Goal: Task Accomplishment & Management: Manage account settings

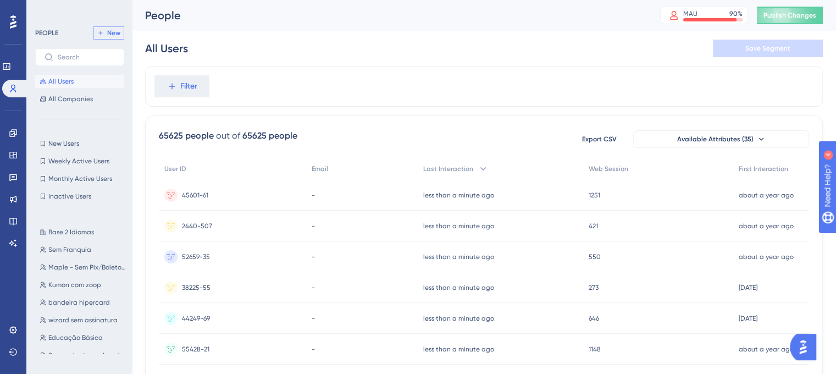
click at [112, 32] on span "New" at bounding box center [113, 33] width 13 height 9
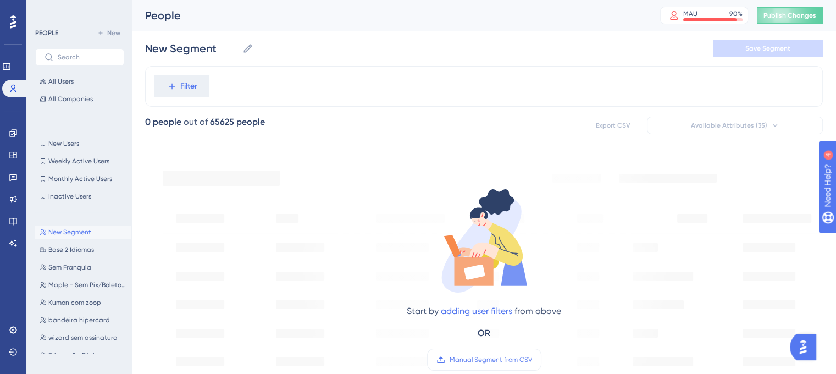
click at [198, 58] on div "New Segment New Segment Save Segment" at bounding box center [483, 48] width 677 height 35
click at [204, 52] on input "New Segment" at bounding box center [191, 48] width 93 height 15
click at [206, 51] on input "New Segment" at bounding box center [191, 48] width 93 height 15
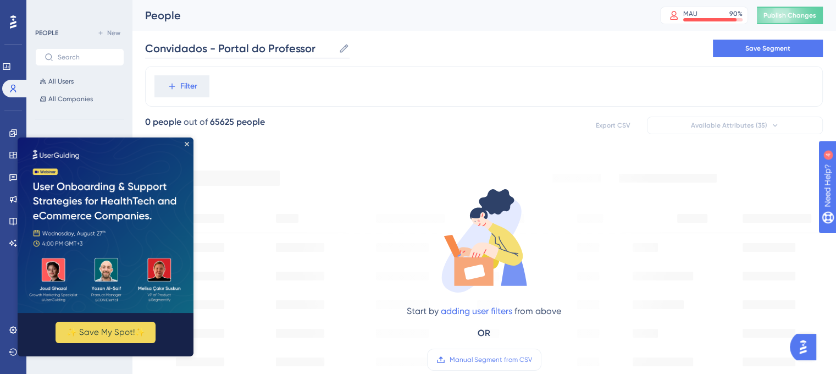
type input "Convidados - Portal do Professor"
click at [761, 57] on button "Save Segment" at bounding box center [767, 49] width 110 height 18
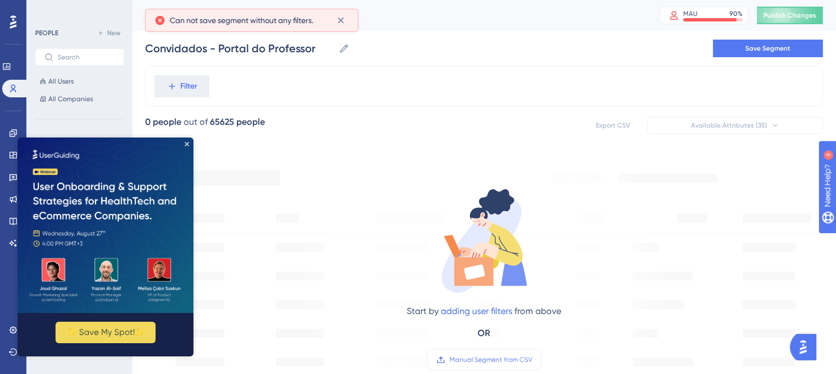
click at [182, 148] on img at bounding box center [106, 224] width 176 height 175
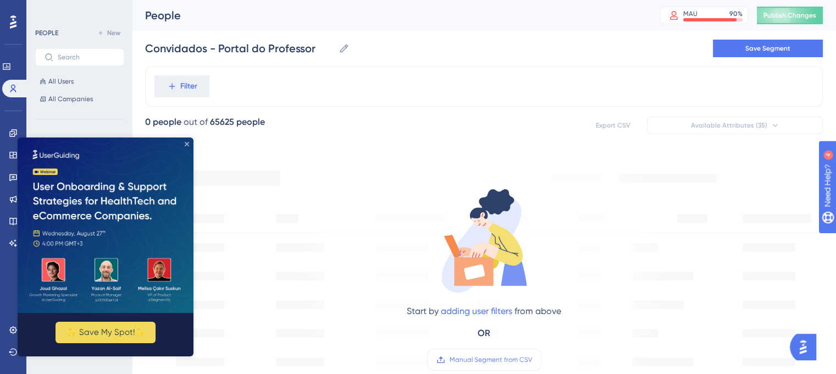
click at [188, 144] on icon "Close Preview" at bounding box center [187, 144] width 4 height 4
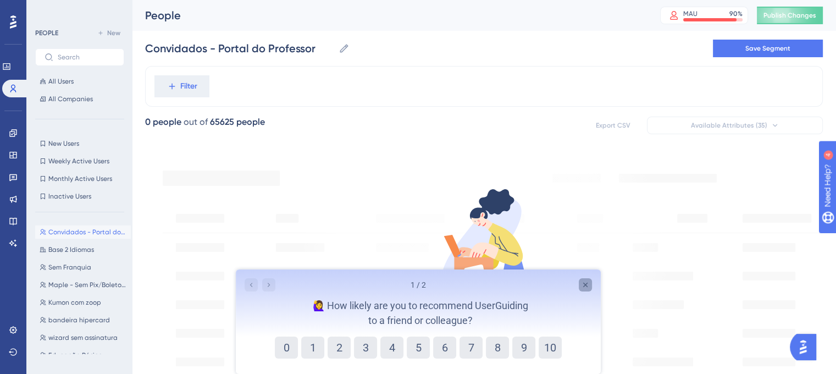
click at [588, 284] on icon "Close survey" at bounding box center [584, 284] width 9 height 9
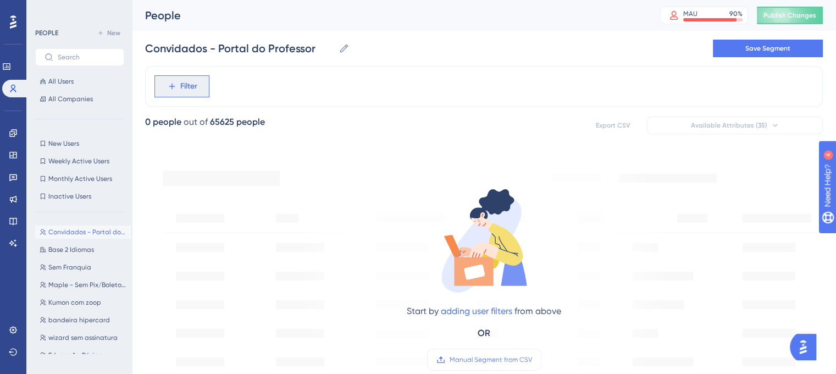
click at [185, 88] on span "Filter" at bounding box center [188, 86] width 17 height 13
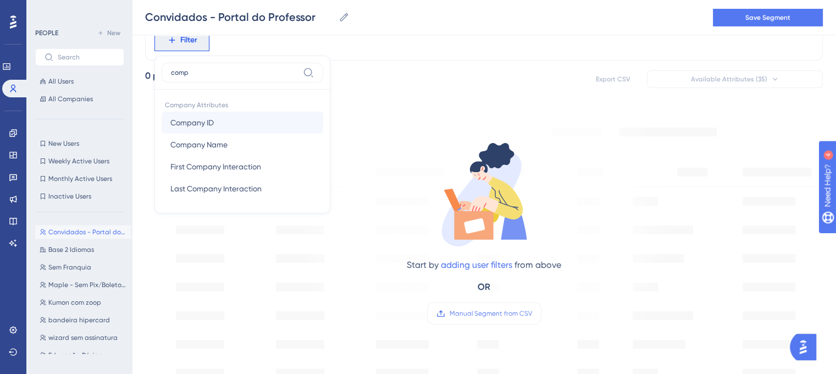
type input "comp"
click at [254, 130] on button "Company ID Company ID" at bounding box center [241, 123] width 161 height 22
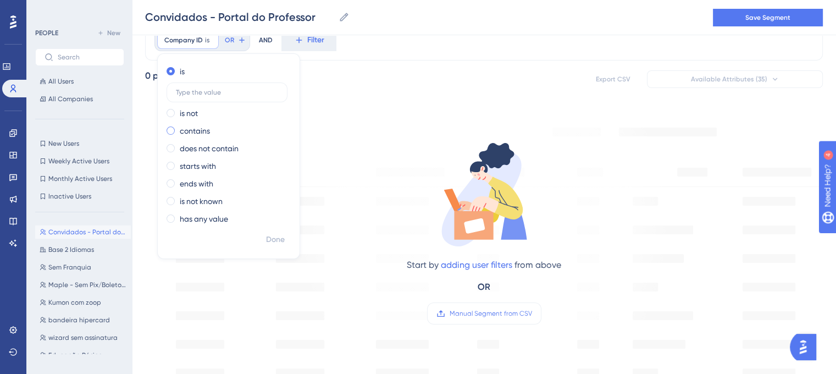
click at [171, 131] on span at bounding box center [170, 130] width 8 height 8
click at [178, 128] on input "radio" at bounding box center [178, 128] width 0 height 0
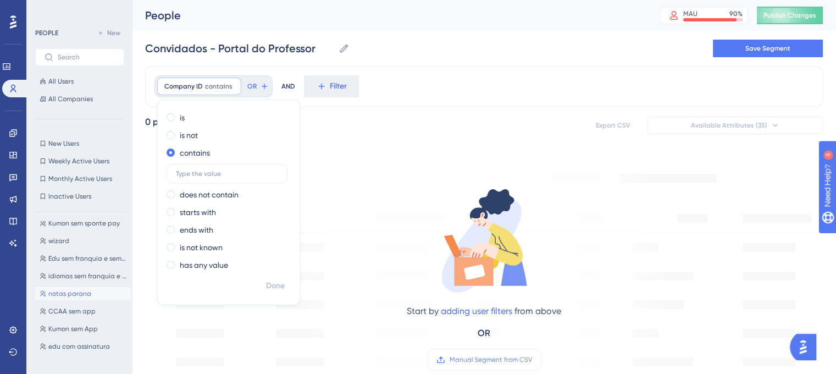
click at [86, 294] on span "notas parana" at bounding box center [69, 293] width 43 height 9
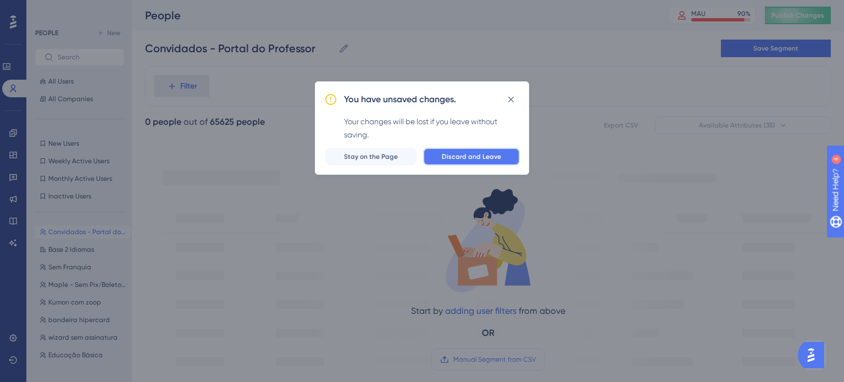
click at [493, 159] on span "Discard and Leave" at bounding box center [471, 156] width 59 height 9
type input "notas parana"
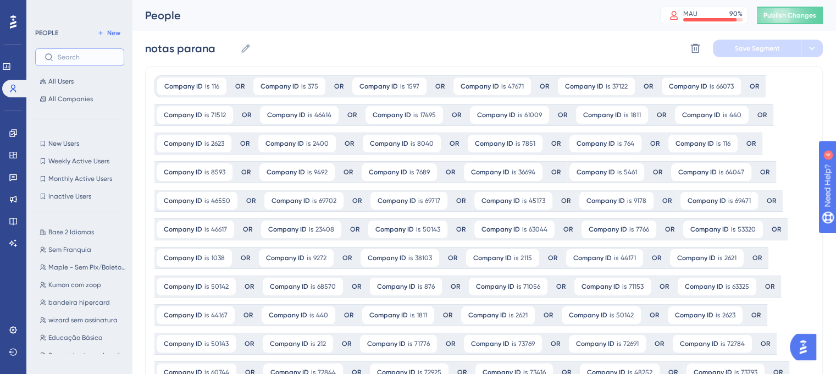
click at [78, 57] on input "text" at bounding box center [86, 57] width 57 height 8
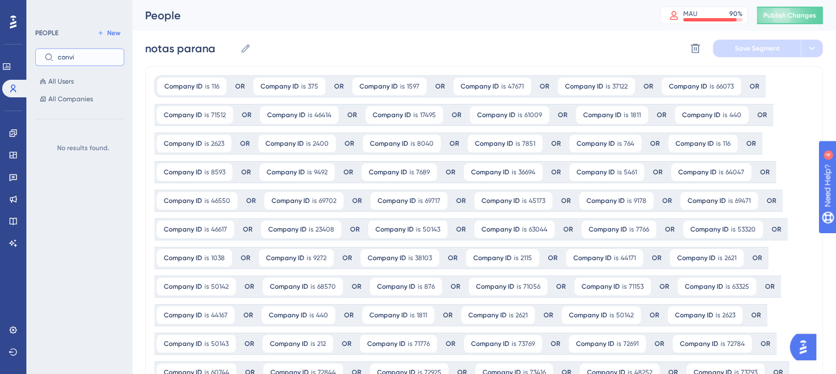
type input "convid"
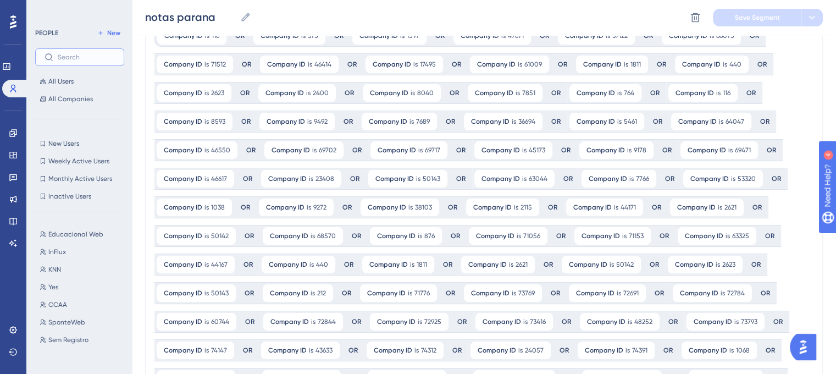
scroll to position [931, 0]
click at [105, 33] on button "New" at bounding box center [108, 32] width 31 height 13
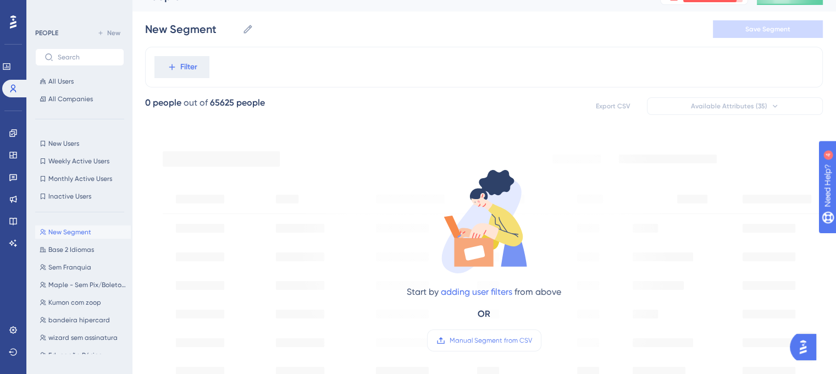
scroll to position [0, 0]
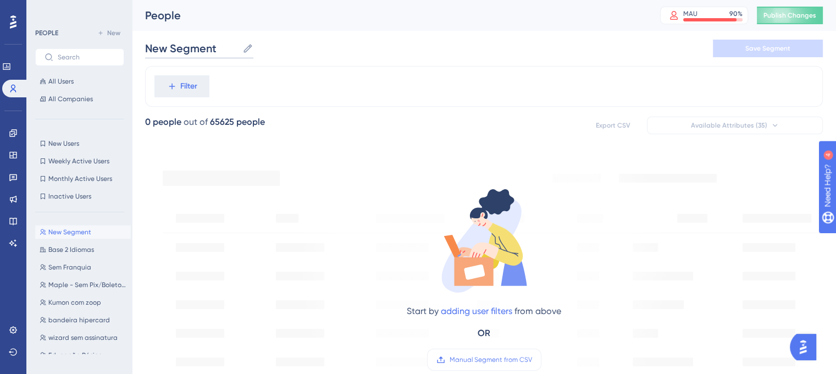
click at [206, 51] on input "New Segment" at bounding box center [191, 48] width 93 height 15
click at [207, 51] on input "New Segment" at bounding box center [191, 48] width 93 height 15
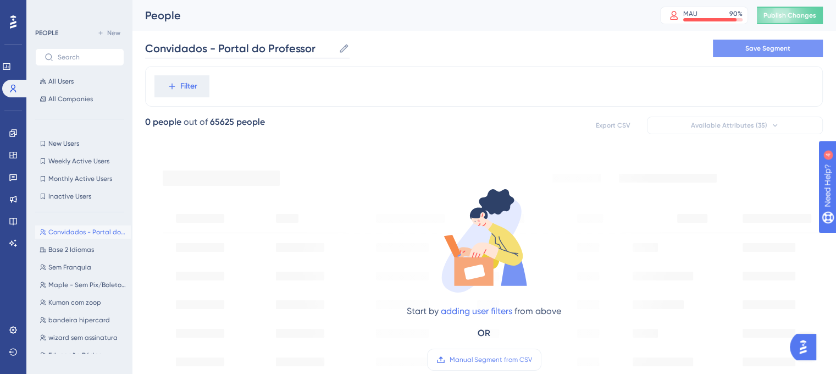
type input "Convidados - Portal do Professor"
click at [796, 47] on button "Save Segment" at bounding box center [767, 49] width 110 height 18
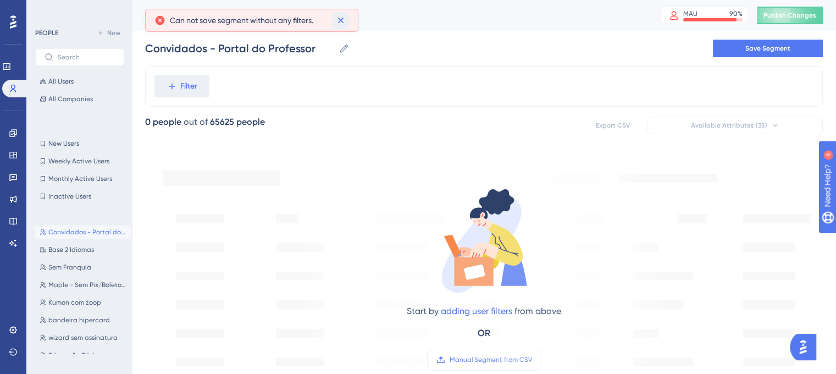
click at [344, 23] on icon at bounding box center [340, 20] width 11 height 11
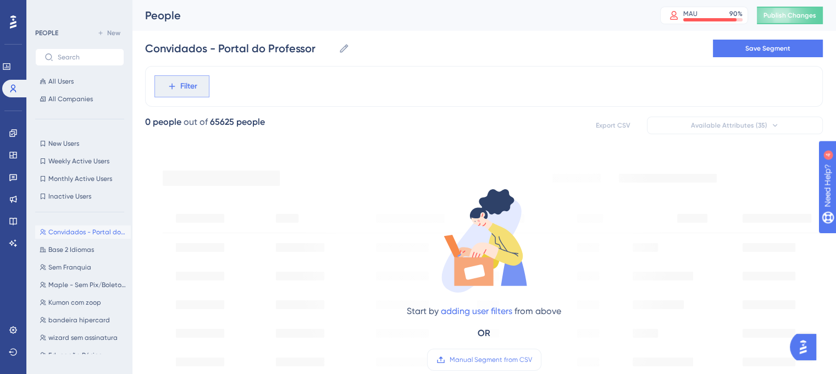
click at [197, 91] on span "Filter" at bounding box center [188, 86] width 17 height 13
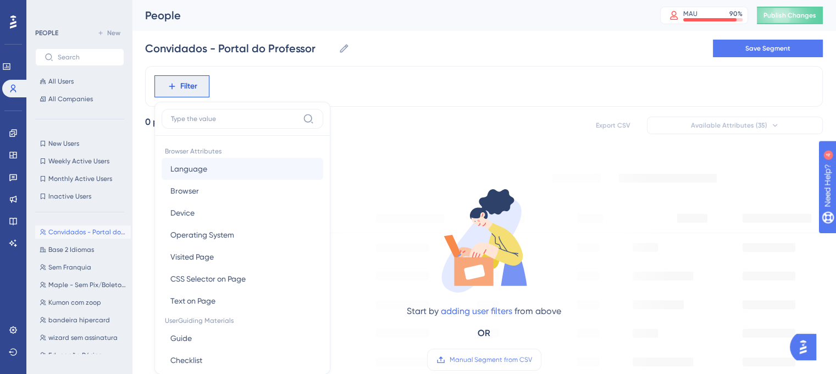
scroll to position [51, 0]
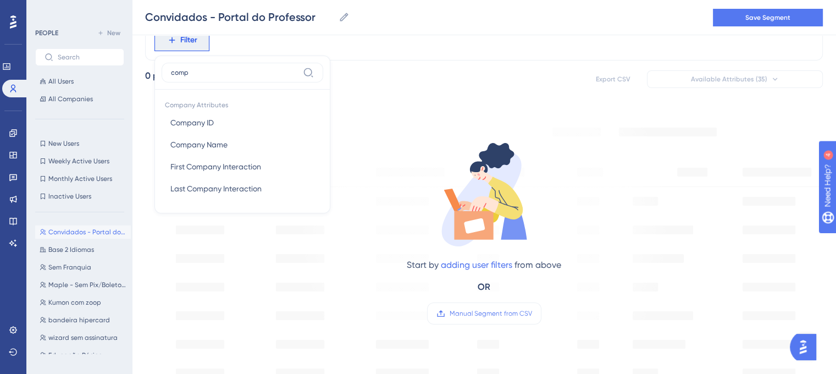
type input "comp"
click at [232, 127] on button "Company ID Company ID" at bounding box center [241, 123] width 161 height 22
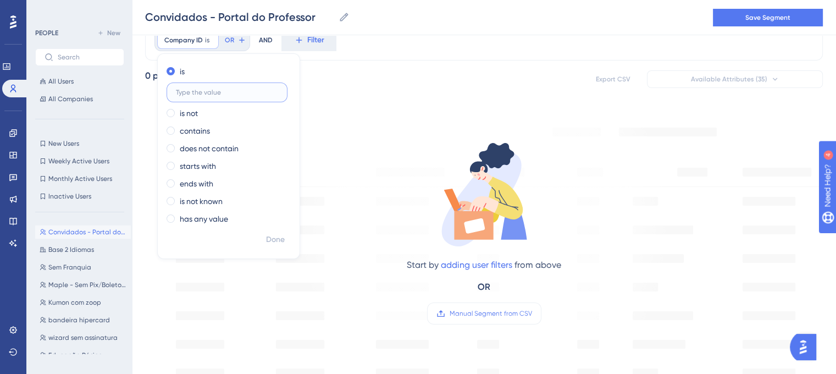
click at [195, 89] on input "text" at bounding box center [227, 92] width 102 height 8
paste input "67958"
type input "67958"
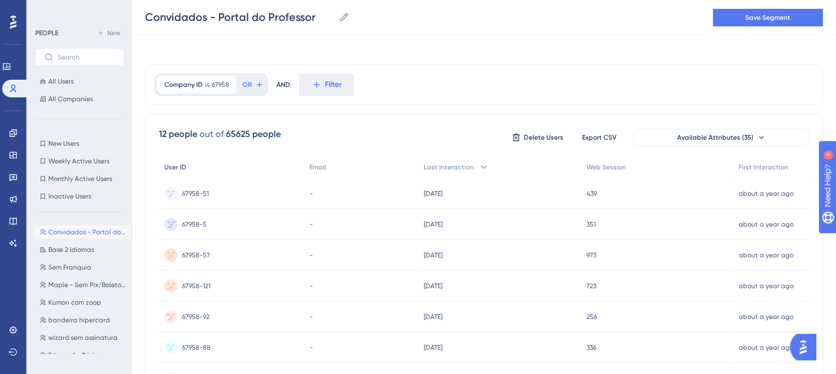
scroll to position [0, 0]
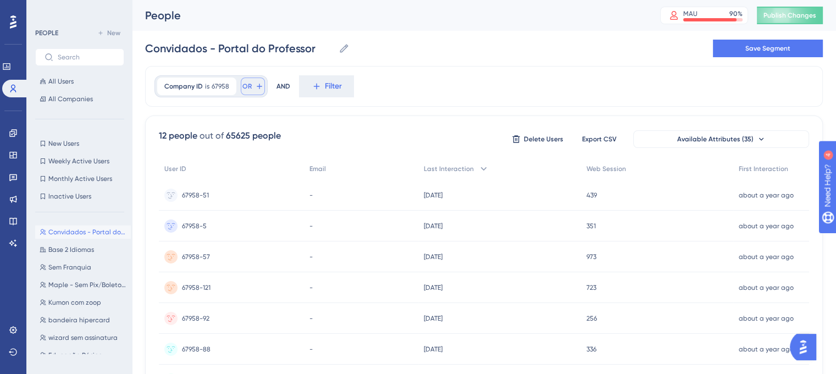
click at [255, 87] on icon at bounding box center [259, 86] width 9 height 9
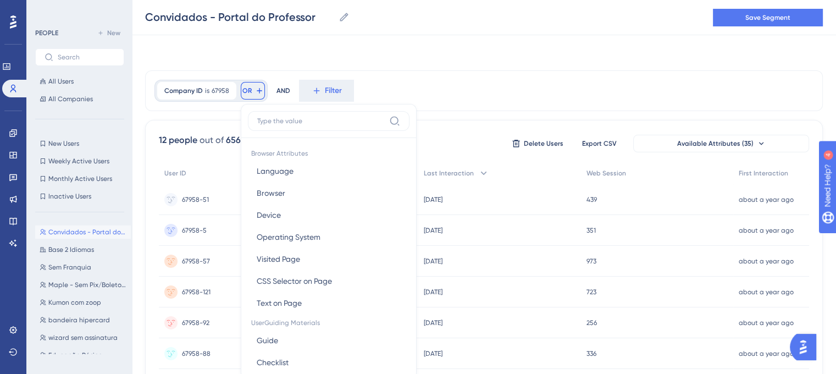
scroll to position [48, 0]
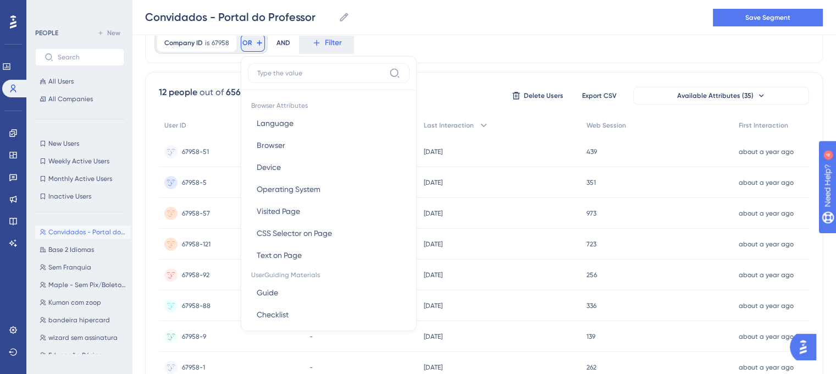
click at [401, 42] on div "Company ID is 67958 67958 Remove OR Browser Attributes Language Language Browse…" at bounding box center [483, 43] width 677 height 41
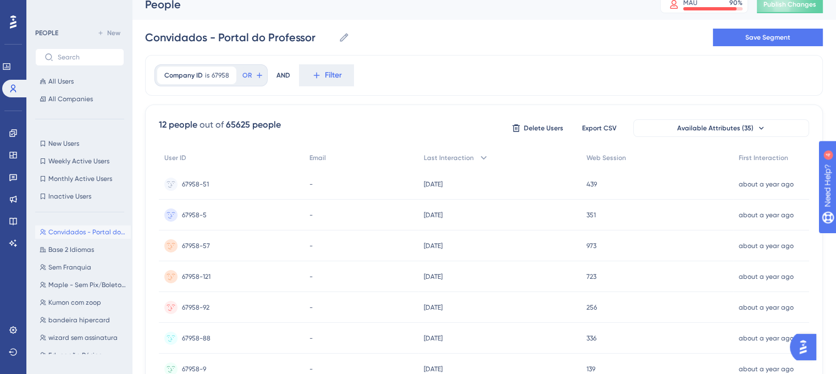
scroll to position [0, 0]
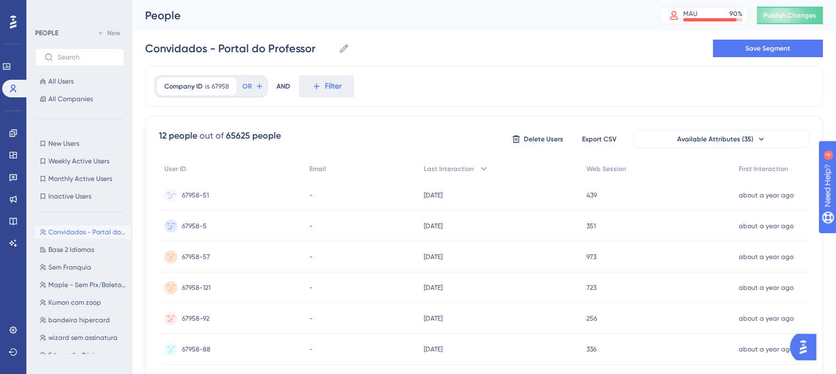
click at [209, 193] on div "67958-51 67958-51" at bounding box center [231, 195] width 145 height 31
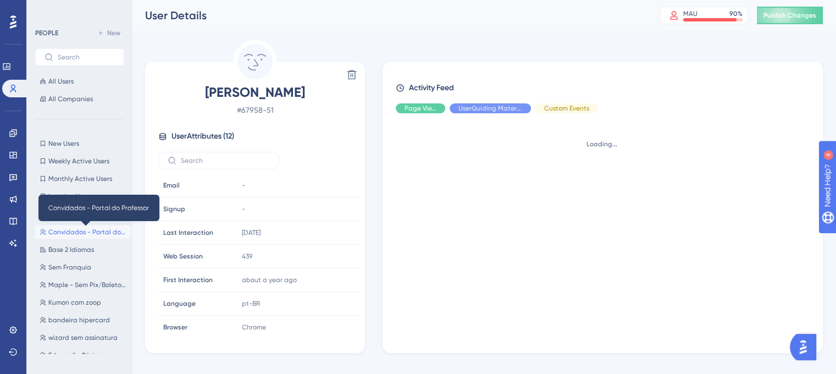
click at [97, 230] on span "Convidados - Portal do Professor" at bounding box center [87, 231] width 78 height 9
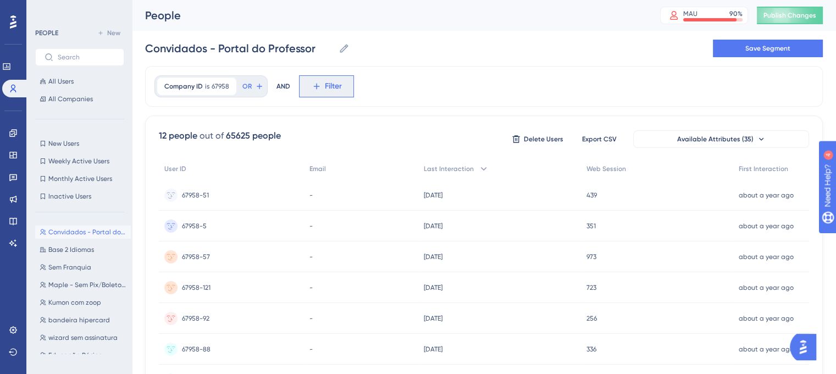
click at [311, 89] on icon at bounding box center [316, 86] width 10 height 10
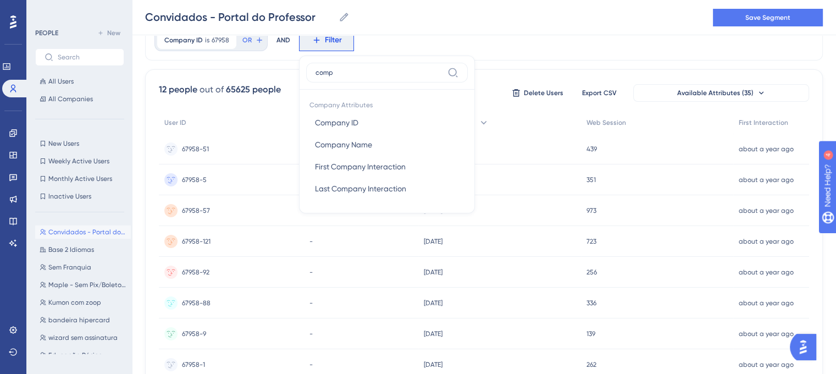
type input "comp"
click at [376, 118] on button "Company ID Company ID" at bounding box center [386, 123] width 161 height 22
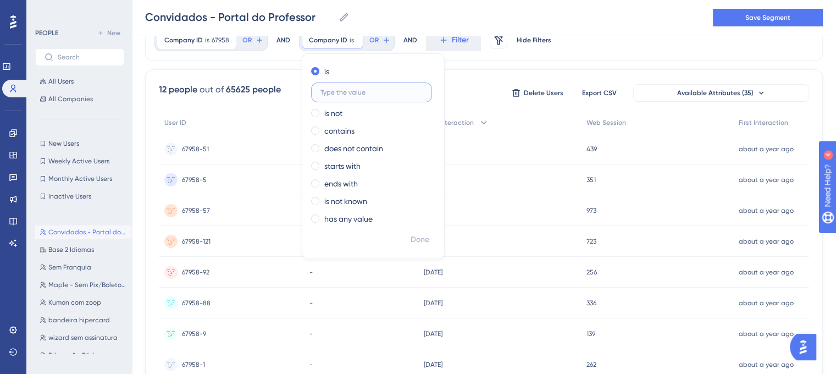
click at [337, 90] on input "text" at bounding box center [371, 92] width 102 height 8
paste input "66621"
type input "66621"
click at [486, 74] on div "12 people out of 65625 people Delete Users Export CSV Available Attributes (35)…" at bounding box center [483, 299] width 677 height 460
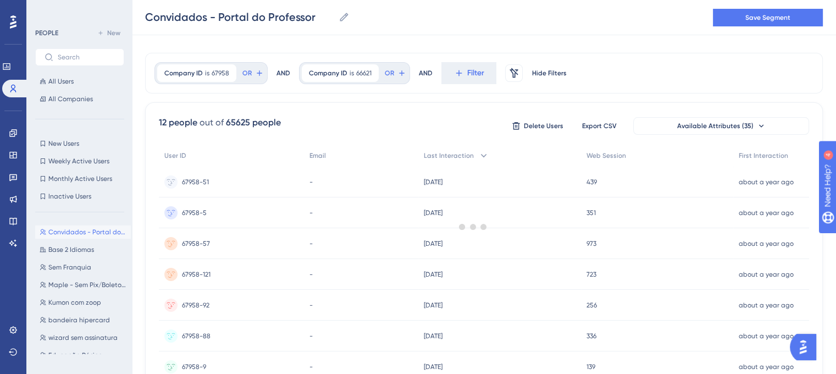
scroll to position [0, 0]
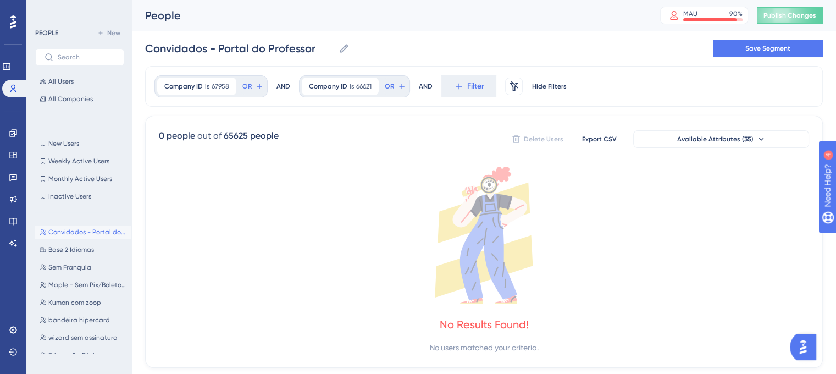
click at [458, 98] on div "Company ID is 67958 67958 Remove OR AND Company ID is 66621 66621 Remove OR AND…" at bounding box center [483, 86] width 677 height 41
click at [462, 86] on button "Filter" at bounding box center [468, 86] width 55 height 22
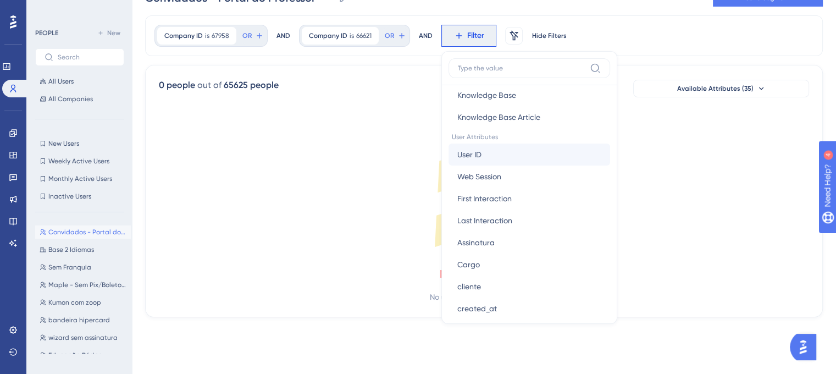
scroll to position [494, 0]
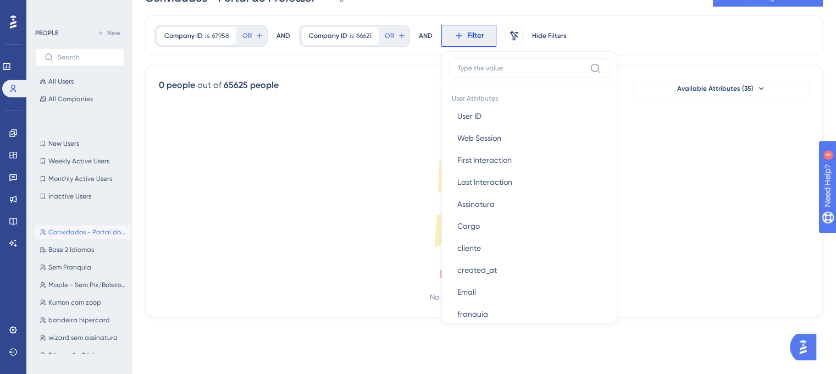
click at [538, 72] on label at bounding box center [528, 68] width 161 height 20
click at [538, 72] on input at bounding box center [521, 68] width 127 height 9
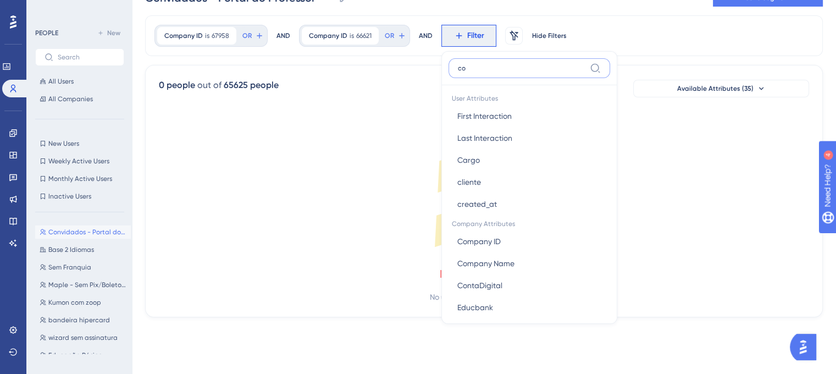
scroll to position [0, 0]
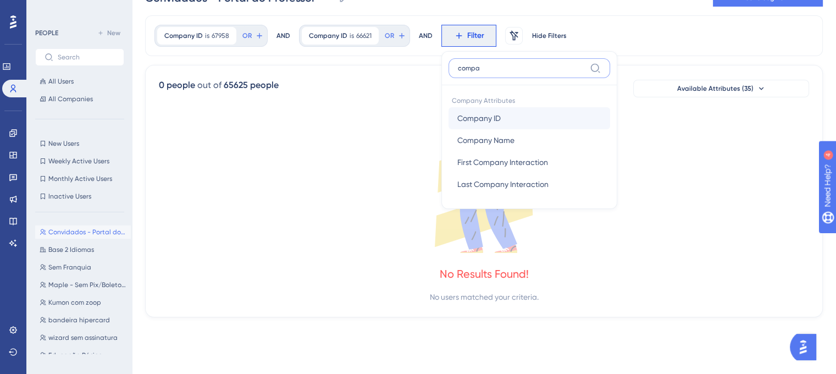
type input "compa"
click at [500, 114] on button "Company ID Company ID" at bounding box center [528, 118] width 161 height 22
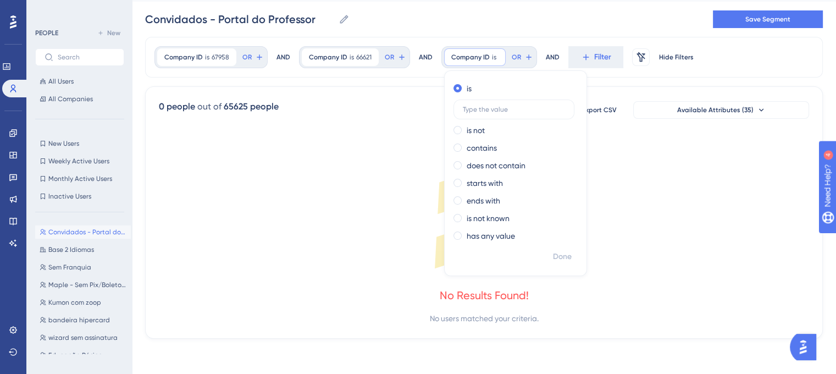
scroll to position [29, 0]
click at [499, 112] on input "text" at bounding box center [514, 110] width 102 height 8
type input "24202"
click at [419, 105] on div "0 people out of 65625 people Delete Users Export CSV Available Attributes (35)" at bounding box center [484, 111] width 650 height 20
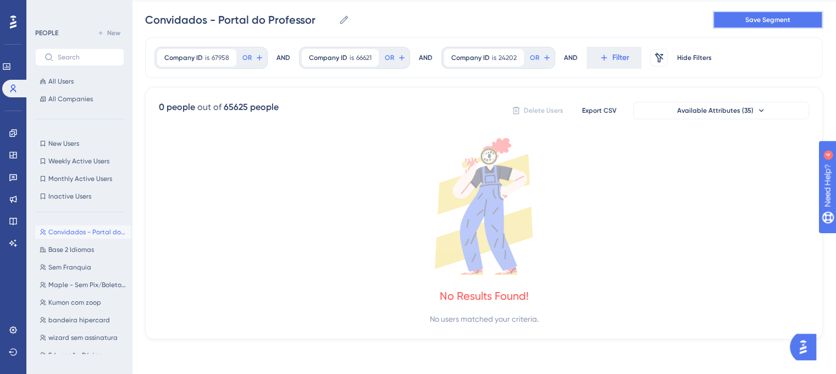
click at [782, 25] on button "Save Segment" at bounding box center [767, 20] width 110 height 18
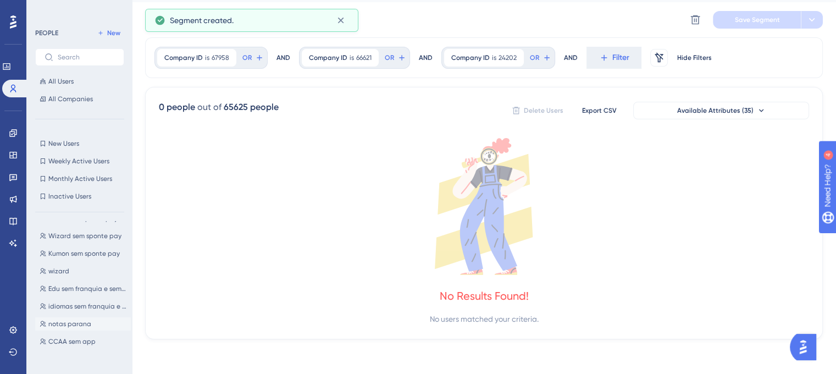
scroll to position [220, 0]
click at [74, 292] on span "notas parana" at bounding box center [69, 293] width 43 height 9
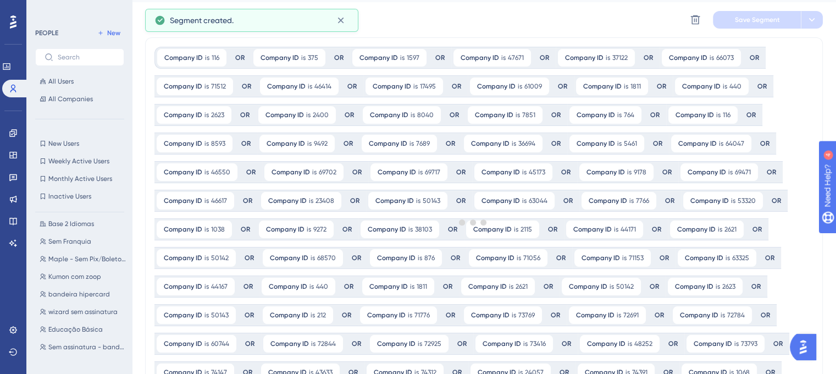
scroll to position [0, 0]
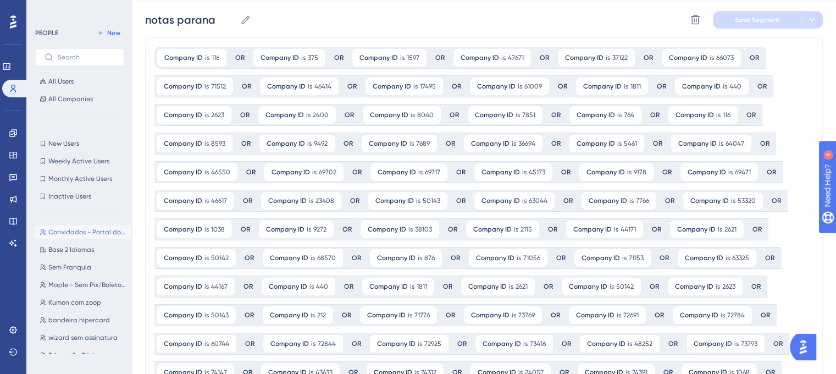
click at [76, 233] on span "Convidados - Portal do Professor" at bounding box center [87, 231] width 78 height 9
type input "Convidados - Portal do Professor"
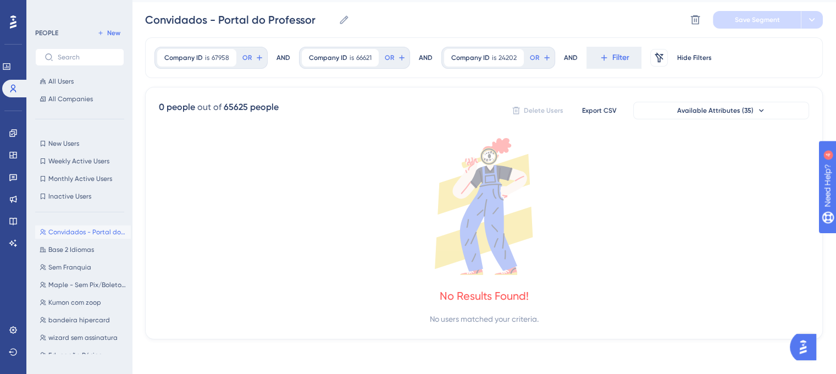
click at [288, 57] on div "Company ID is 67958 67958 Remove OR AND Company ID is 66621 66621 Remove OR AND…" at bounding box center [483, 57] width 677 height 41
click at [283, 57] on div "AND" at bounding box center [283, 58] width 14 height 22
click at [283, 58] on div "AND" at bounding box center [283, 58] width 14 height 22
click at [367, 57] on icon at bounding box center [370, 57] width 7 height 7
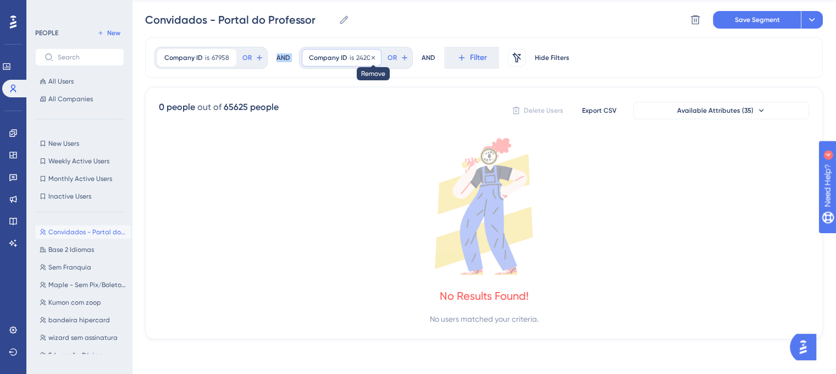
click at [371, 57] on icon at bounding box center [372, 56] width 3 height 3
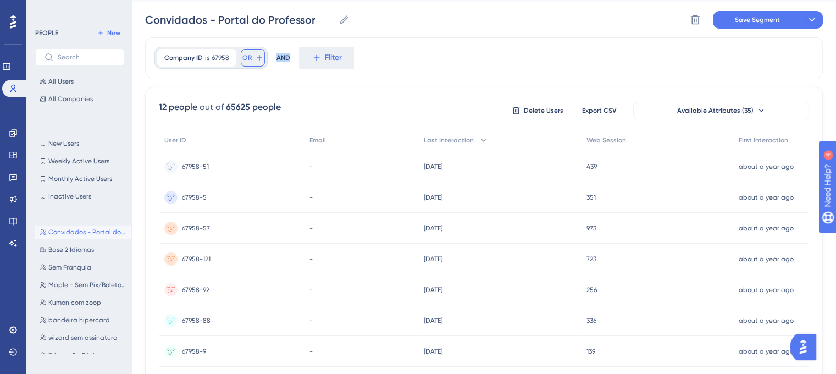
click at [242, 57] on span "OR" at bounding box center [246, 57] width 9 height 9
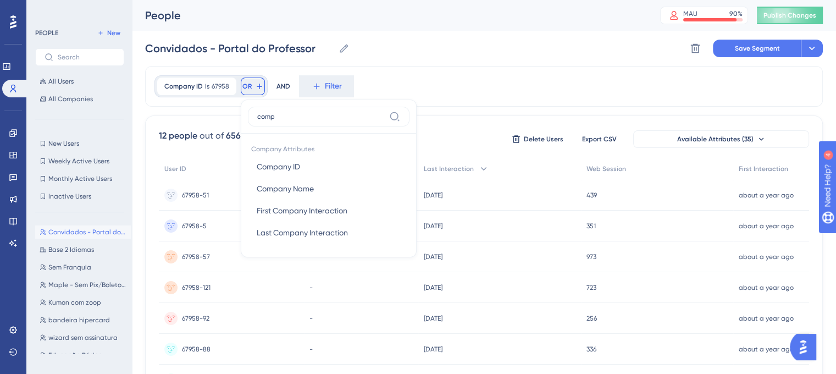
type input "compa"
click at [314, 165] on button "Company ID Company ID" at bounding box center [328, 166] width 161 height 22
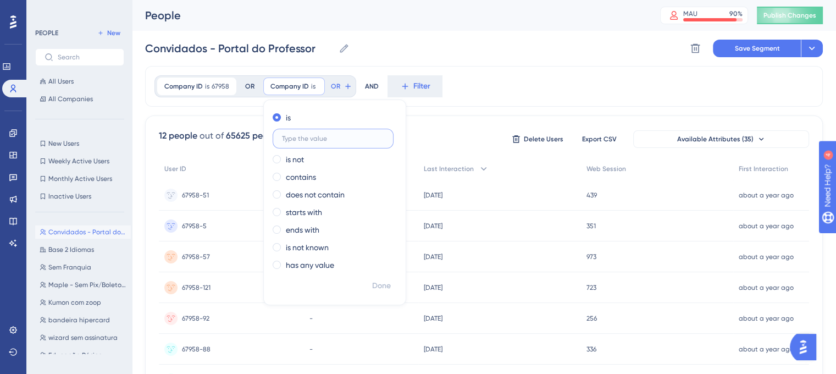
click at [320, 138] on input "text" at bounding box center [333, 139] width 102 height 8
paste input "66621"
type input "66621"
click at [362, 86] on icon at bounding box center [362, 85] width 5 height 5
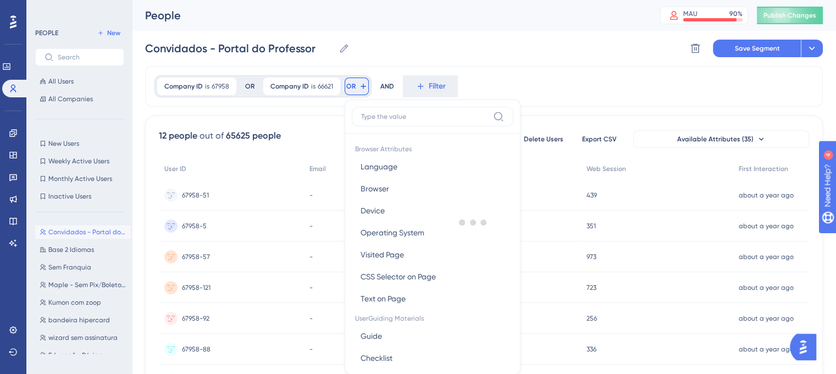
scroll to position [50, 0]
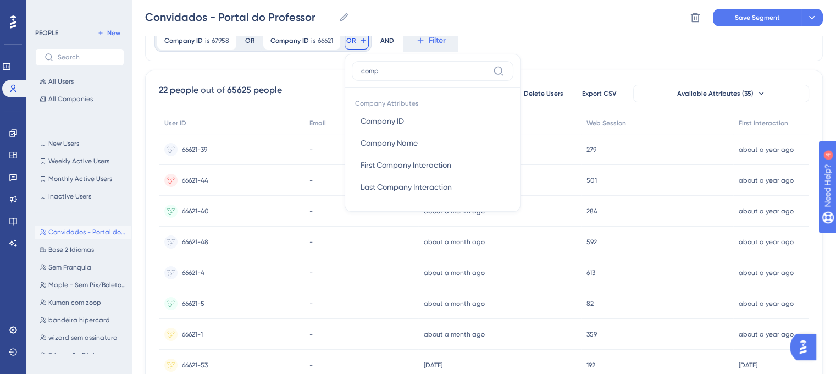
type input "comp"
click at [419, 122] on button "Company ID Company ID" at bounding box center [432, 121] width 161 height 22
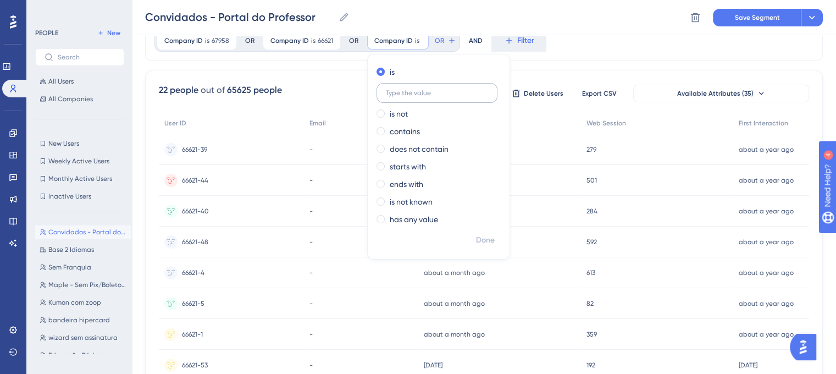
click at [421, 92] on input "text" at bounding box center [437, 93] width 102 height 8
type input "24202"
click at [599, 54] on div "Company ID is 67958 67958 Remove OR Company ID is 66621 66621 Remove OR Company…" at bounding box center [483, 40] width 677 height 41
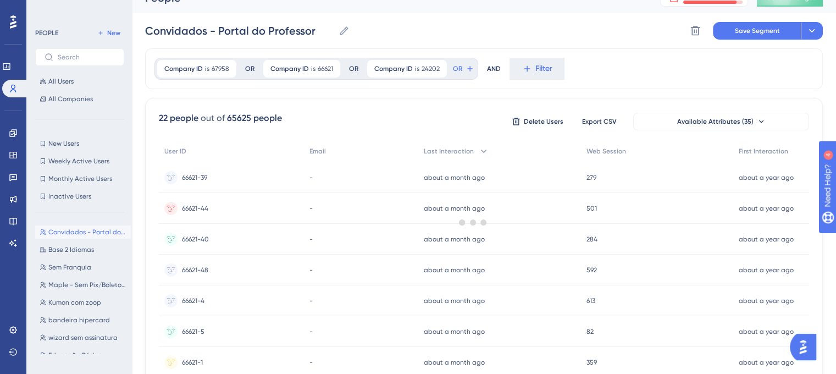
scroll to position [0, 0]
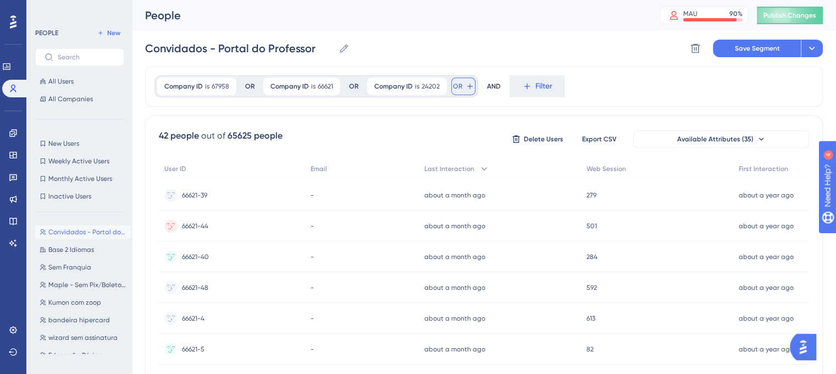
click at [465, 90] on icon at bounding box center [469, 86] width 9 height 9
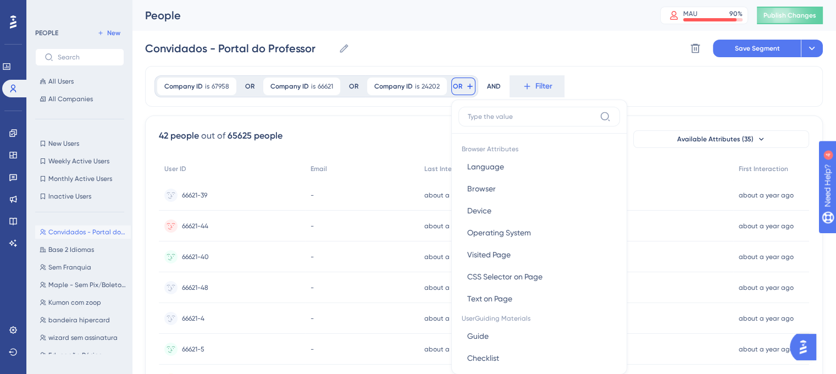
scroll to position [50, 0]
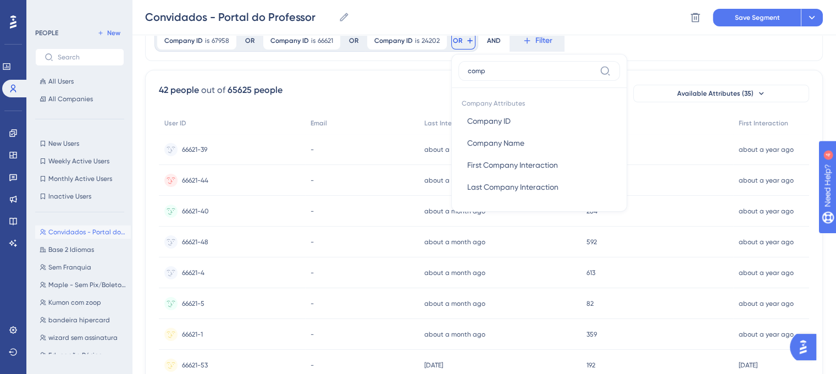
type input "compa"
click at [502, 119] on span "Company ID" at bounding box center [488, 120] width 43 height 13
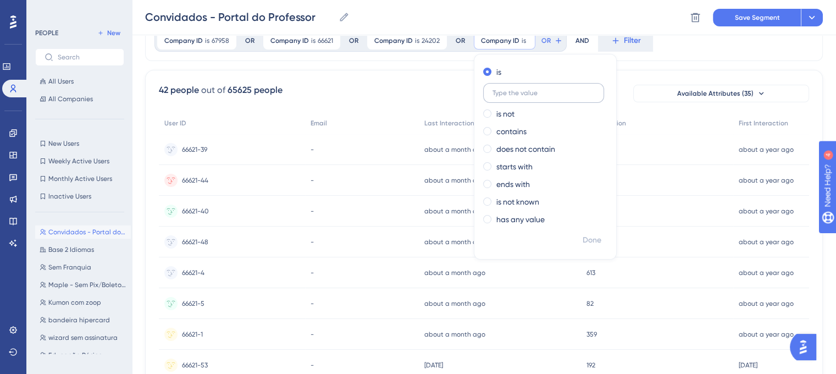
click at [509, 92] on input "text" at bounding box center [543, 93] width 102 height 8
type input "59008"
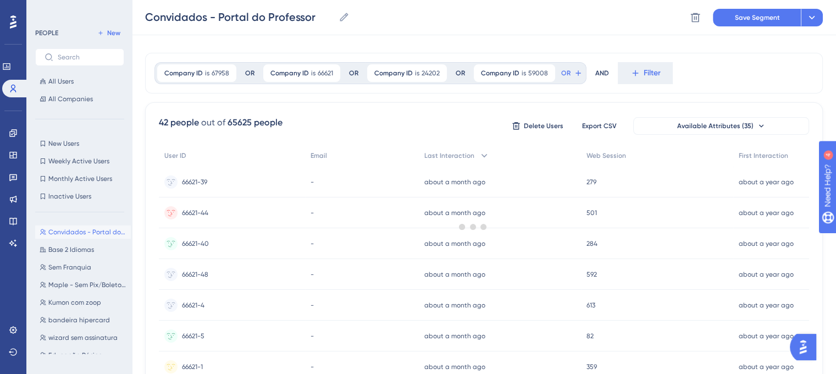
scroll to position [0, 0]
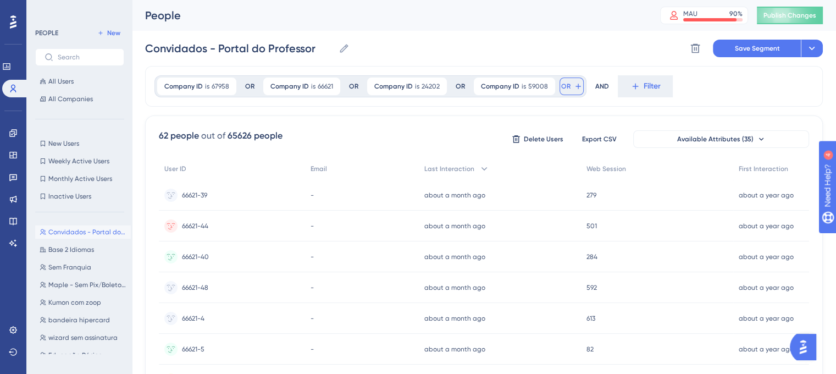
click at [571, 92] on button "OR" at bounding box center [571, 86] width 24 height 18
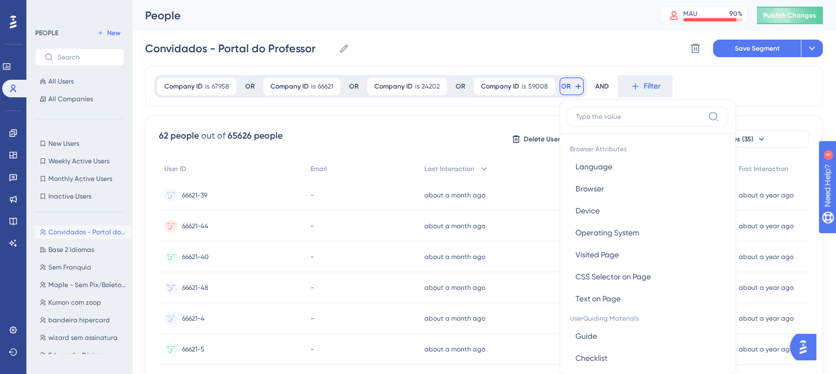
scroll to position [50, 0]
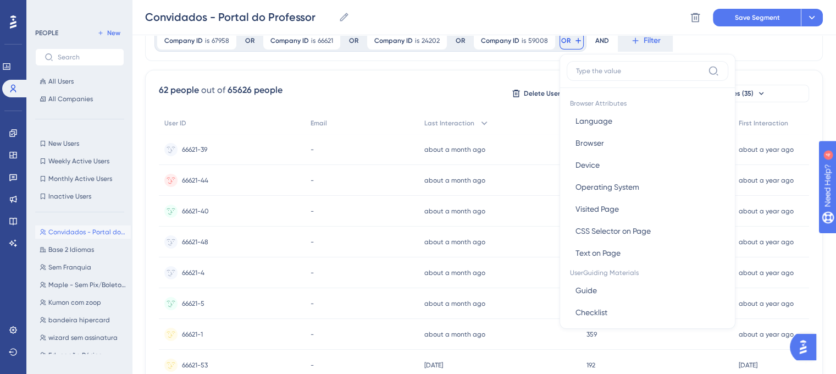
click at [610, 73] on input at bounding box center [639, 70] width 127 height 9
type input "488861"
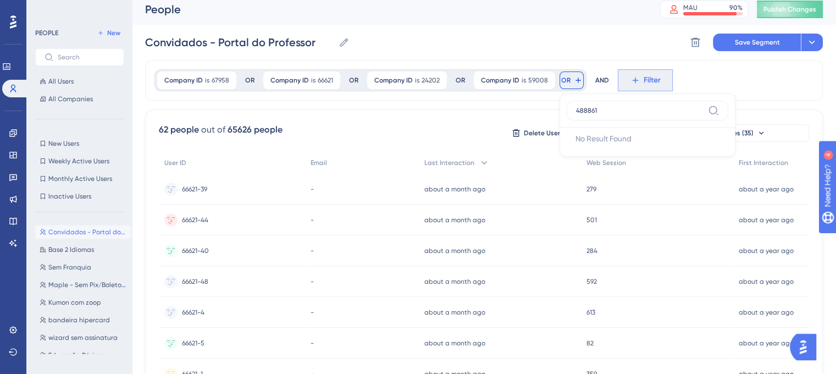
scroll to position [0, 0]
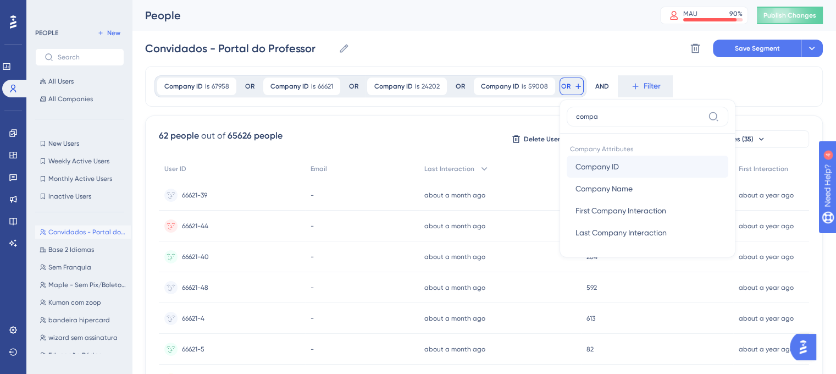
type input "compa"
click at [615, 165] on span "Company ID" at bounding box center [596, 166] width 43 height 13
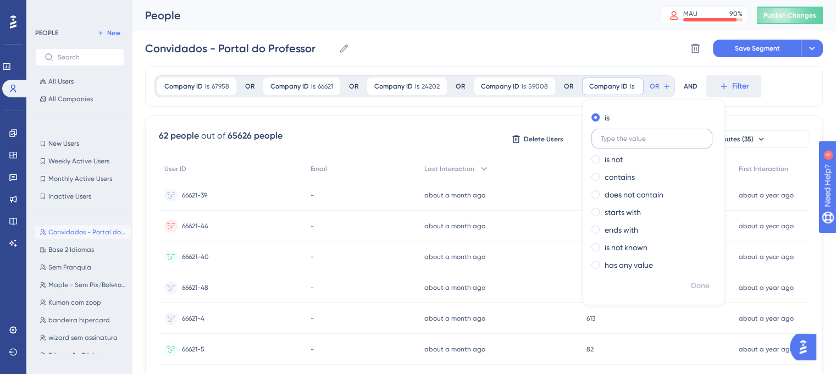
click at [617, 136] on input "text" at bounding box center [651, 139] width 102 height 8
type input "488861"
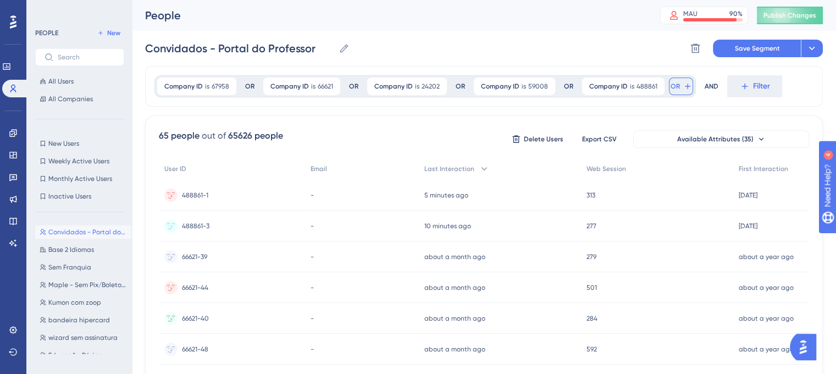
click at [675, 92] on button "OR" at bounding box center [681, 86] width 24 height 18
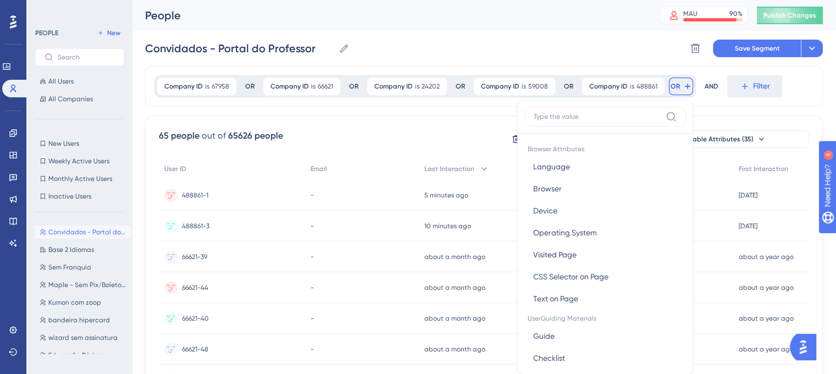
scroll to position [50, 0]
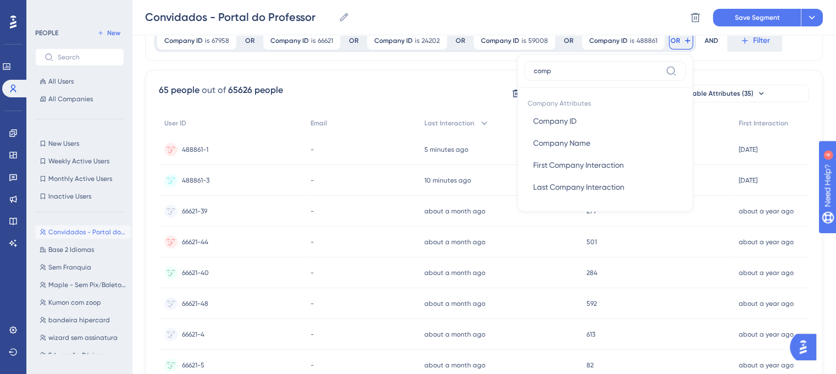
type input "compa"
click at [632, 110] on button "Company ID Company ID" at bounding box center [604, 121] width 161 height 22
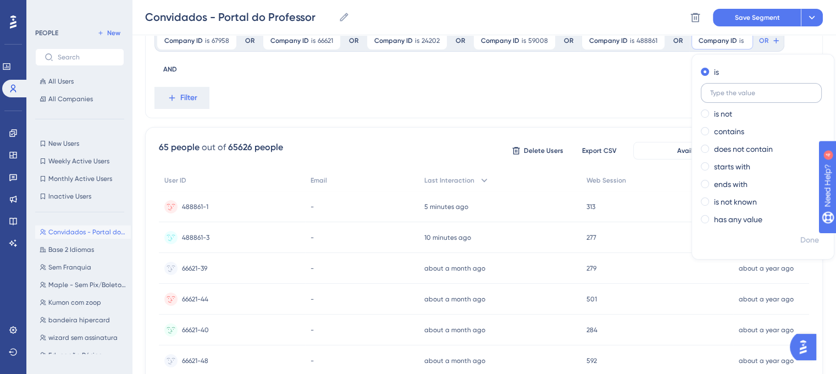
click at [721, 83] on label at bounding box center [760, 93] width 121 height 20
click at [721, 89] on input "text" at bounding box center [761, 93] width 102 height 8
paste input "31397"
type input "31397"
click at [611, 57] on div "Company ID is 67958 67958 Remove OR Company ID is 66621 66621 Remove OR Company…" at bounding box center [479, 55] width 650 height 51
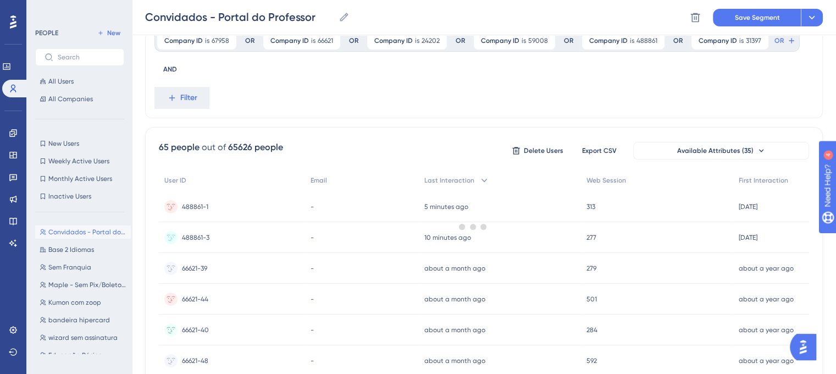
scroll to position [0, 0]
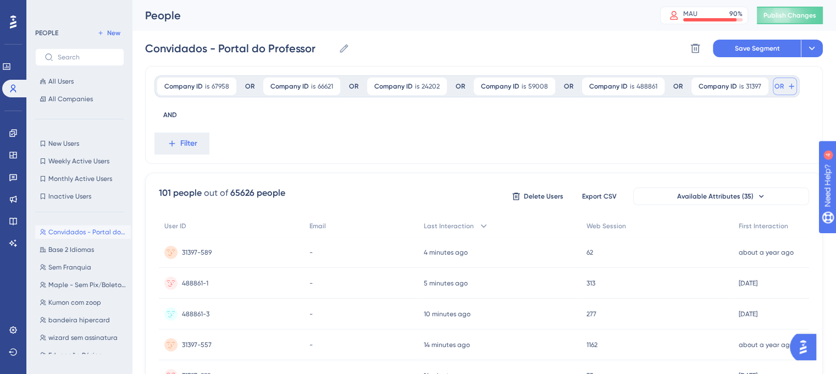
click at [772, 91] on button "OR" at bounding box center [784, 86] width 24 height 18
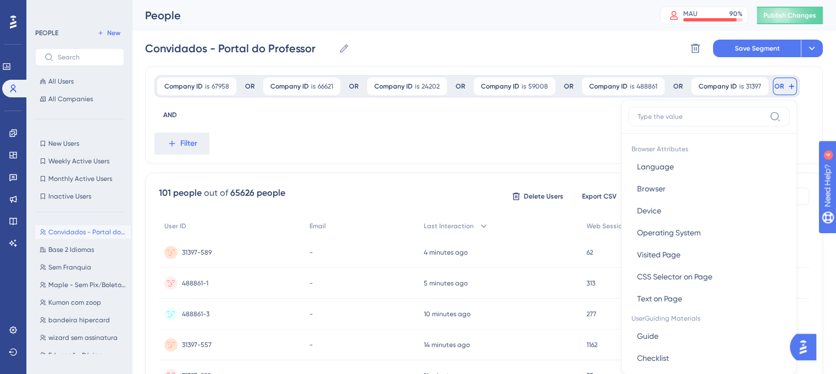
scroll to position [50, 0]
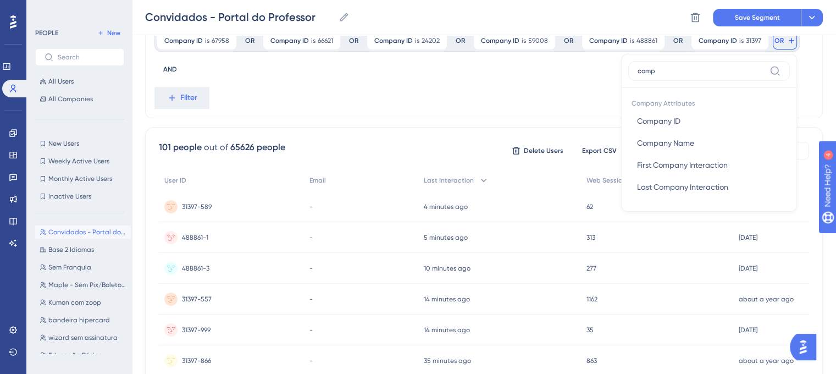
type input "compa"
click at [672, 122] on span "Company ID" at bounding box center [658, 120] width 43 height 13
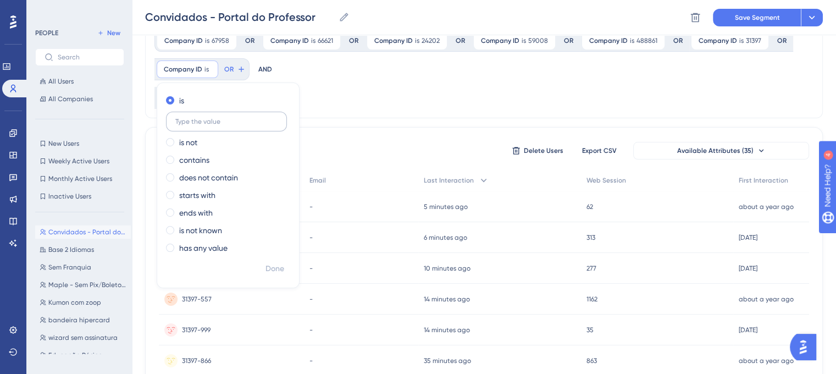
click at [206, 115] on label at bounding box center [226, 122] width 121 height 20
click at [206, 118] on input "text" at bounding box center [226, 122] width 102 height 8
paste input "73411"
type input "73411"
click at [397, 105] on div "Company ID is 67958 67958 Remove OR Company ID is 66621 66621 Remove OR Company…" at bounding box center [483, 69] width 677 height 98
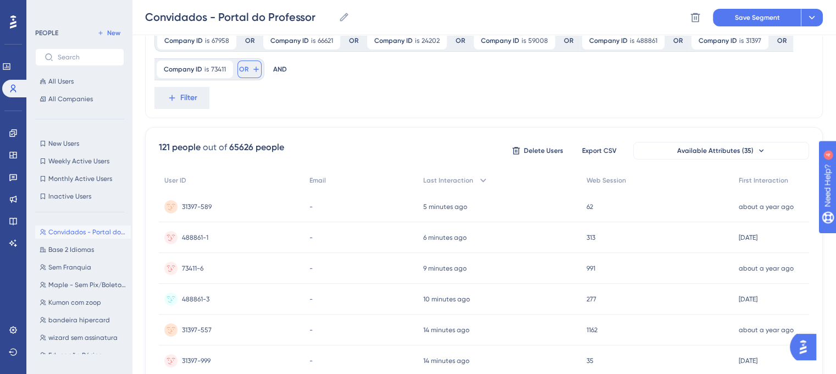
click at [252, 72] on icon at bounding box center [256, 69] width 9 height 9
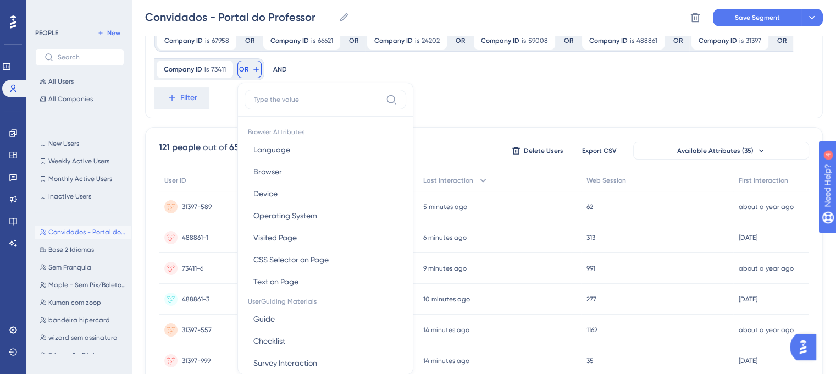
scroll to position [91, 0]
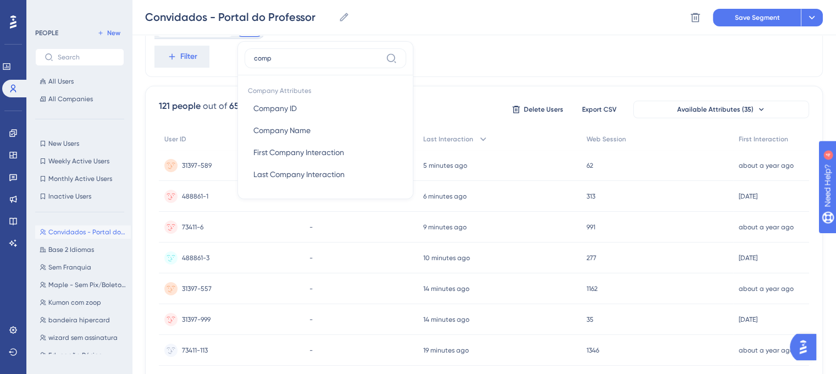
type input "compa"
click at [280, 98] on button "Company ID Company ID" at bounding box center [324, 108] width 161 height 22
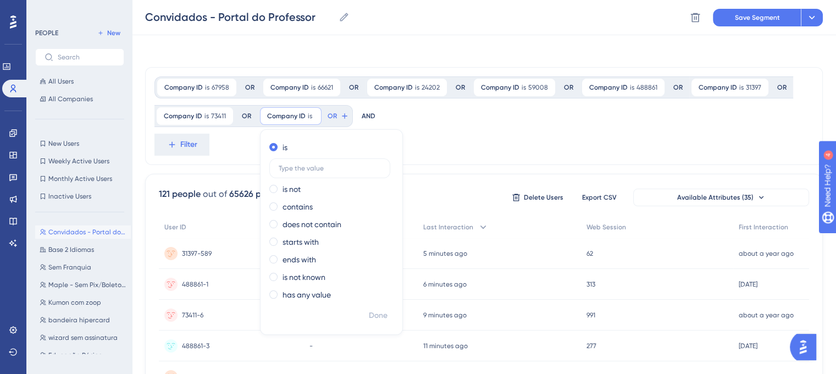
scroll to position [0, 0]
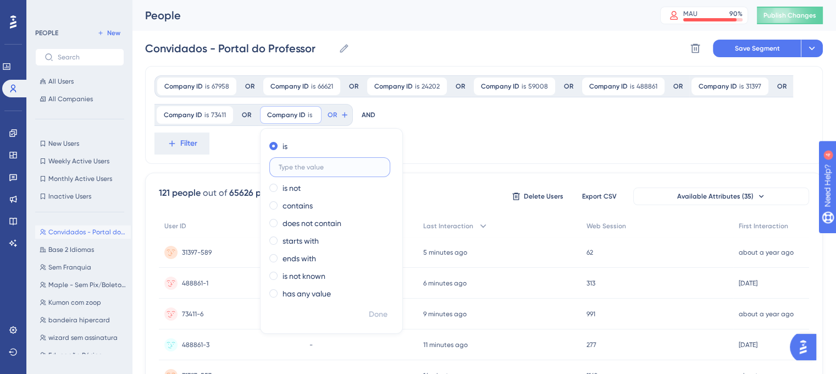
click at [307, 164] on input "text" at bounding box center [330, 167] width 102 height 8
paste input "489129"
type input "489129"
click at [525, 133] on div "Company ID is 67958 67958 Remove OR Company ID is 66621 66621 Remove OR Company…" at bounding box center [483, 115] width 677 height 98
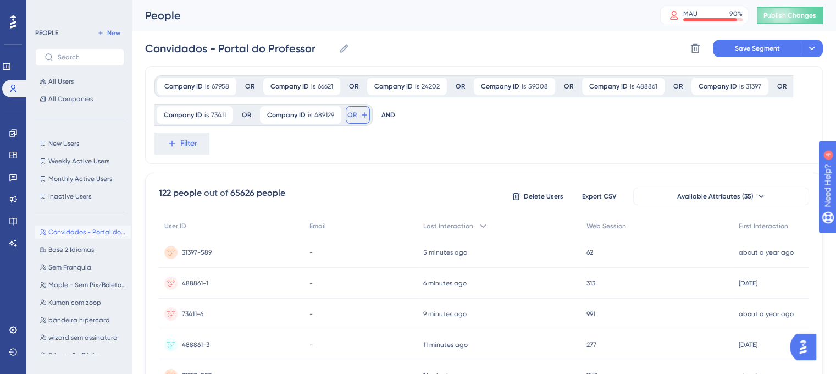
click at [350, 118] on span "OR" at bounding box center [351, 114] width 9 height 9
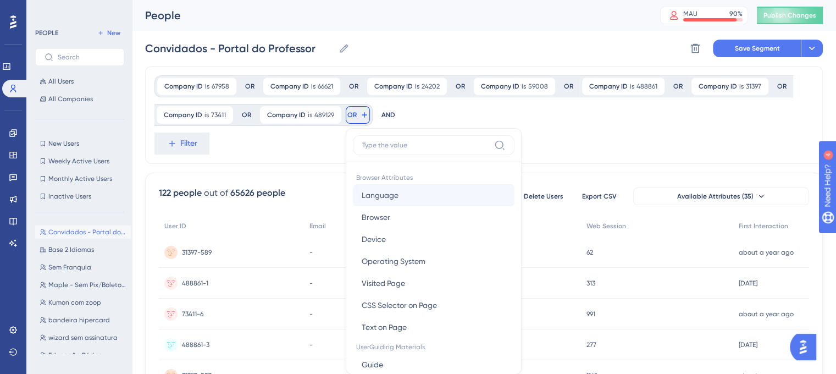
scroll to position [64, 0]
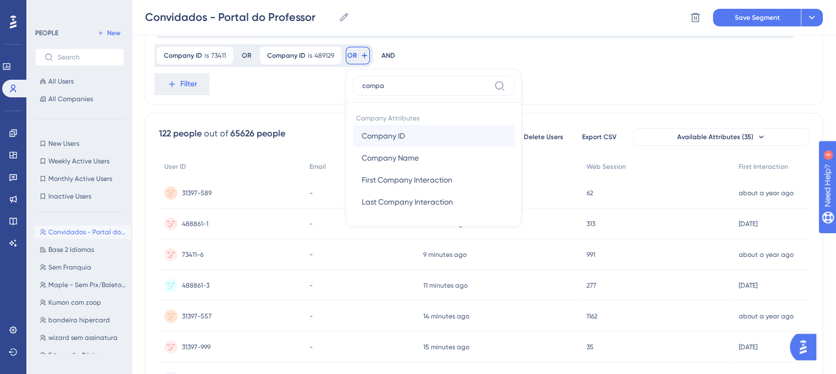
type input "compa"
click at [372, 129] on span "Company ID" at bounding box center [382, 135] width 43 height 13
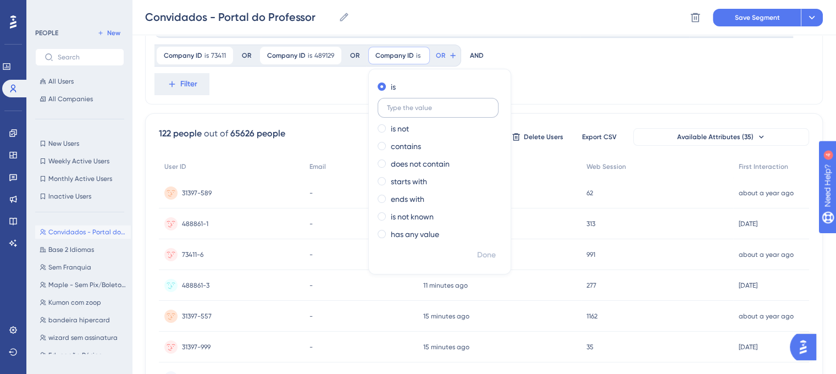
click at [413, 104] on input "text" at bounding box center [438, 108] width 102 height 8
type input "45295"
click at [579, 76] on div "Company ID is 67958 67958 Remove OR Company ID is 66621 66621 Remove OR Company…" at bounding box center [483, 56] width 677 height 98
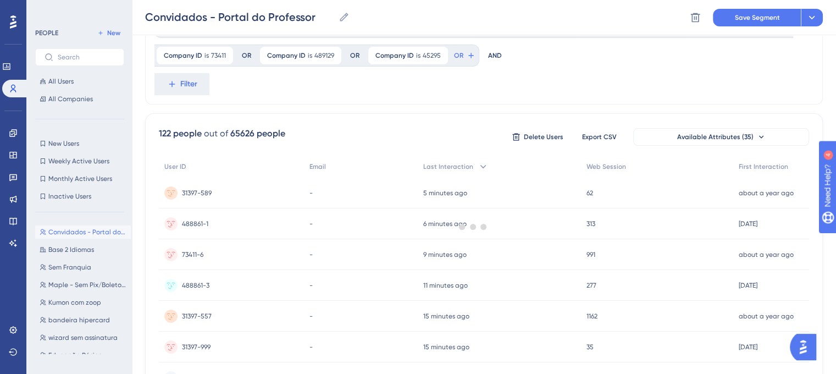
scroll to position [9, 0]
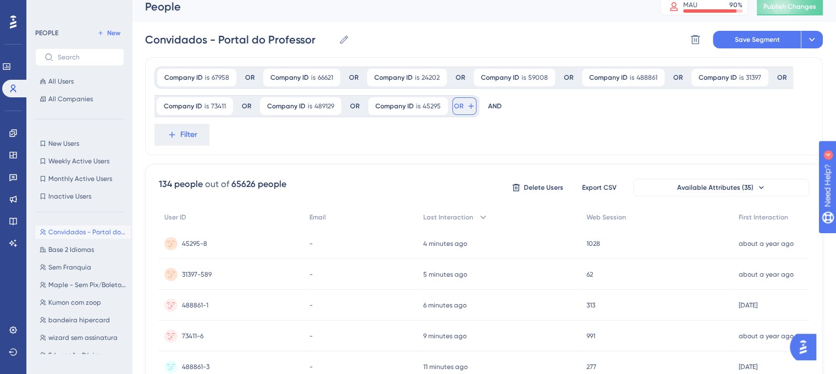
drag, startPoint x: 457, startPoint y: 110, endPoint x: 460, endPoint y: 116, distance: 7.4
click at [457, 110] on button "OR" at bounding box center [464, 106] width 24 height 18
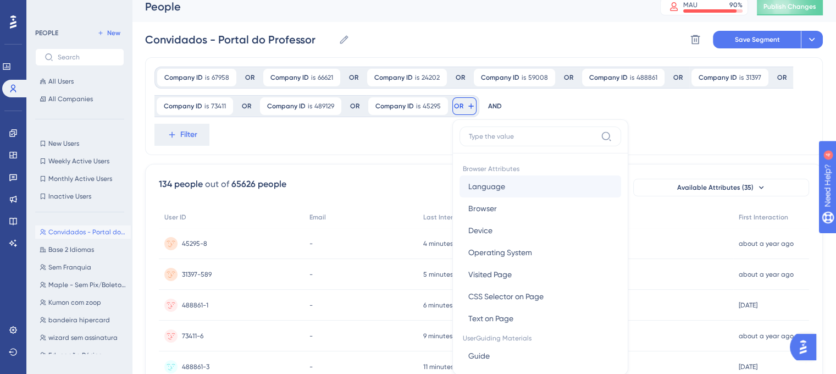
scroll to position [59, 0]
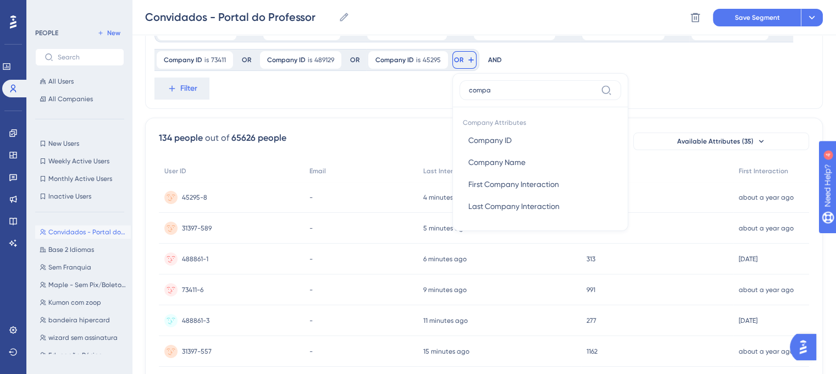
type input "compa"
click at [486, 141] on span "Company ID" at bounding box center [489, 139] width 43 height 13
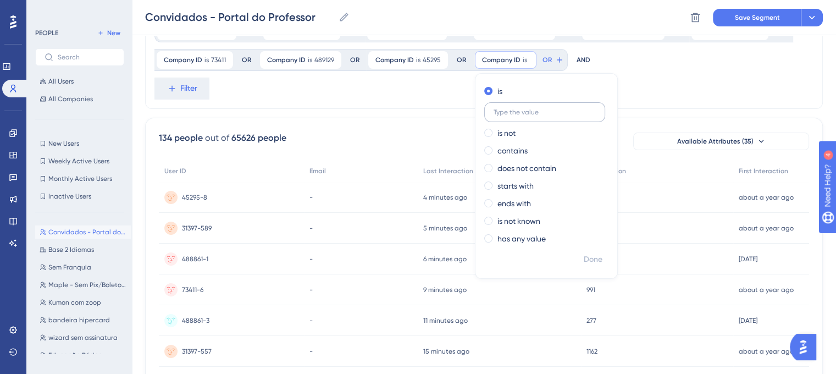
click at [516, 118] on label at bounding box center [544, 112] width 121 height 20
click at [516, 116] on input "text" at bounding box center [544, 112] width 102 height 8
paste input "416057"
type input "416057"
click at [642, 88] on div "Company ID is 67958 67958 Remove OR Company ID is 66621 66621 Remove OR Company…" at bounding box center [483, 60] width 677 height 98
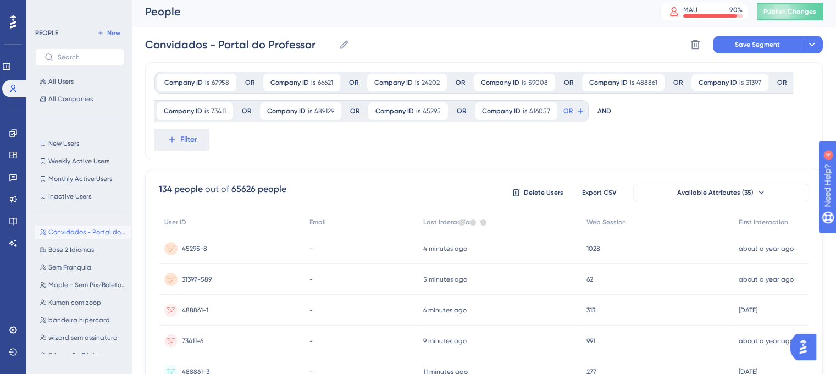
scroll to position [0, 0]
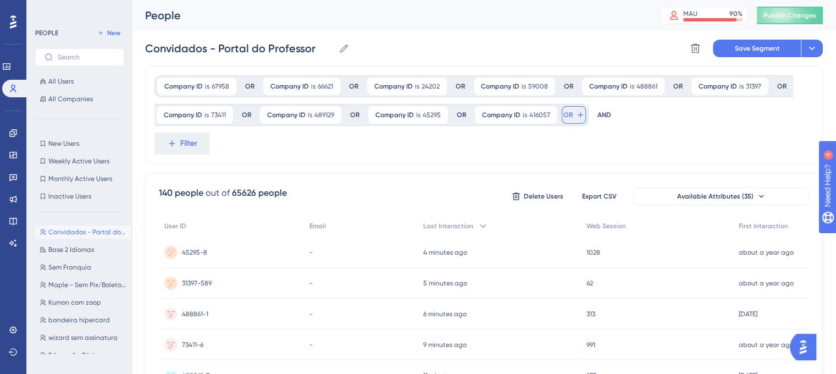
click at [568, 122] on button "OR" at bounding box center [573, 115] width 24 height 18
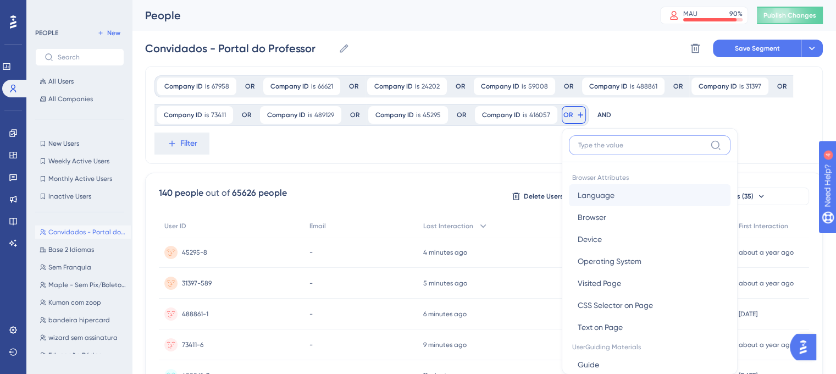
scroll to position [64, 0]
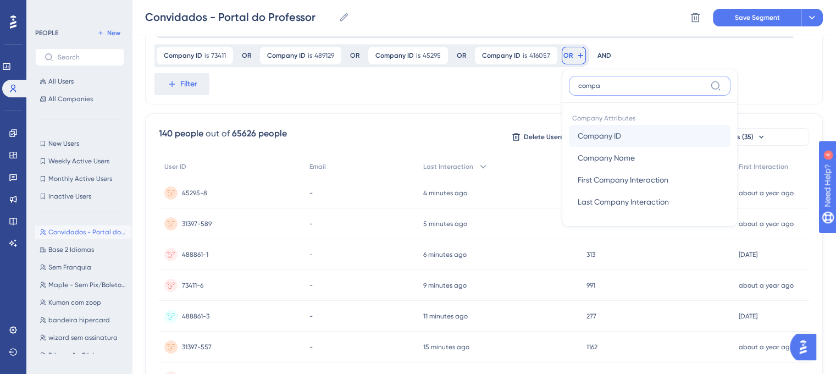
type input "compa"
click at [616, 127] on button "Company ID Company ID" at bounding box center [649, 136] width 161 height 22
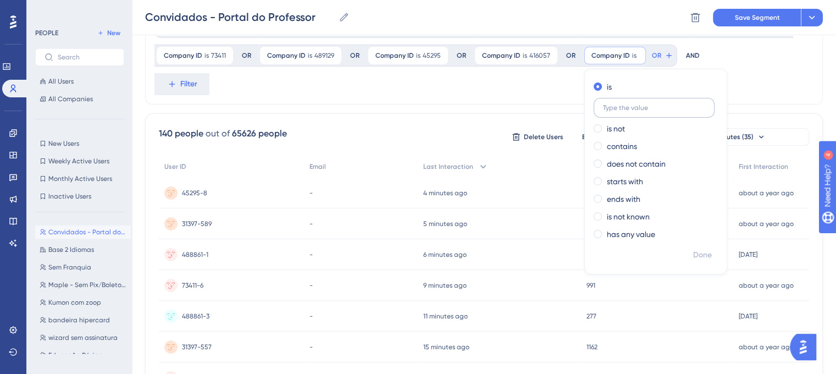
click at [621, 101] on label at bounding box center [653, 108] width 121 height 20
click at [621, 104] on input "text" at bounding box center [654, 108] width 102 height 8
paste input "30584"
type input "30584"
click at [541, 90] on div "Company ID is 67958 67958 Remove OR Company ID is 66621 66621 Remove OR Company…" at bounding box center [483, 56] width 677 height 98
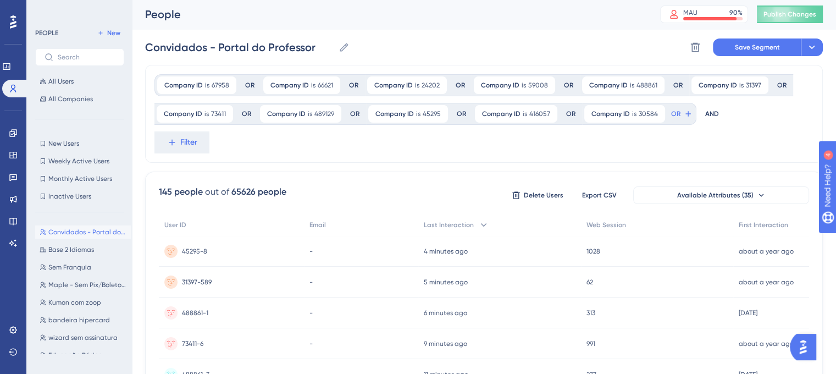
scroll to position [0, 0]
click at [677, 119] on button "OR" at bounding box center [681, 115] width 24 height 18
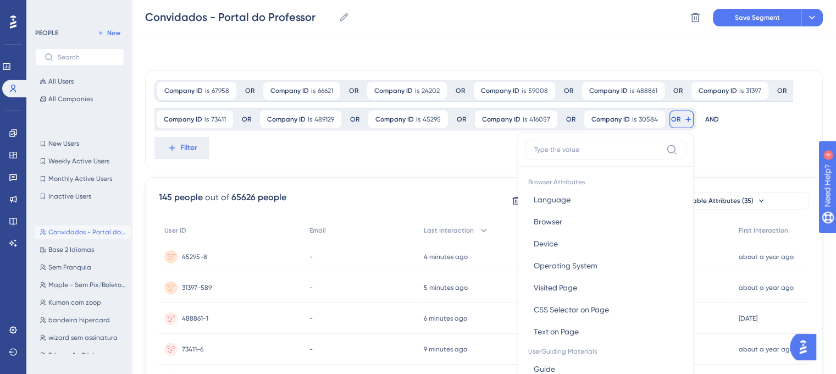
scroll to position [64, 0]
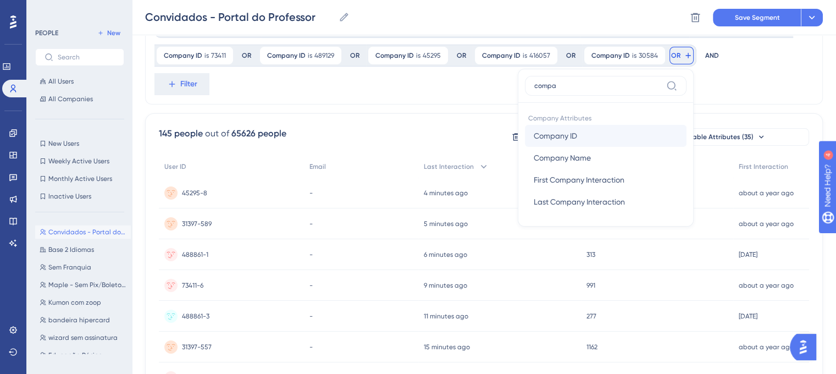
type input "compa"
click at [613, 133] on button "Company ID Company ID" at bounding box center [605, 136] width 161 height 22
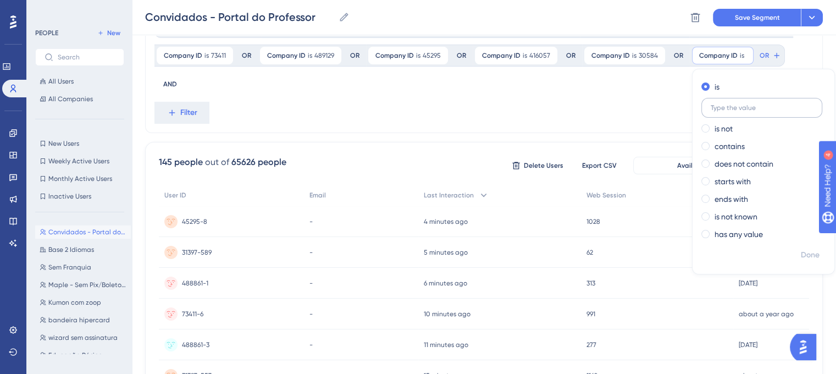
click at [741, 114] on label at bounding box center [761, 108] width 121 height 20
click at [741, 112] on input "text" at bounding box center [761, 108] width 102 height 8
paste input "24202"
type input "24202"
click at [645, 90] on div "Company ID is 67958 67958 Remove OR Company ID is 66621 66621 Remove OR Company…" at bounding box center [479, 55] width 650 height 79
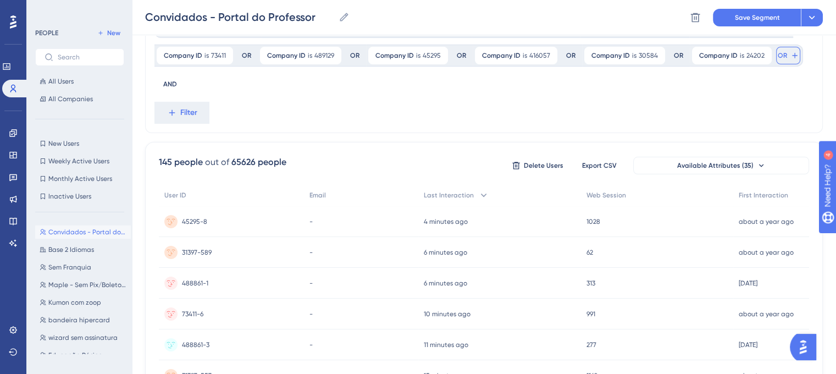
click at [780, 59] on span "OR" at bounding box center [781, 55] width 9 height 9
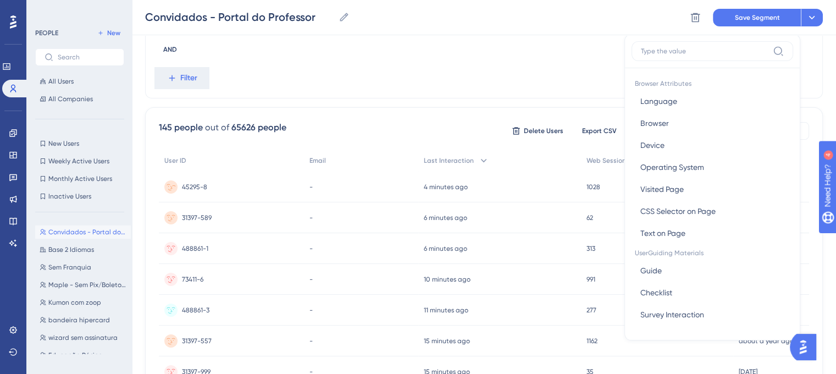
scroll to position [0, 0]
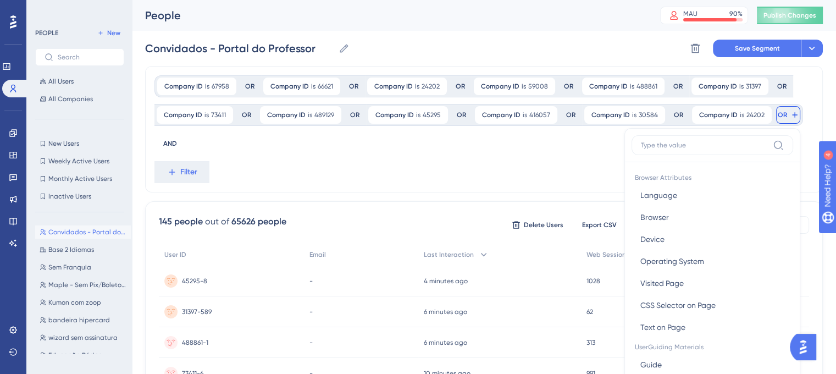
click at [677, 151] on label at bounding box center [711, 145] width 161 height 20
click at [677, 149] on input at bounding box center [703, 145] width 127 height 9
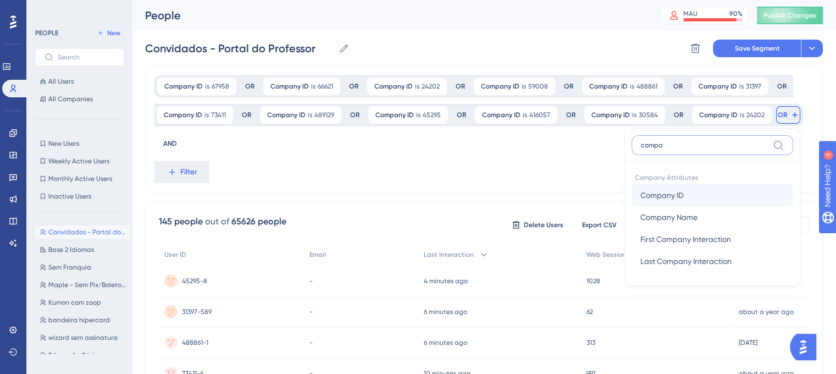
type input "compa"
click at [682, 188] on button "Company ID Company ID" at bounding box center [711, 195] width 161 height 22
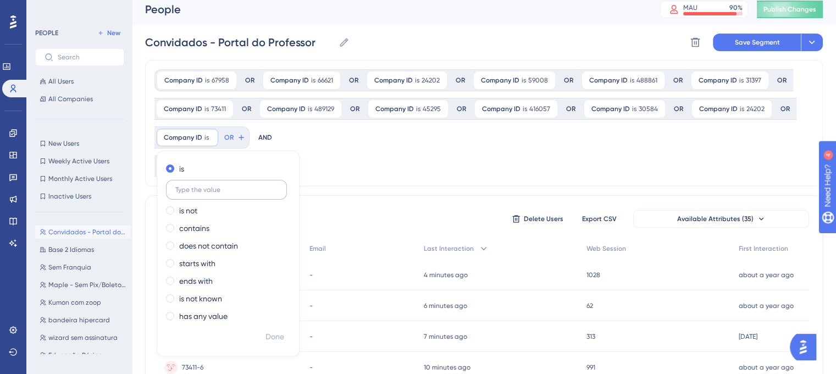
click at [199, 190] on input "text" at bounding box center [226, 190] width 102 height 8
type input "488161"
click at [356, 168] on div "Company ID is 67958 67958 Remove OR Company ID is 66621 66621 Remove OR Company…" at bounding box center [483, 123] width 677 height 126
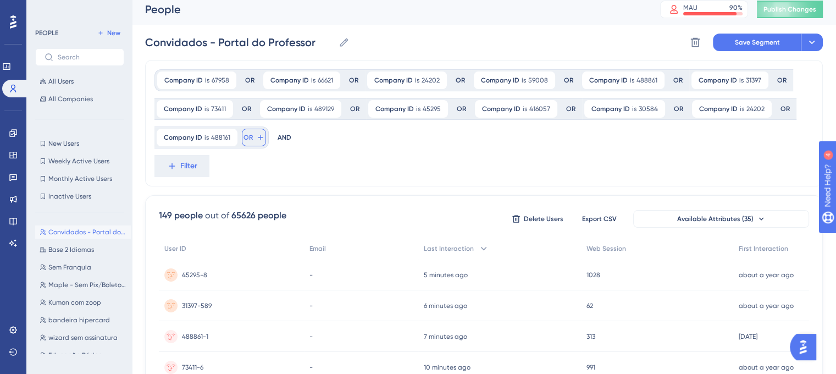
click at [254, 136] on button "OR" at bounding box center [254, 138] width 24 height 18
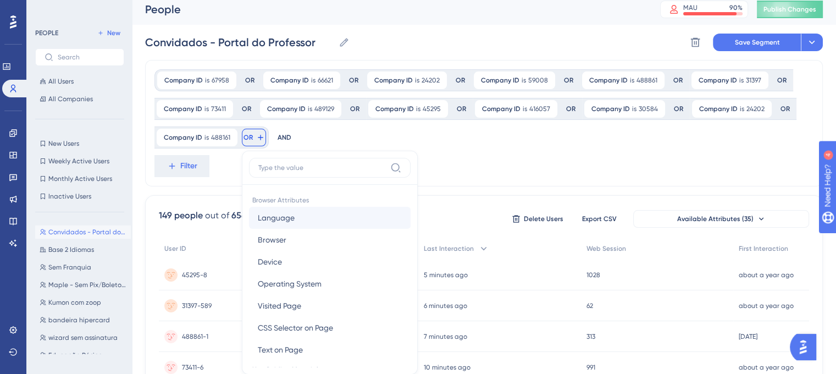
scroll to position [81, 0]
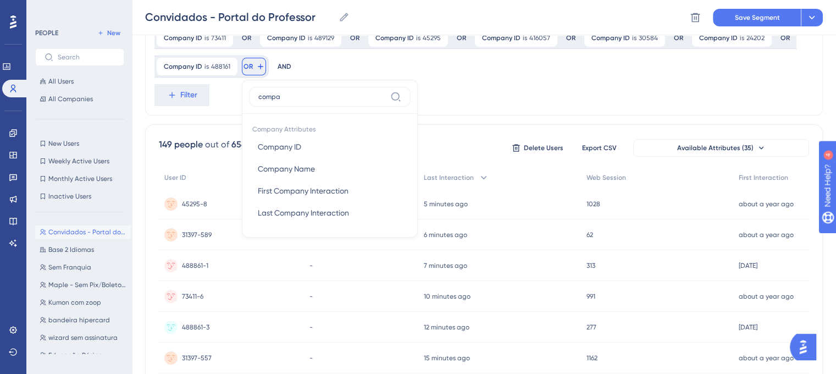
type input "compa"
click at [306, 152] on button "Company ID Company ID" at bounding box center [329, 147] width 161 height 22
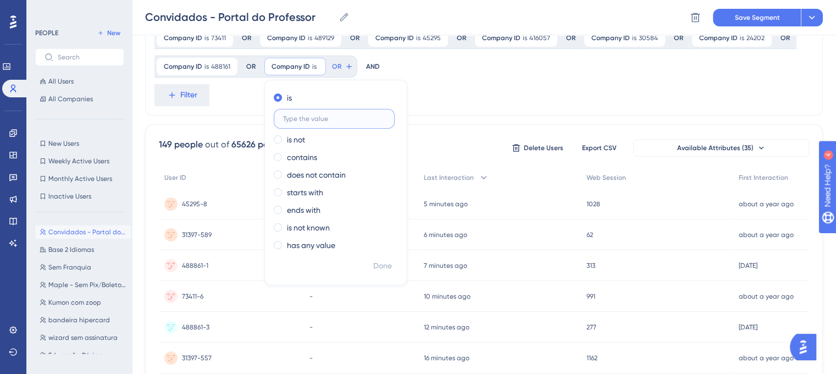
click at [316, 118] on input "text" at bounding box center [334, 119] width 102 height 8
paste input "40630"
type input "40630"
click at [445, 103] on div "Company ID is 67958 67958 Remove OR Company ID is 66621 66621 Remove OR Company…" at bounding box center [483, 52] width 677 height 126
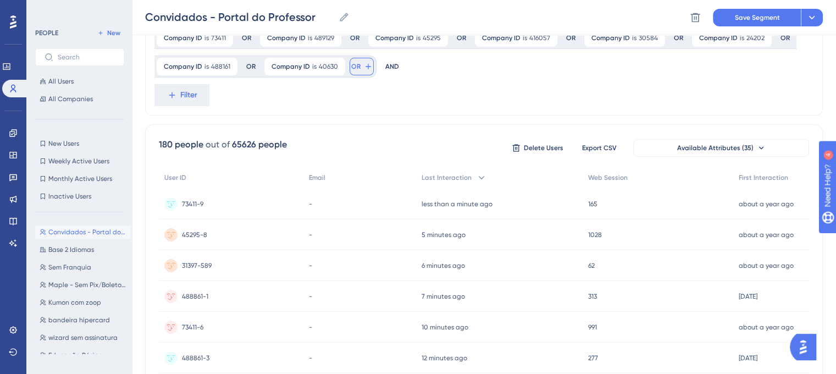
click at [353, 58] on button "OR" at bounding box center [361, 67] width 24 height 18
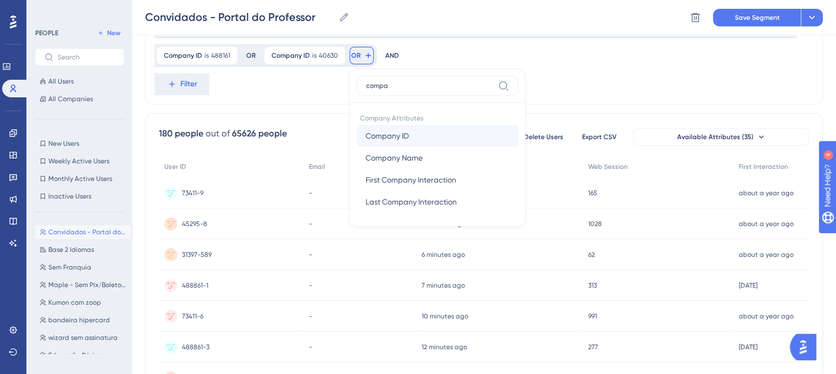
type input "compa"
click at [399, 131] on span "Company ID" at bounding box center [386, 135] width 43 height 13
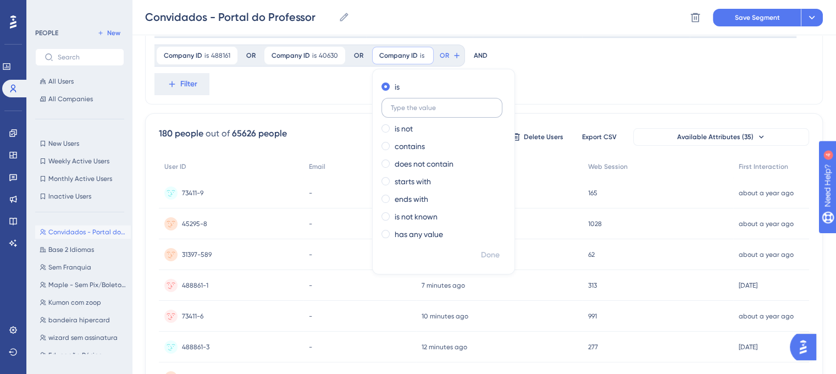
click at [410, 104] on input "text" at bounding box center [442, 108] width 102 height 8
type input "71433"
click at [576, 85] on div "Company ID is 67958 67958 Remove OR Company ID is 66621 66621 Remove OR Company…" at bounding box center [483, 41] width 677 height 126
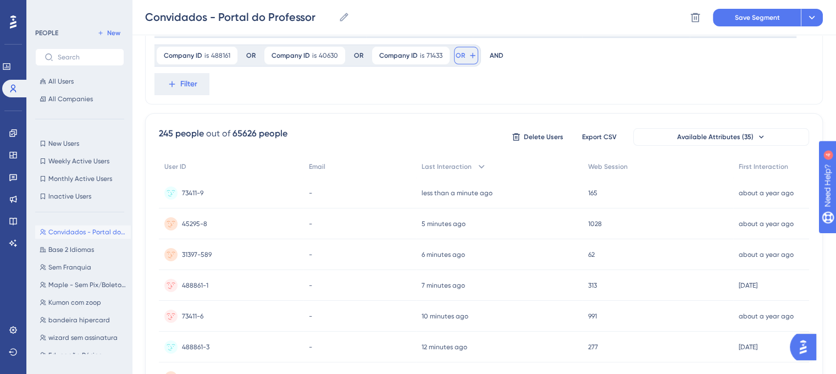
drag, startPoint x: 464, startPoint y: 57, endPoint x: 470, endPoint y: 65, distance: 10.2
click at [464, 57] on button "OR" at bounding box center [466, 56] width 24 height 18
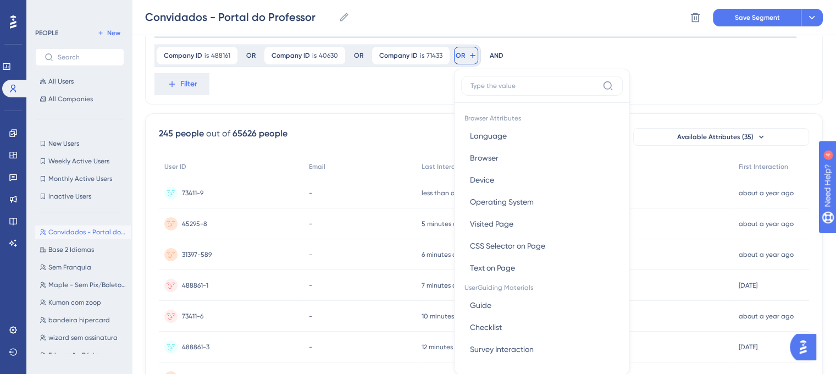
scroll to position [127, 0]
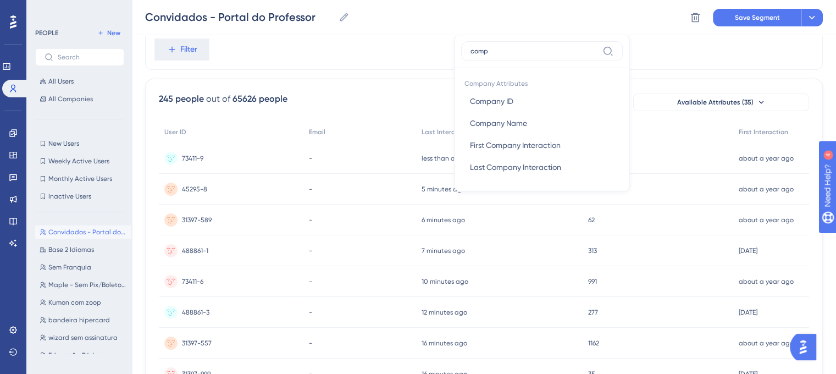
type input "compa"
click at [511, 109] on button "Company ID Company ID" at bounding box center [541, 101] width 161 height 22
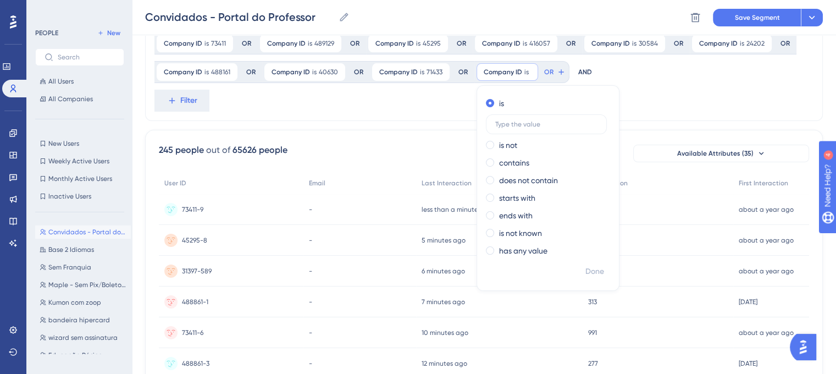
scroll to position [17, 0]
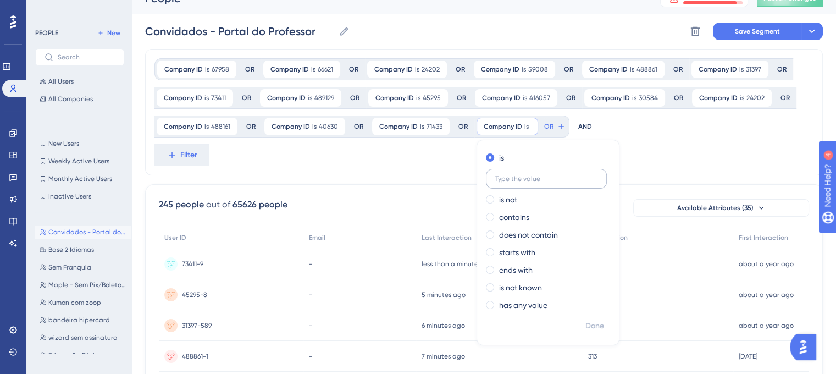
type input "74641"
click at [669, 149] on div "Company ID is 67958 67958 Remove OR Company ID is 66621 66621 Remove OR Company…" at bounding box center [483, 112] width 677 height 126
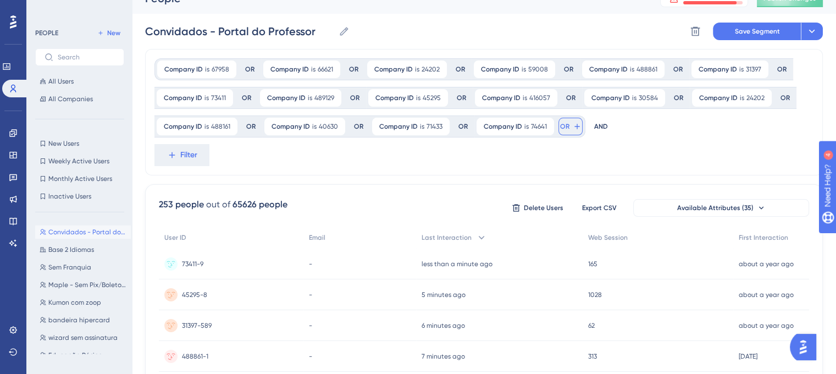
drag, startPoint x: 570, startPoint y: 130, endPoint x: 573, endPoint y: 137, distance: 8.6
click at [572, 130] on icon at bounding box center [576, 126] width 9 height 9
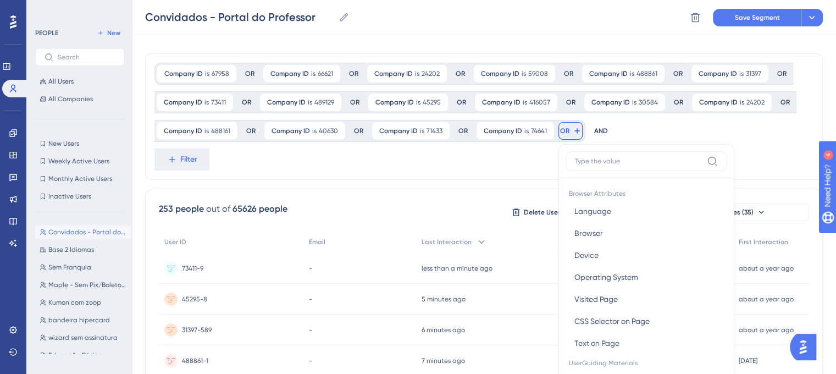
scroll to position [87, 0]
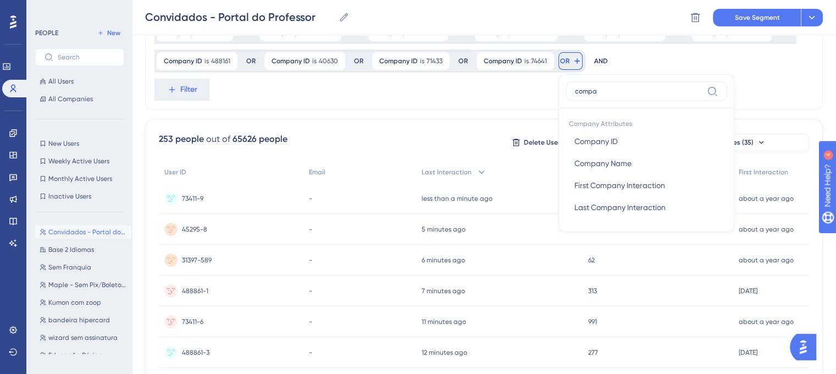
type input "compa"
click at [574, 140] on span "Company ID" at bounding box center [595, 141] width 43 height 13
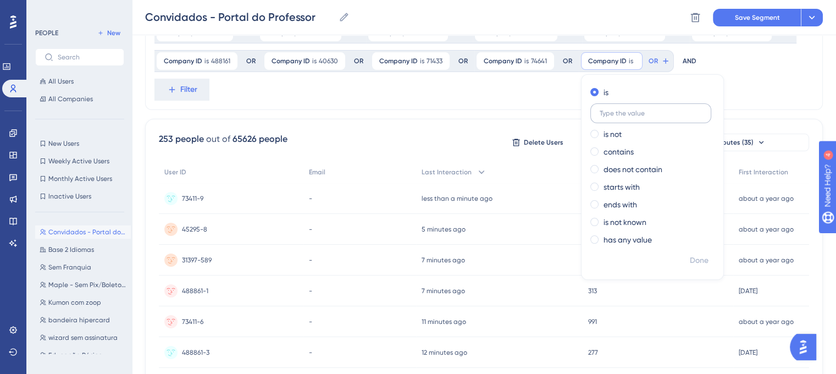
click at [621, 112] on input "text" at bounding box center [650, 113] width 102 height 8
type input "413409"
click at [756, 93] on div "Company ID is 67958 67958 Remove OR Company ID is 66621 66621 Remove OR Company…" at bounding box center [483, 47] width 677 height 126
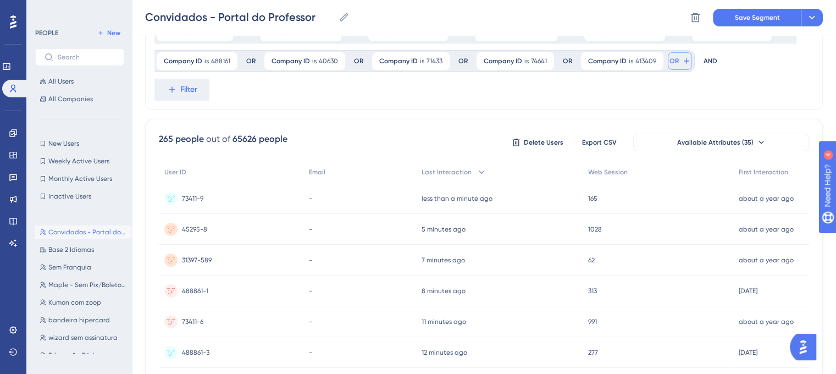
click at [675, 69] on button "OR" at bounding box center [679, 61] width 24 height 18
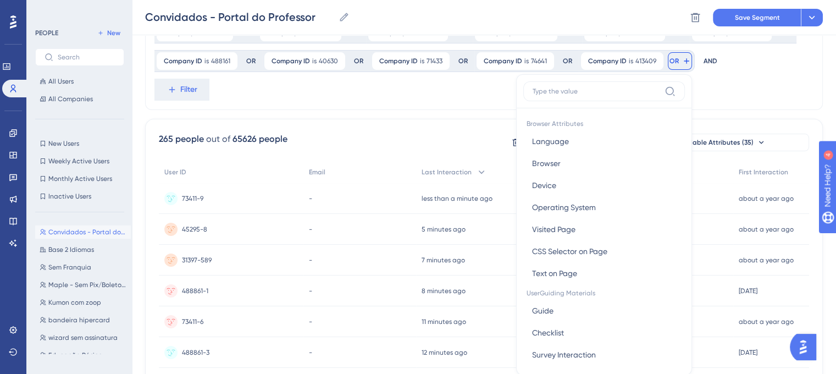
scroll to position [124, 0]
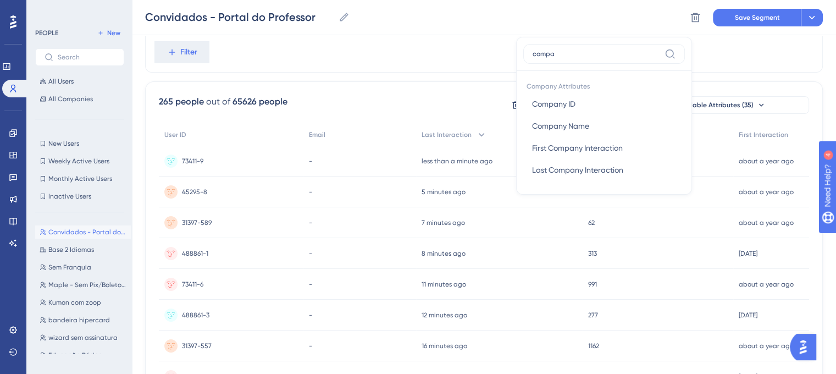
type input "compa"
click at [635, 87] on span "Company Attributes" at bounding box center [603, 84] width 161 height 15
click at [631, 93] on button "Company ID Company ID" at bounding box center [603, 104] width 161 height 22
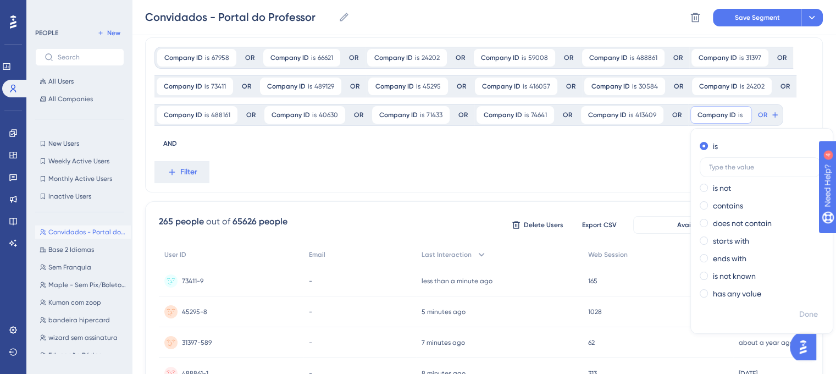
scroll to position [14, 0]
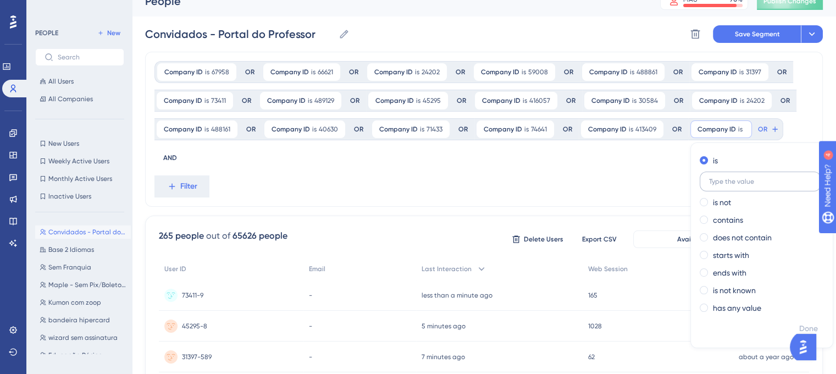
click at [744, 185] on label at bounding box center [759, 181] width 121 height 20
click at [744, 185] on input "text" at bounding box center [760, 181] width 102 height 8
paste input "45716"
type input "45716"
click at [603, 161] on div "Company ID is 67958 67958 Remove OR Company ID is 66621 66621 Remove OR Company…" at bounding box center [479, 115] width 650 height 108
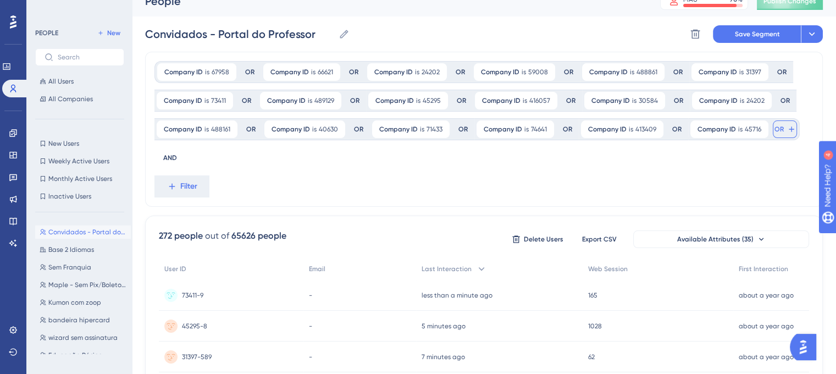
click at [787, 127] on icon at bounding box center [791, 129] width 9 height 9
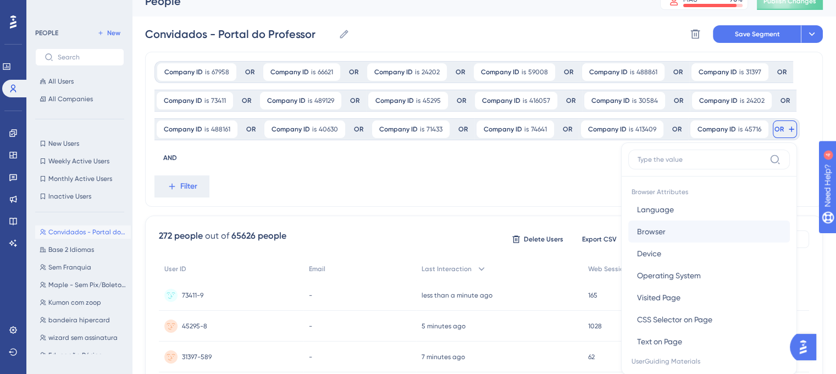
scroll to position [86, 0]
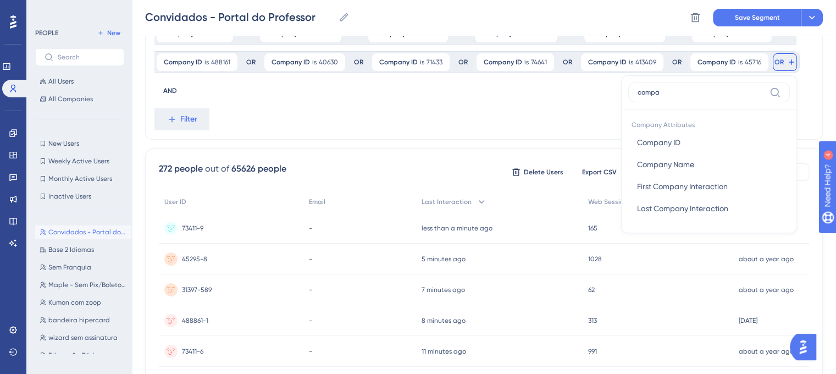
type input "compa"
click at [743, 154] on button "Company Name Company Name" at bounding box center [708, 164] width 161 height 22
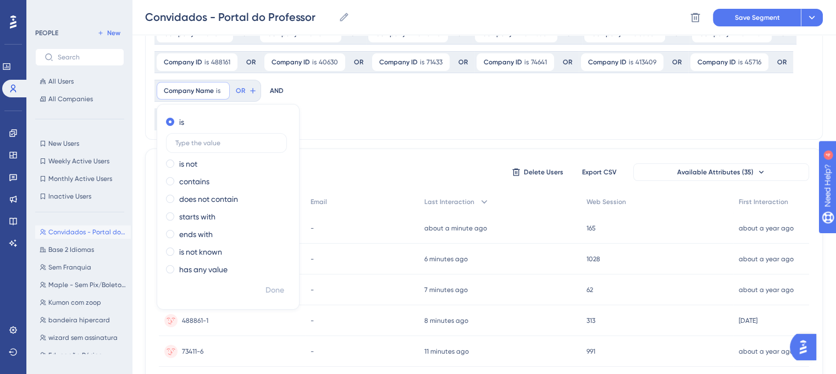
click at [219, 91] on icon at bounding box center [221, 90] width 7 height 7
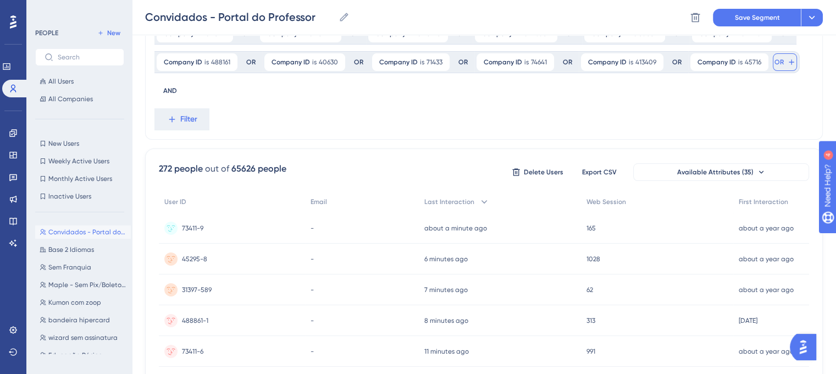
click at [779, 59] on button "OR" at bounding box center [784, 62] width 24 height 18
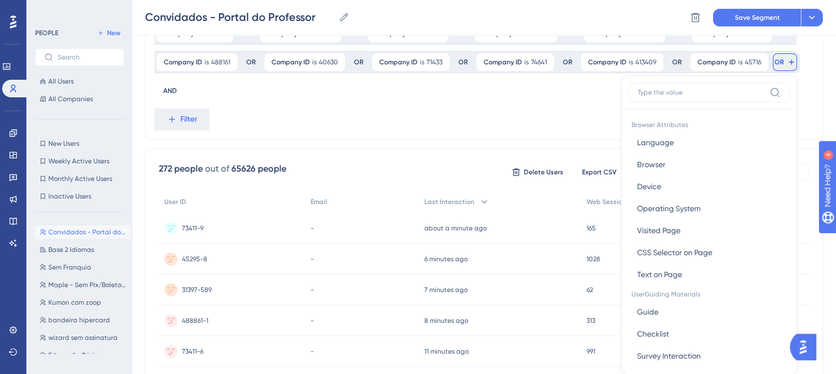
scroll to position [123, 0]
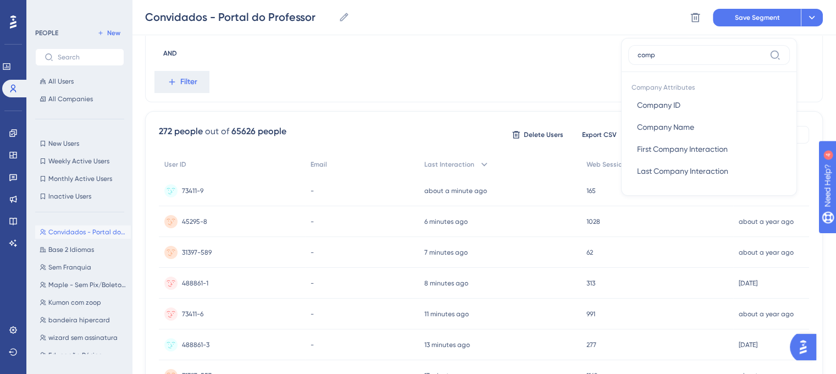
type input "compa"
click at [704, 99] on button "Company ID Company ID" at bounding box center [708, 105] width 161 height 22
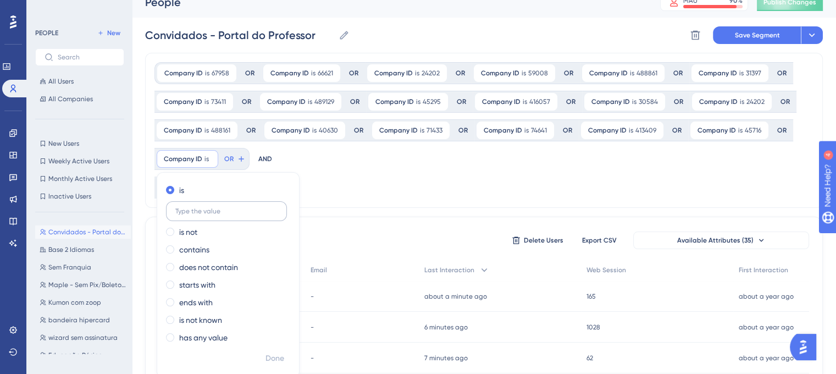
click at [232, 216] on label at bounding box center [226, 211] width 121 height 20
click at [232, 215] on input "text" at bounding box center [226, 211] width 102 height 8
paste input "53054"
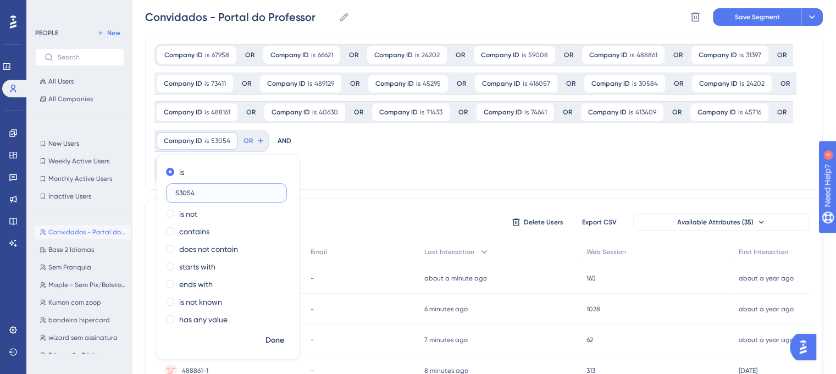
type input "53054"
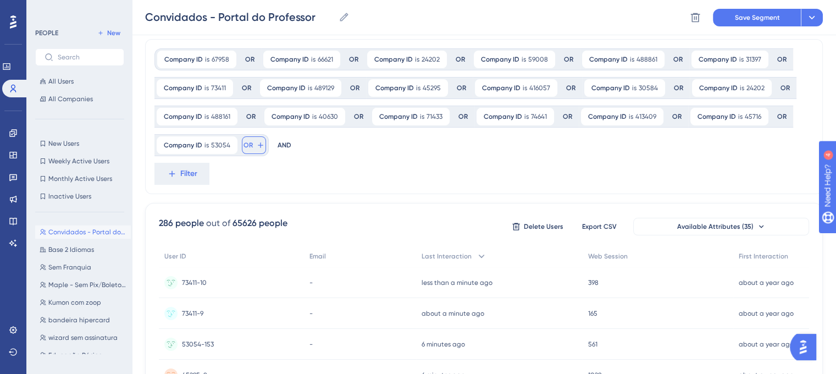
click at [248, 141] on span "OR" at bounding box center [247, 145] width 9 height 9
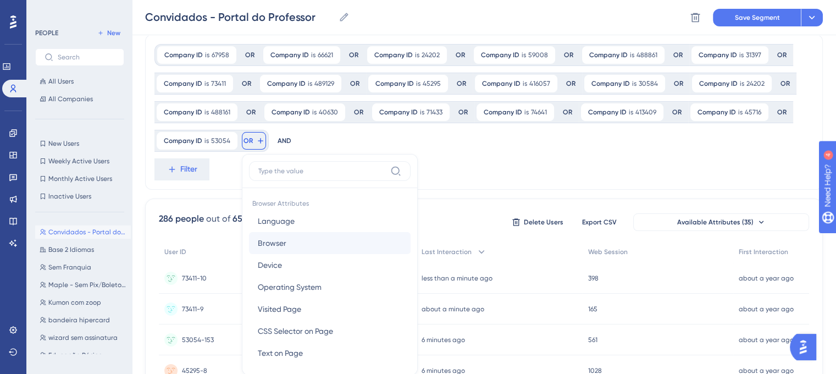
scroll to position [113, 0]
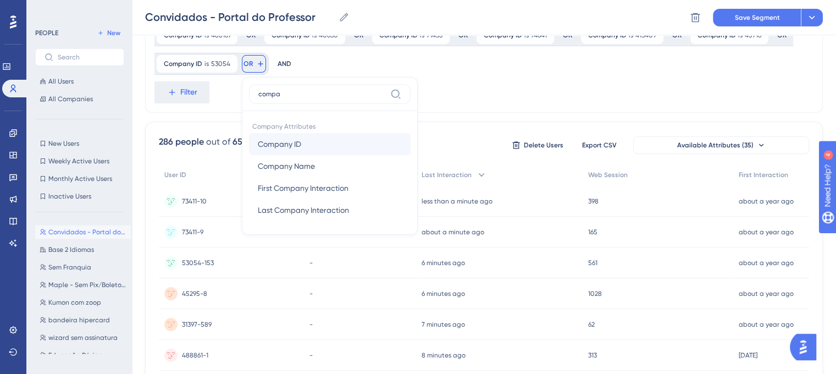
type input "compa"
click at [339, 143] on button "Company ID Company ID" at bounding box center [329, 144] width 161 height 22
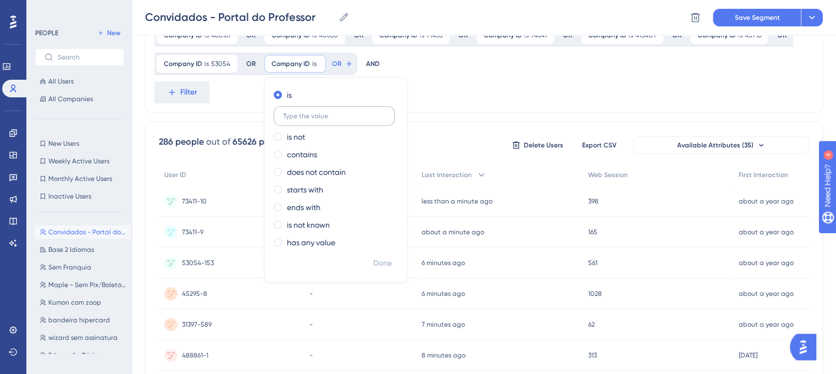
click at [314, 115] on input "text" at bounding box center [334, 116] width 102 height 8
type input "73637"
click at [478, 112] on div "Company ID is 67958 67958 Remove OR Company ID is 66621 66621 Remove OR Company…" at bounding box center [483, 35] width 677 height 155
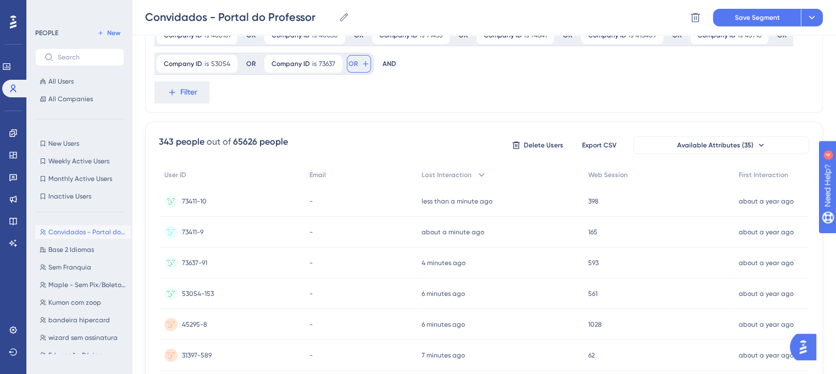
click at [354, 68] on span "OR" at bounding box center [352, 63] width 9 height 9
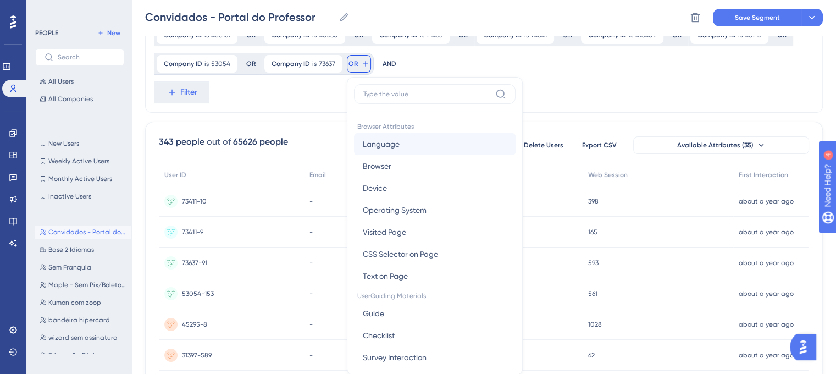
scroll to position [152, 0]
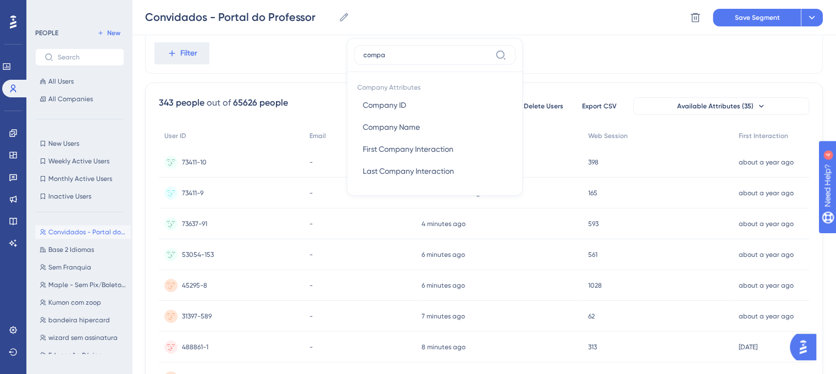
type input "compa"
click at [408, 113] on button "Company ID Company ID" at bounding box center [434, 105] width 161 height 22
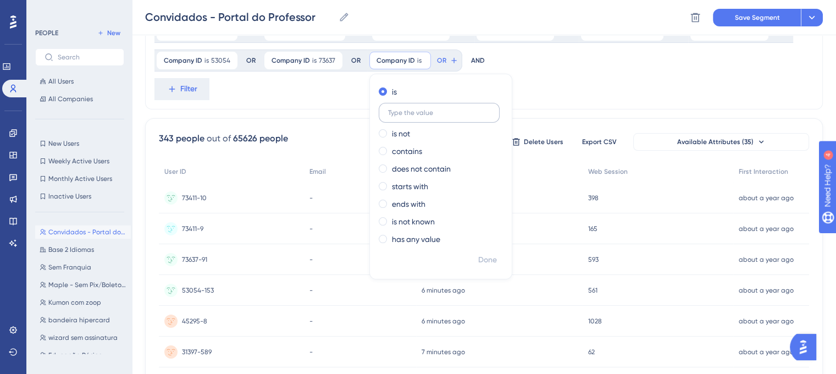
scroll to position [97, 0]
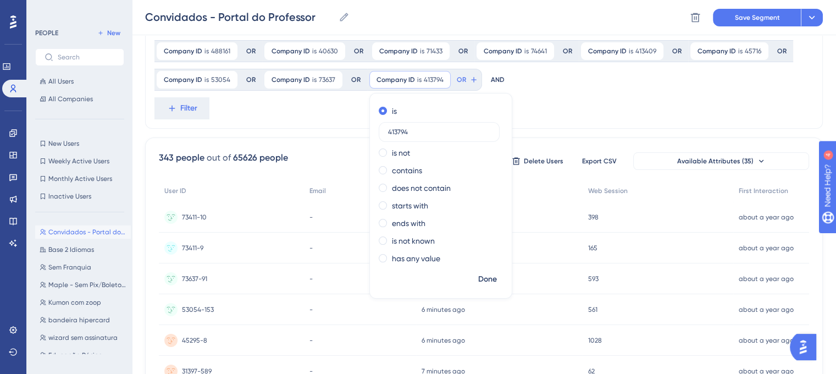
type input "413794"
click at [556, 109] on div "Company ID is 67958 67958 Remove OR Company ID is 66621 66621 Remove OR Company…" at bounding box center [483, 51] width 677 height 155
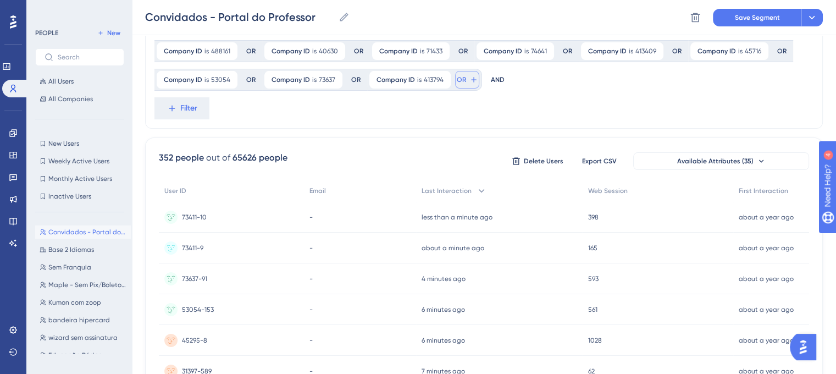
click at [460, 85] on button "OR" at bounding box center [467, 80] width 24 height 18
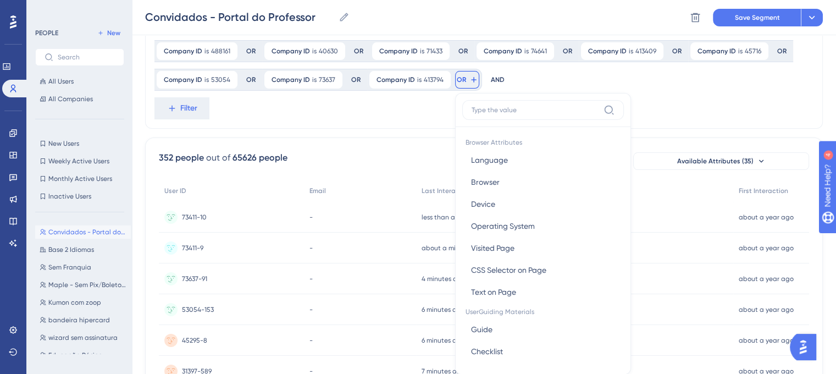
scroll to position [143, 0]
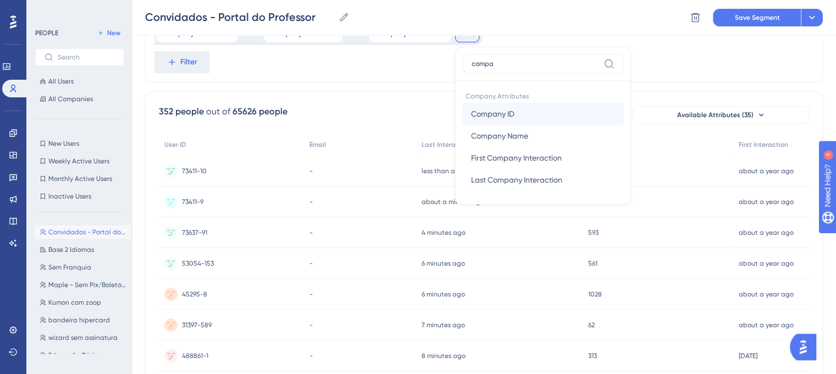
type input "compa"
click at [525, 120] on button "Company ID Company ID" at bounding box center [542, 114] width 161 height 22
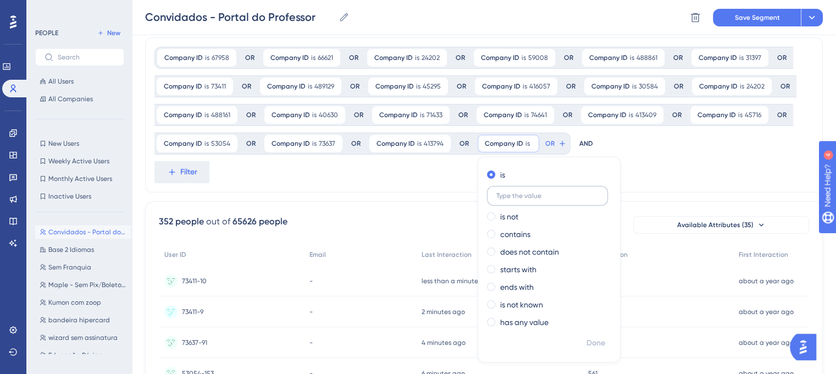
click at [542, 194] on input "text" at bounding box center [547, 196] width 102 height 8
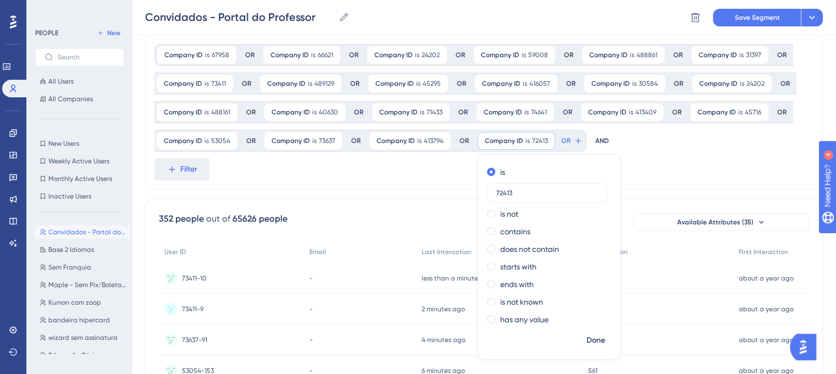
type input "72413"
click at [640, 179] on div "Company ID is 67958 67958 Remove OR Company ID is 66621 66621 Remove OR Company…" at bounding box center [483, 112] width 677 height 155
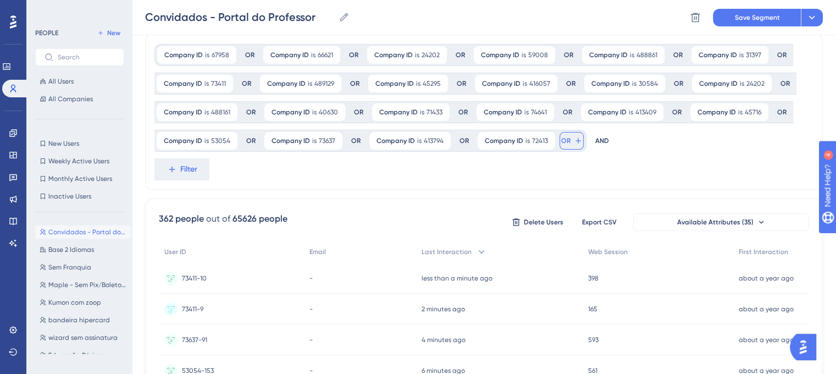
click at [563, 138] on span "OR" at bounding box center [565, 140] width 9 height 9
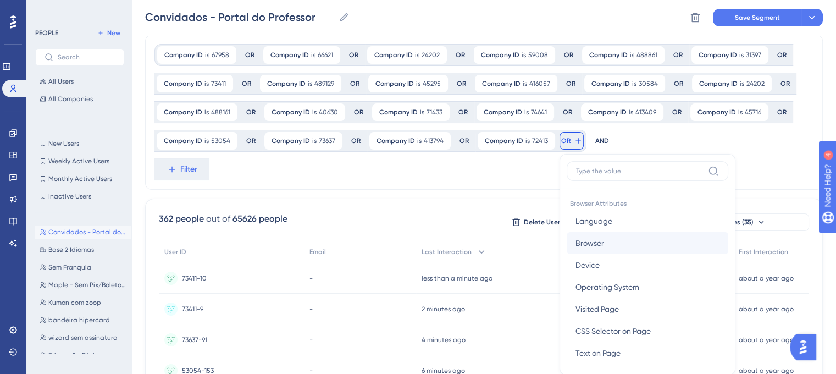
scroll to position [113, 0]
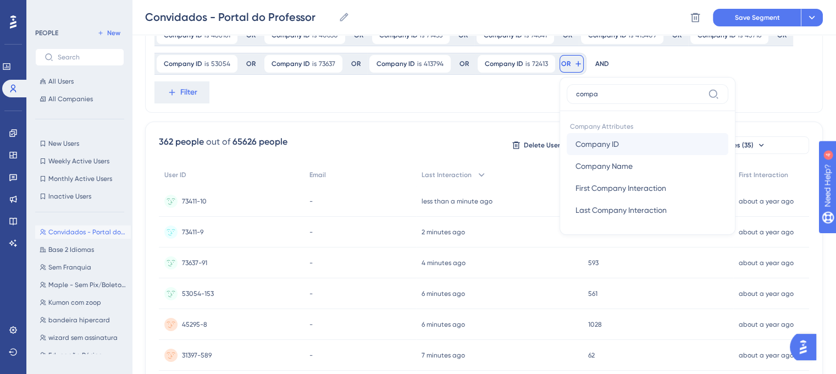
type input "compa"
click at [595, 150] on button "Company ID Company ID" at bounding box center [646, 144] width 161 height 22
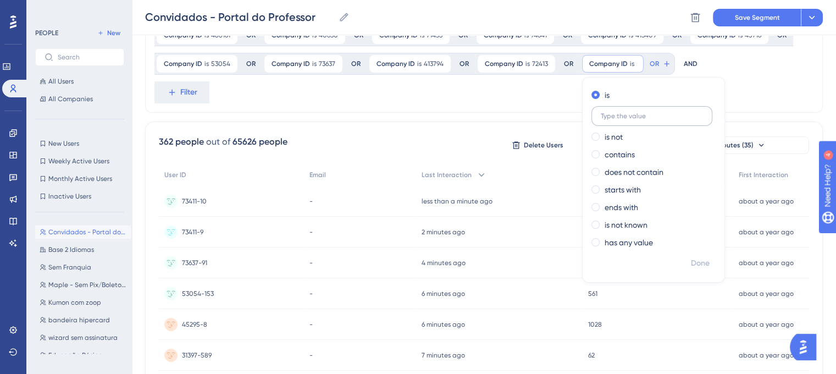
type input "30235"
click at [755, 107] on div "Company ID is 67958 67958 Remove OR Company ID is 66621 66621 Remove OR Company…" at bounding box center [483, 35] width 677 height 155
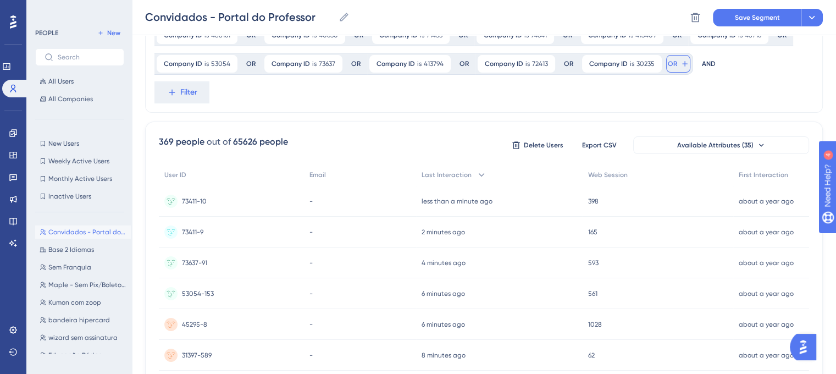
click at [669, 64] on span "OR" at bounding box center [671, 63] width 9 height 9
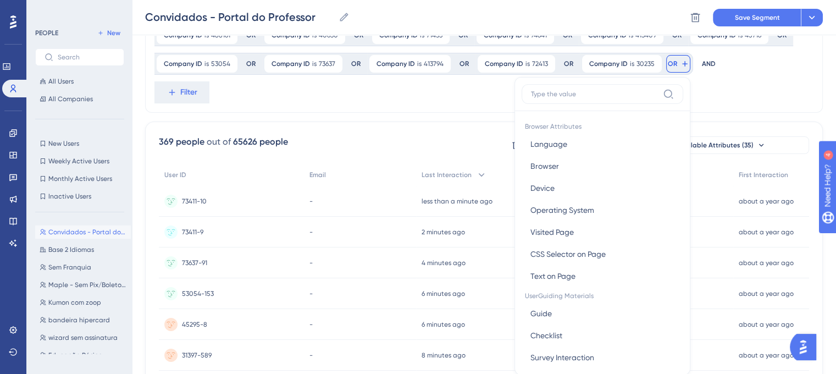
scroll to position [140, 0]
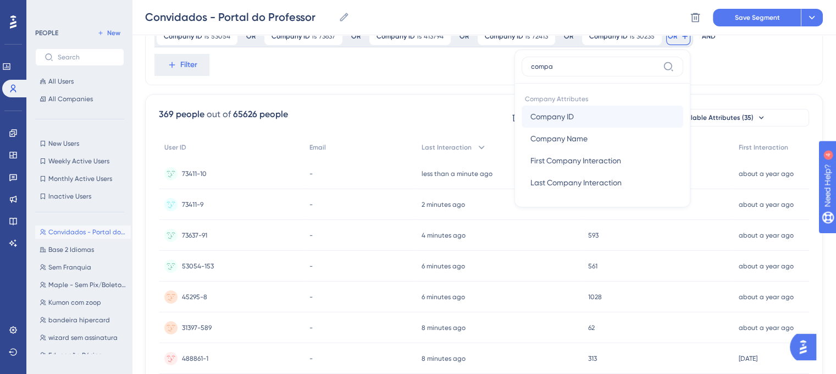
type input "compa"
click at [628, 114] on button "Company ID Company ID" at bounding box center [601, 116] width 161 height 22
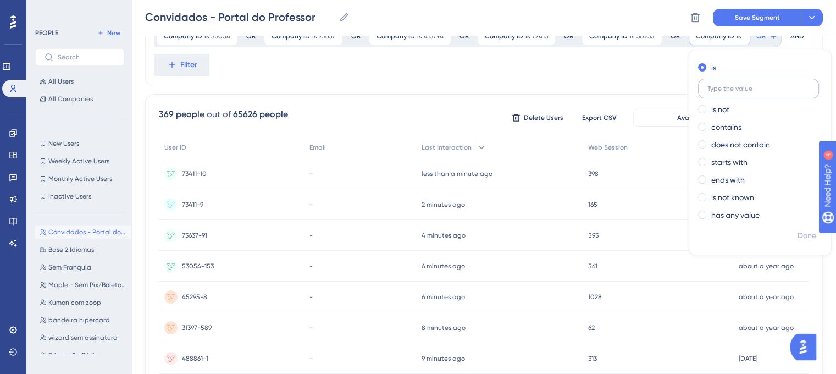
click at [721, 87] on input "text" at bounding box center [758, 89] width 102 height 8
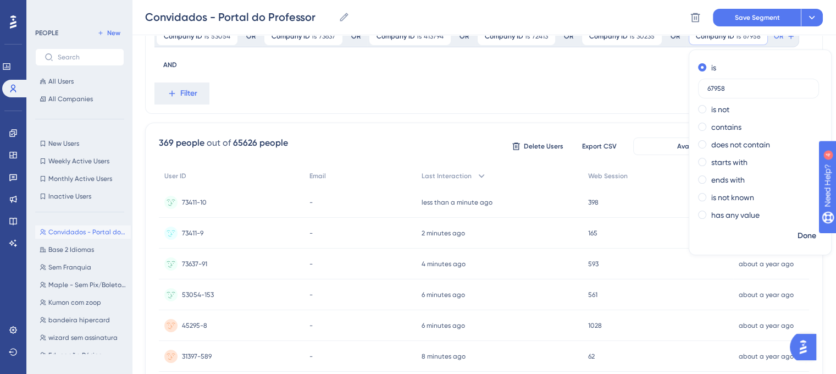
type input "67958"
click at [606, 78] on div "Company ID is 67958 67958 Remove OR Company ID is 66621 66621 Remove OR Company…" at bounding box center [483, 21] width 677 height 183
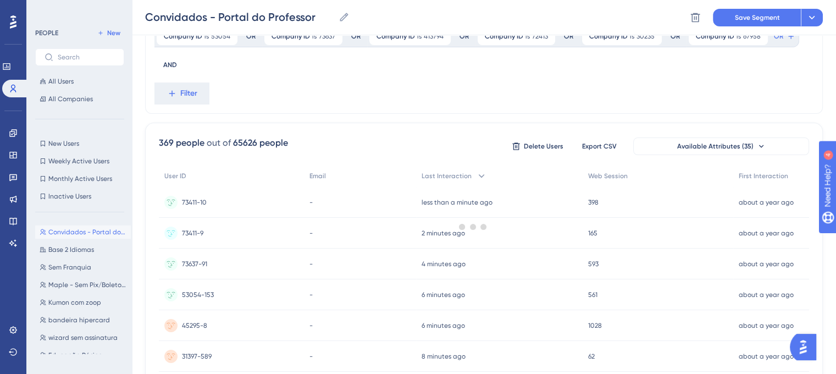
scroll to position [30, 0]
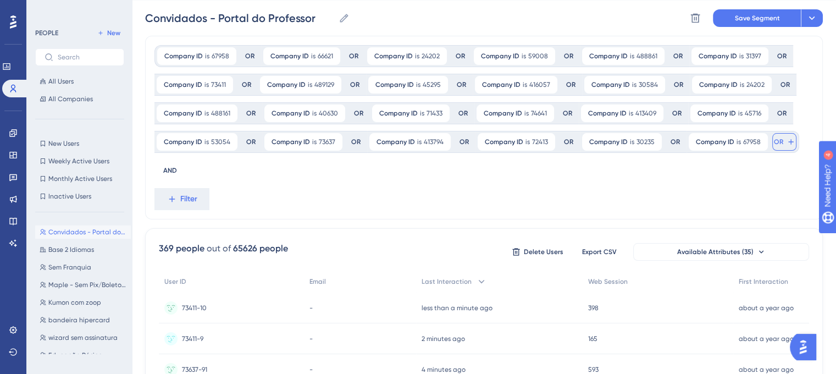
click at [773, 141] on span "OR" at bounding box center [777, 141] width 9 height 9
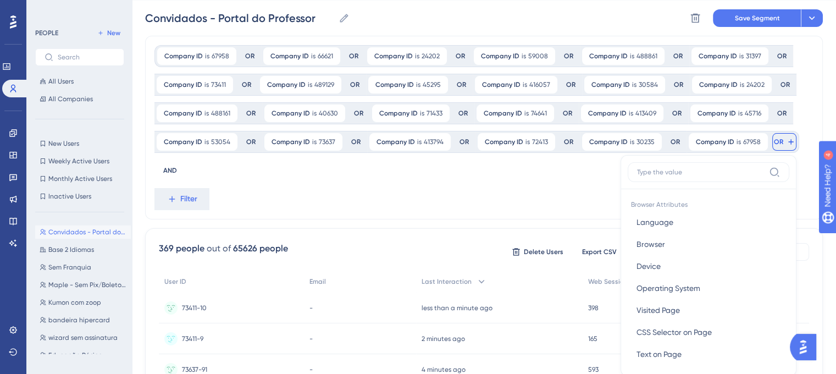
scroll to position [108, 0]
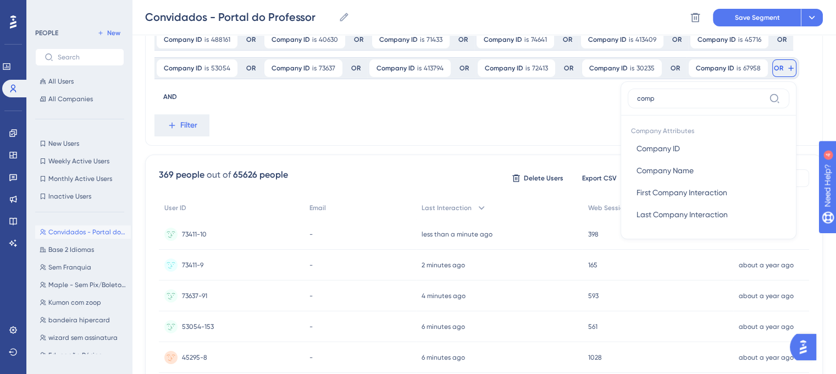
type input "compa"
click at [640, 152] on span "Company ID" at bounding box center [657, 148] width 43 height 13
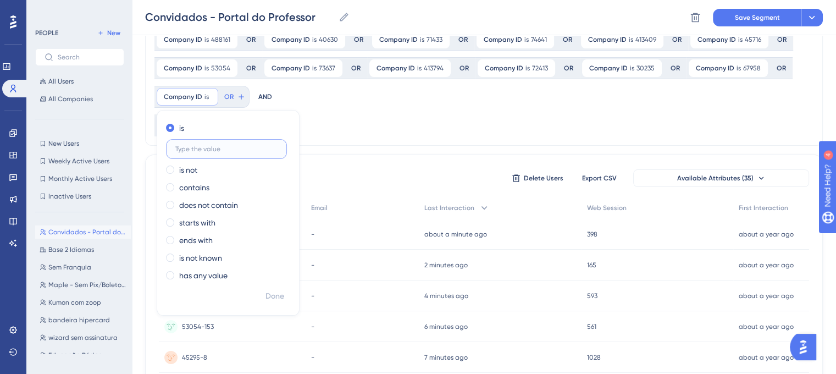
click at [202, 146] on input "text" at bounding box center [226, 149] width 102 height 8
paste input "73215"
type input "73215"
click at [402, 130] on div "Company ID is 67958 67958 Remove OR Company ID is 66621 66621 Remove OR Company…" at bounding box center [483, 53] width 677 height 183
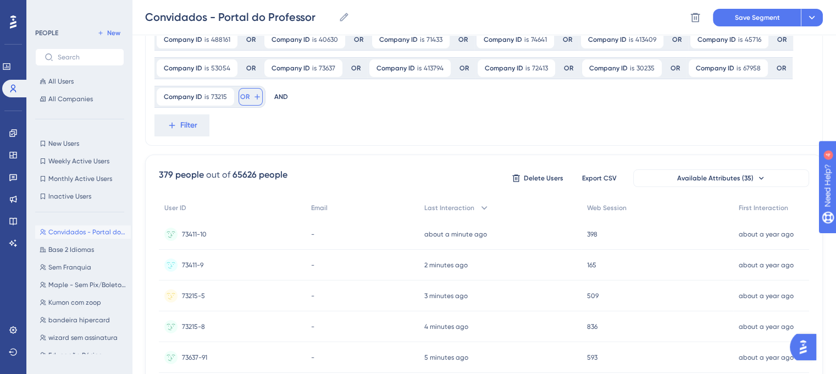
click at [254, 98] on icon at bounding box center [257, 96] width 9 height 9
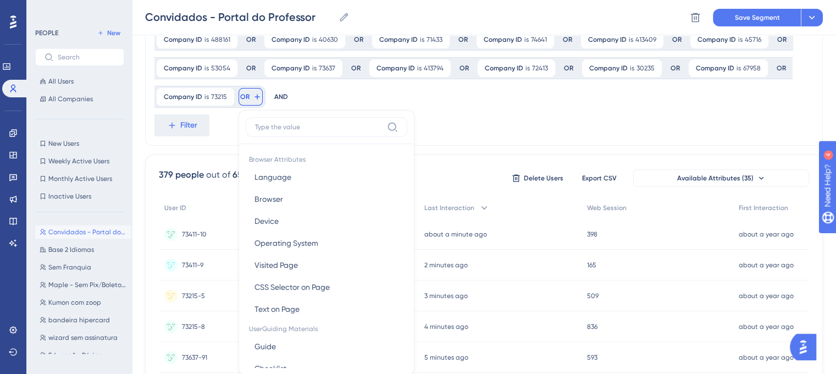
scroll to position [163, 0]
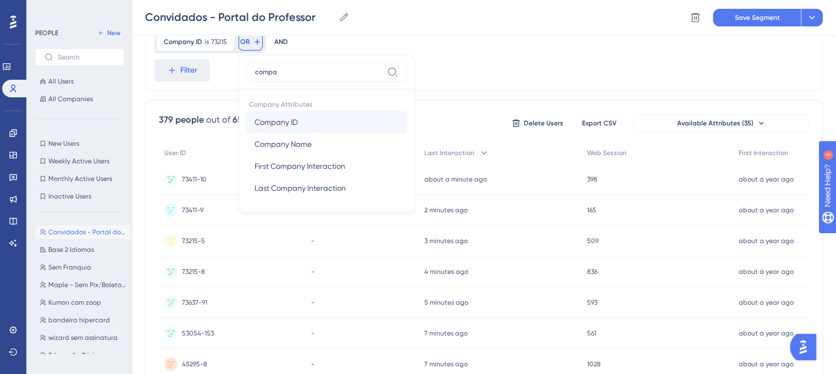
type input "compa"
click at [292, 120] on span "Company ID" at bounding box center [275, 121] width 43 height 13
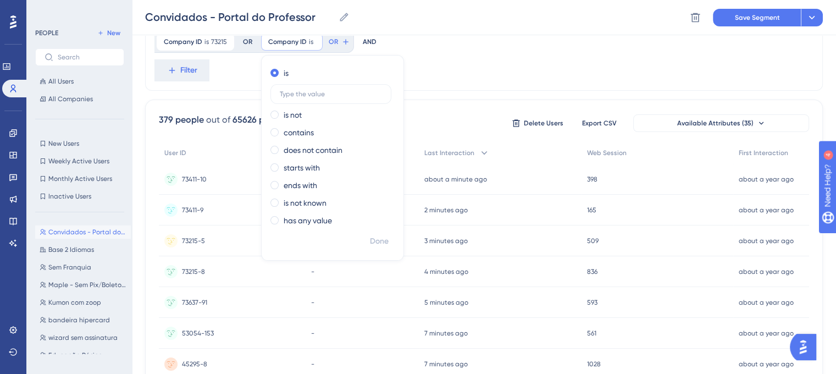
scroll to position [108, 0]
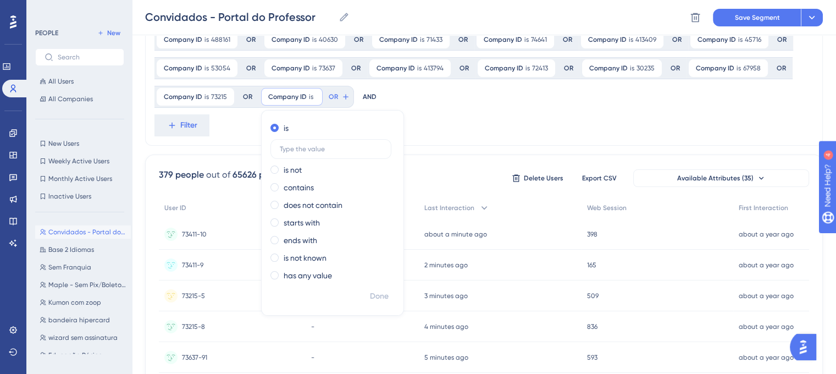
click at [316, 138] on div "is" at bounding box center [330, 139] width 120 height 37
click at [315, 148] on input "text" at bounding box center [331, 149] width 102 height 8
paste input "415258"
type input "415258"
click at [453, 131] on div "Company ID is 67958 67958 Remove OR Company ID is 66621 66621 Remove OR Company…" at bounding box center [483, 53] width 677 height 183
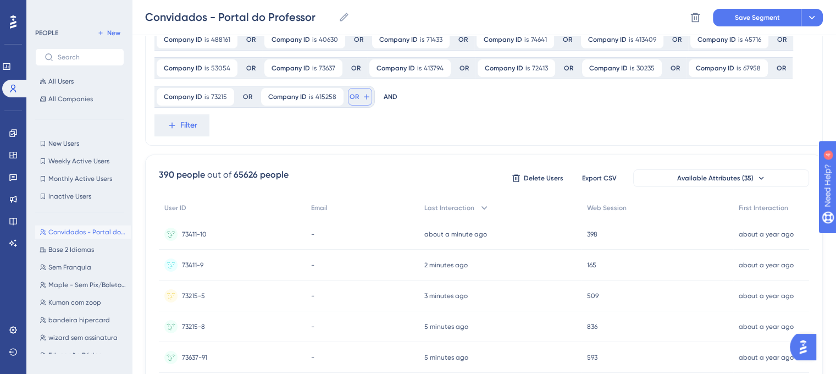
click at [362, 99] on icon at bounding box center [366, 96] width 9 height 9
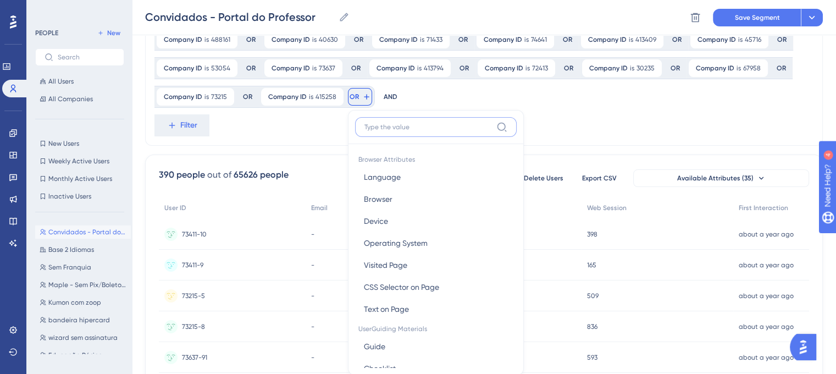
scroll to position [163, 0]
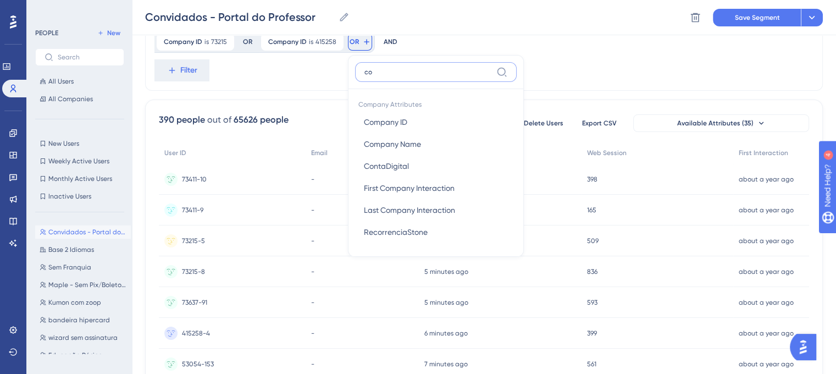
type input "com"
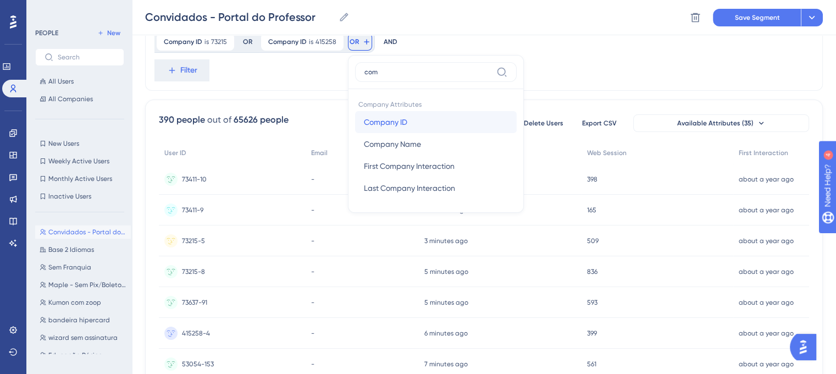
click at [376, 120] on span "Company ID" at bounding box center [385, 121] width 43 height 13
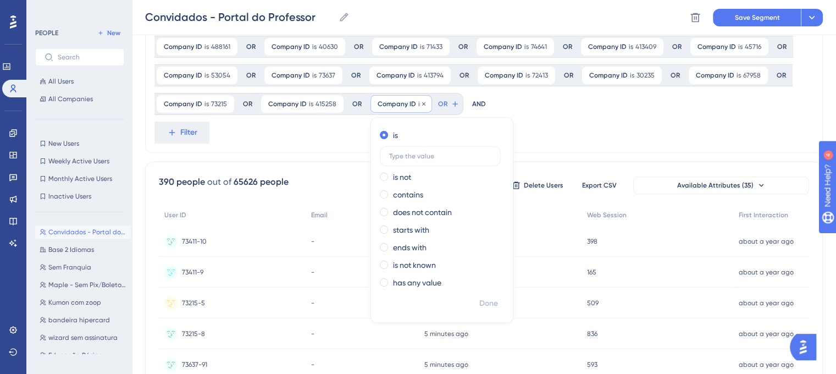
scroll to position [53, 0]
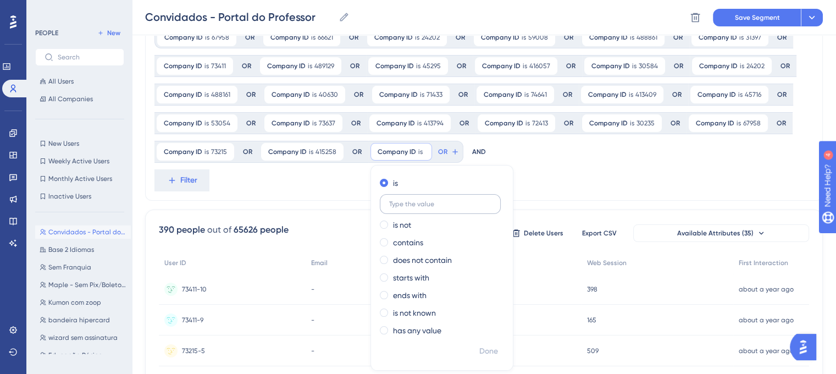
click at [436, 201] on input "text" at bounding box center [440, 204] width 102 height 8
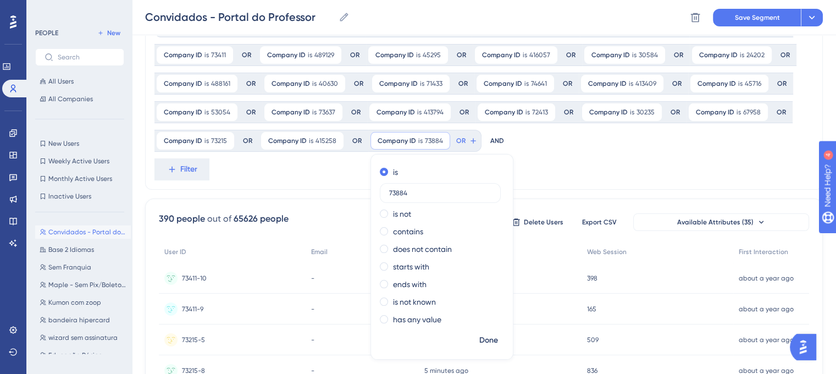
type input "73884"
click at [595, 176] on div "Company ID is 67958 67958 Remove OR Company ID is 66621 66621 Remove OR Company…" at bounding box center [483, 97] width 677 height 183
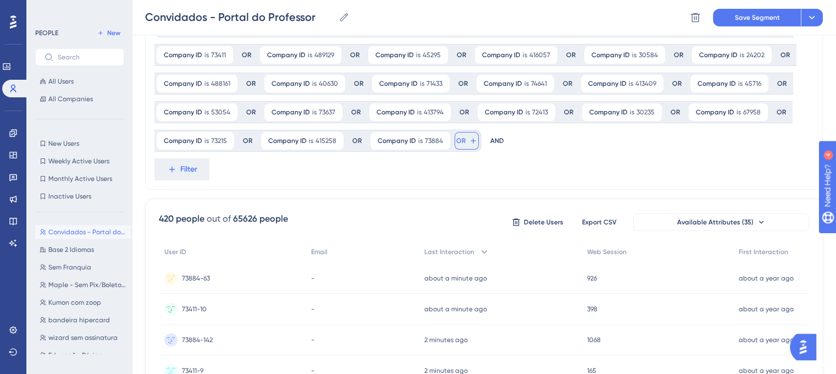
click at [464, 144] on button "OR" at bounding box center [466, 141] width 24 height 18
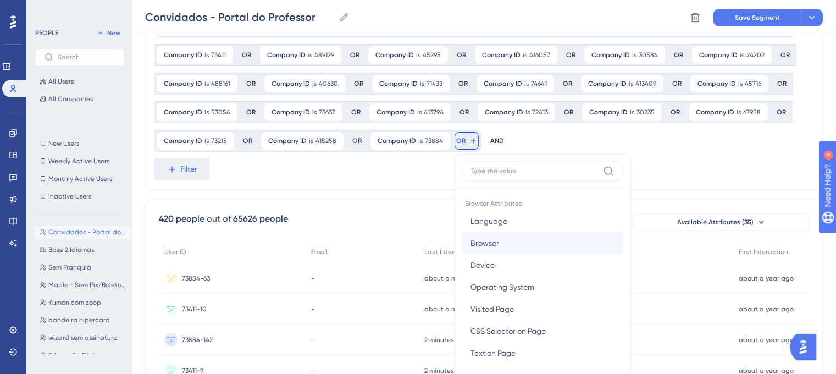
scroll to position [141, 0]
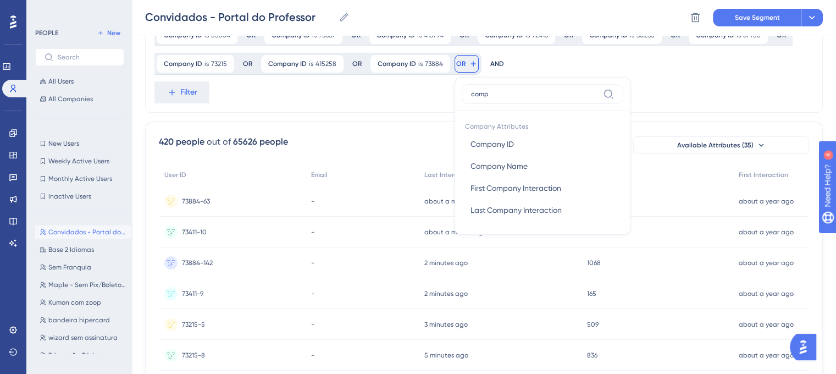
type input "compa"
click at [500, 151] on button "Company ID Company ID" at bounding box center [541, 144] width 161 height 22
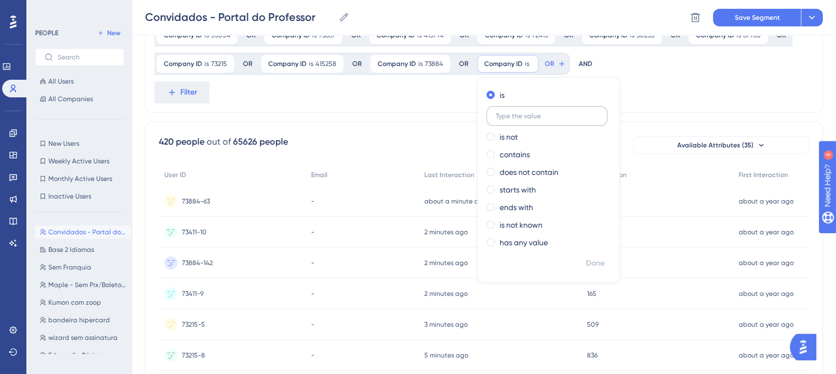
click at [523, 118] on input "text" at bounding box center [546, 116] width 102 height 8
type input "44665"
click at [681, 98] on div "Company ID is 67958 67958 Remove OR Company ID is 66621 66621 Remove OR Company…" at bounding box center [483, 20] width 677 height 183
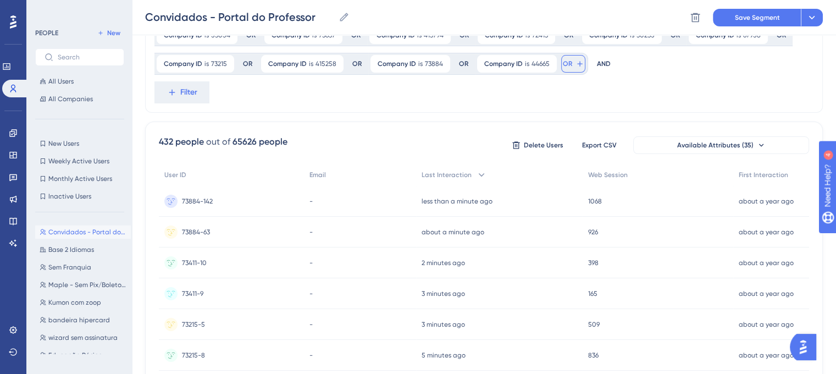
click at [562, 64] on span "OR" at bounding box center [566, 63] width 9 height 9
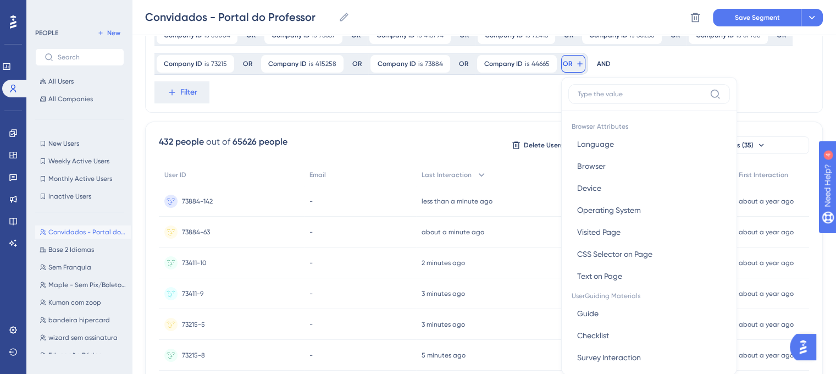
scroll to position [180, 0]
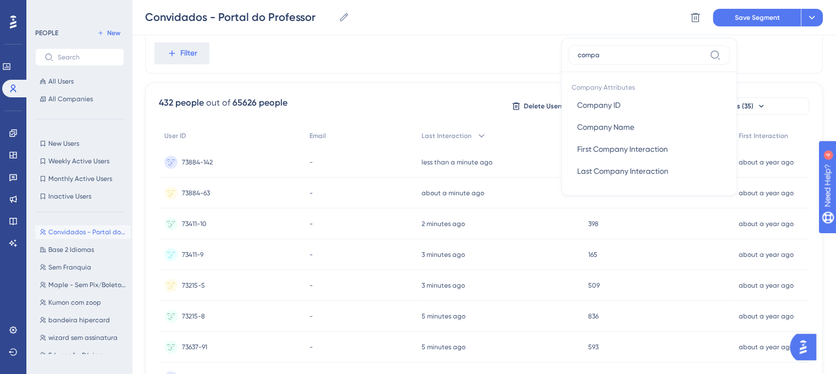
type input "compa"
click at [595, 94] on button "Company ID Company ID" at bounding box center [648, 105] width 161 height 22
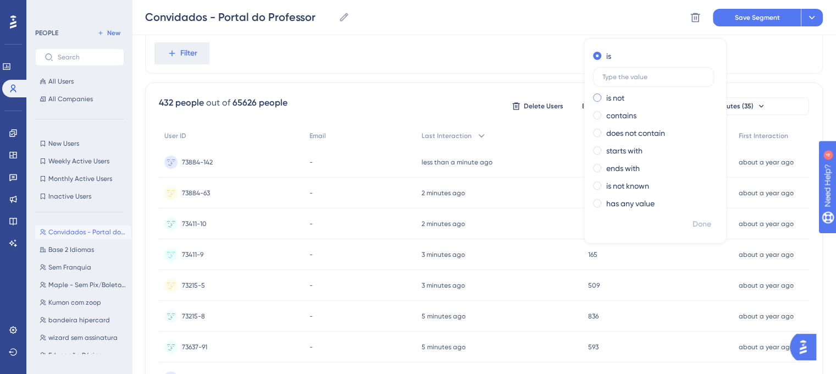
scroll to position [125, 0]
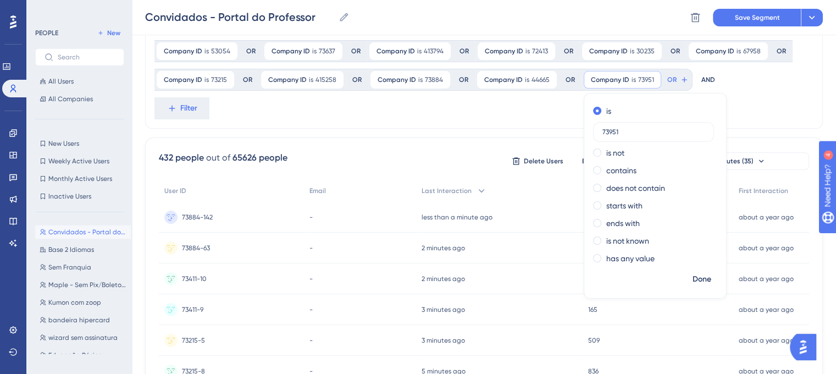
type input "73951"
click at [738, 109] on div "Company ID is 67958 67958 Remove OR Company ID is 66621 66621 Remove OR Company…" at bounding box center [483, 36] width 677 height 183
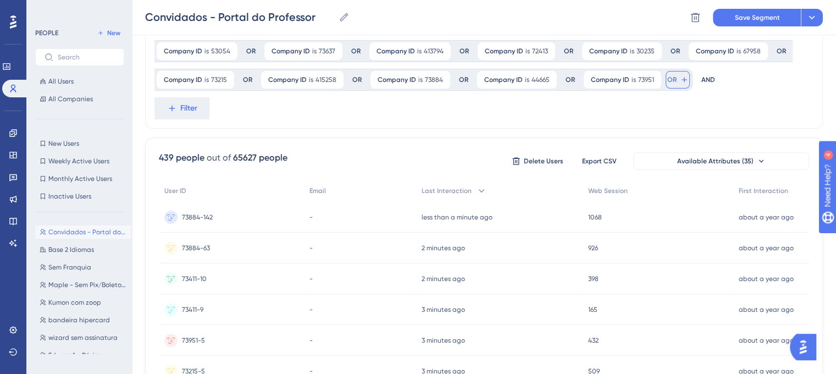
click at [673, 83] on button "OR" at bounding box center [677, 80] width 24 height 18
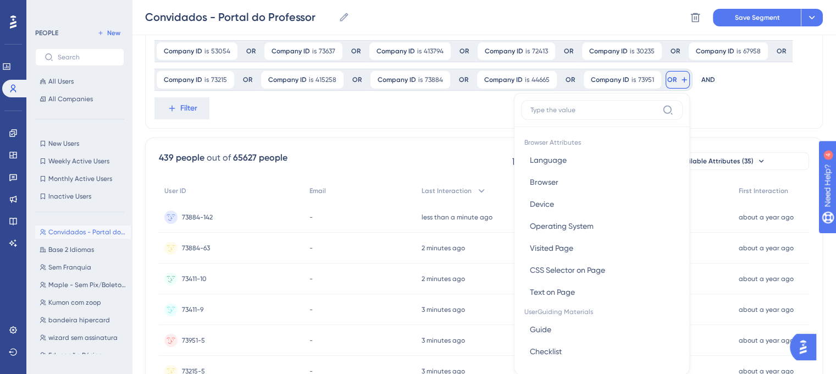
scroll to position [171, 0]
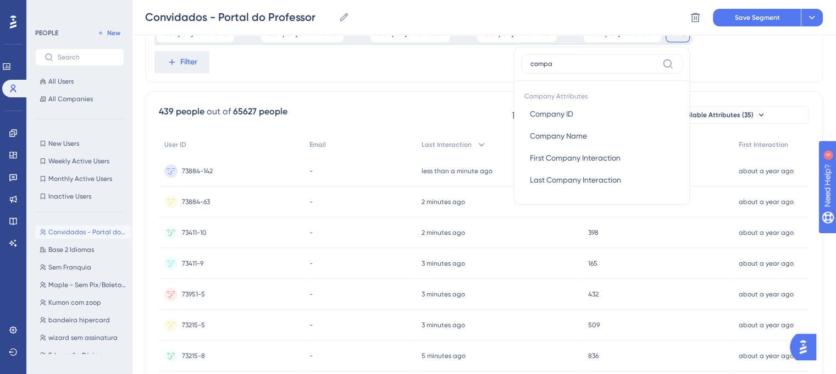
type input "compa"
click at [566, 112] on span "Company ID" at bounding box center [551, 113] width 43 height 13
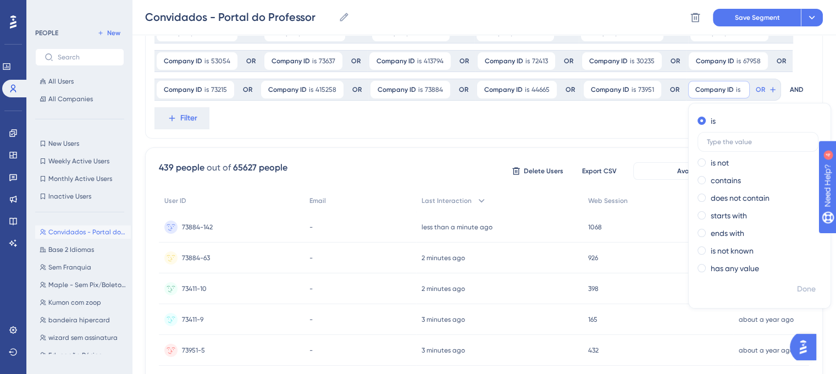
scroll to position [62, 0]
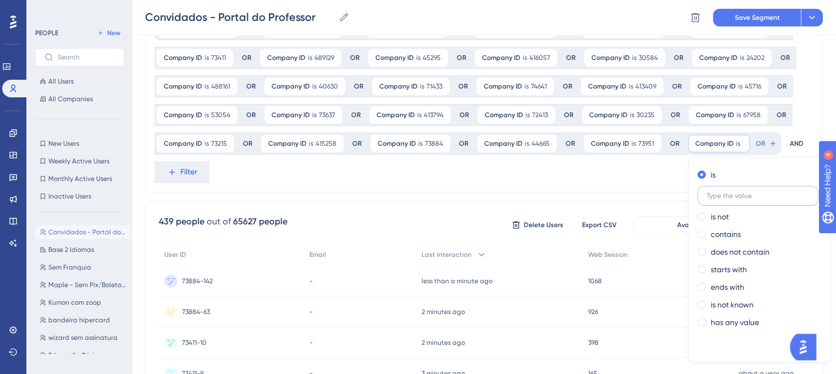
click at [739, 193] on input "text" at bounding box center [757, 196] width 102 height 8
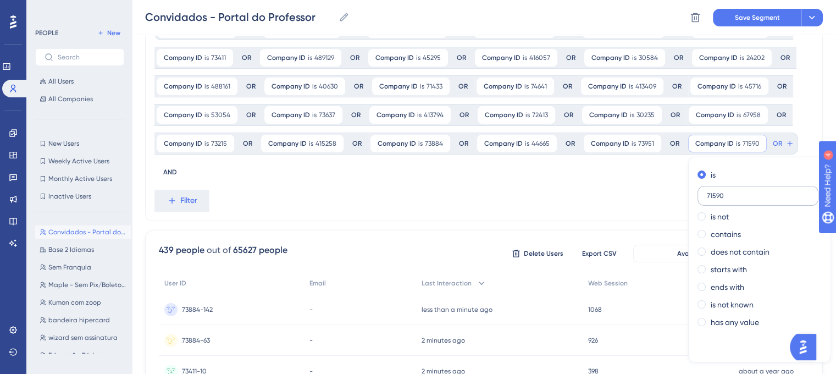
scroll to position [64, 0]
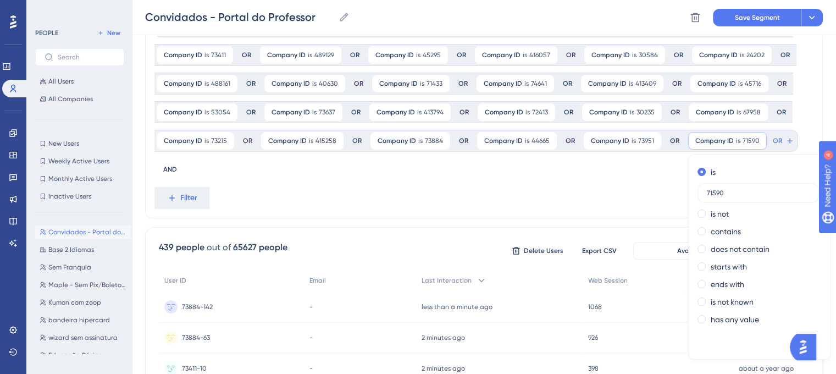
type input "71590"
click at [622, 176] on div "Company ID is 67958 67958 Remove OR Company ID is 66621 66621 Remove OR Company…" at bounding box center [479, 97] width 650 height 165
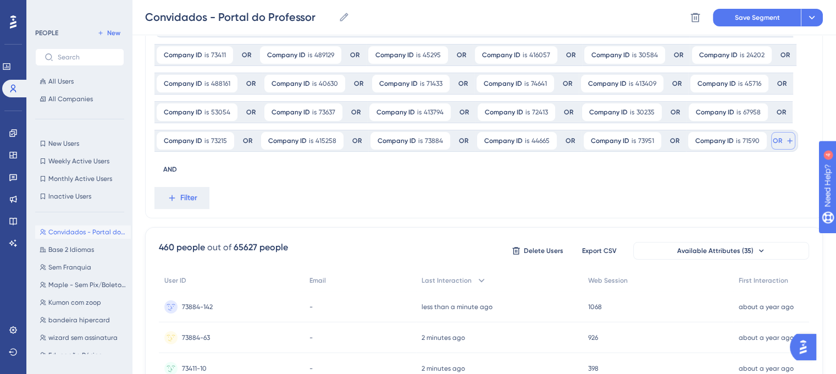
click at [777, 142] on button "OR" at bounding box center [783, 141] width 24 height 18
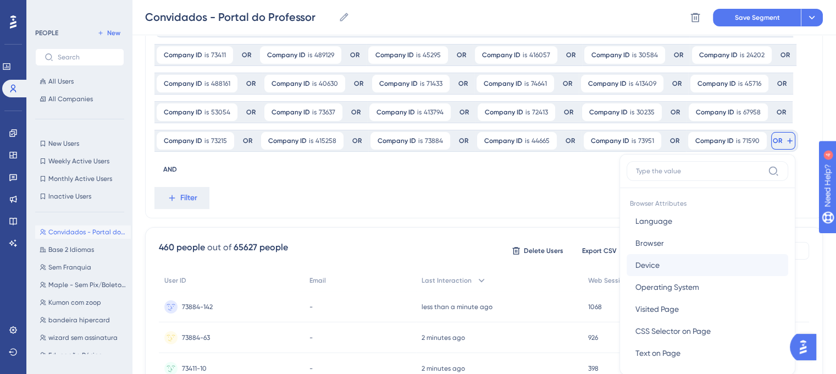
scroll to position [141, 0]
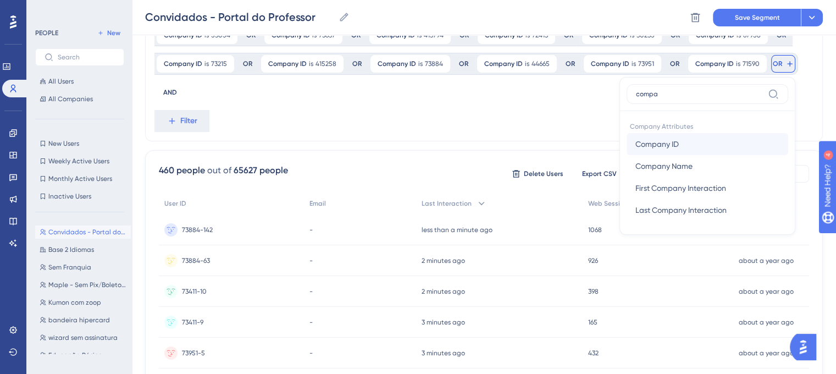
type input "compa"
click at [670, 147] on span "Company ID" at bounding box center [656, 143] width 43 height 13
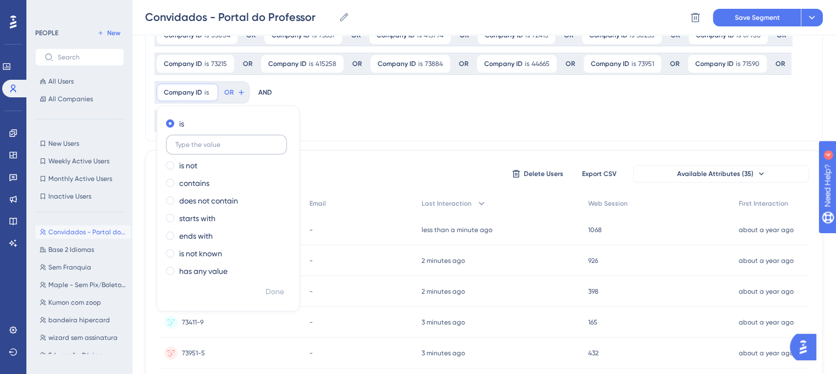
click at [221, 144] on input "text" at bounding box center [226, 145] width 102 height 8
type input "30475"
click at [365, 129] on div "Company ID is 67958 67958 Remove OR Company ID is 66621 66621 Remove OR Company…" at bounding box center [483, 35] width 677 height 212
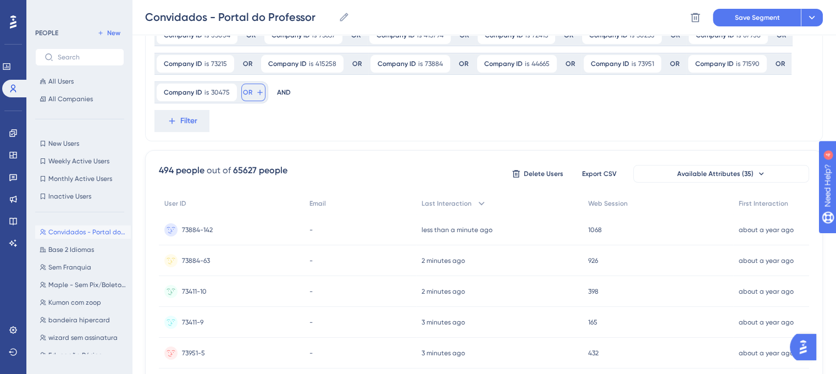
click at [255, 93] on icon at bounding box center [259, 92] width 9 height 9
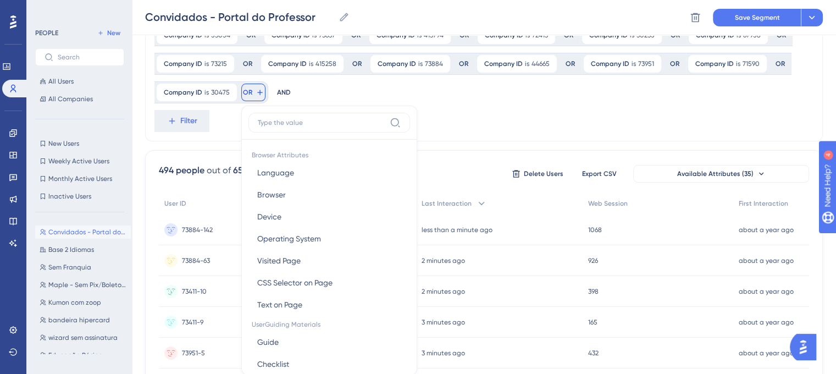
scroll to position [194, 0]
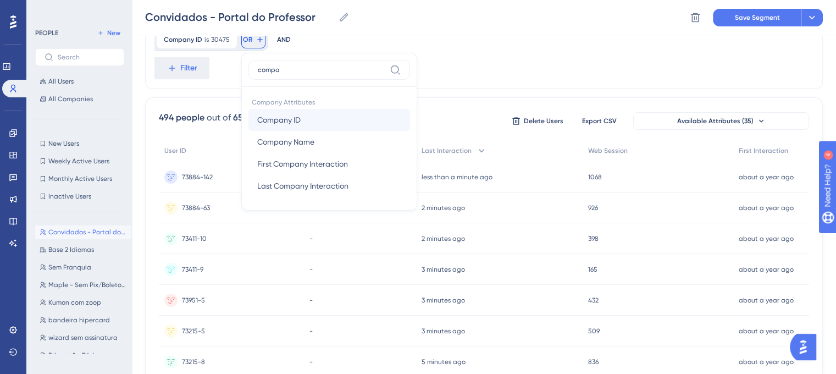
type input "compa"
click at [288, 110] on button "Company ID Company ID" at bounding box center [328, 120] width 161 height 22
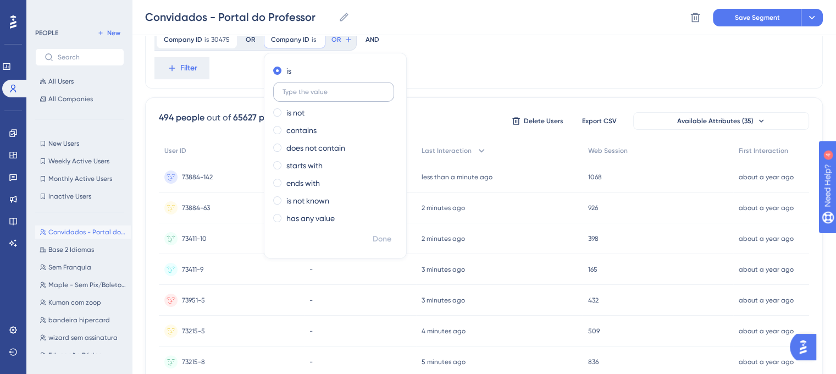
click at [297, 94] on input "text" at bounding box center [333, 92] width 102 height 8
type input "73385"
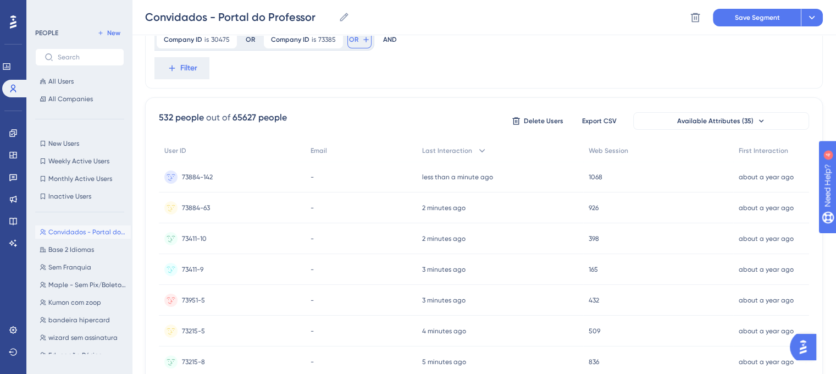
click at [358, 44] on button "OR" at bounding box center [359, 40] width 24 height 18
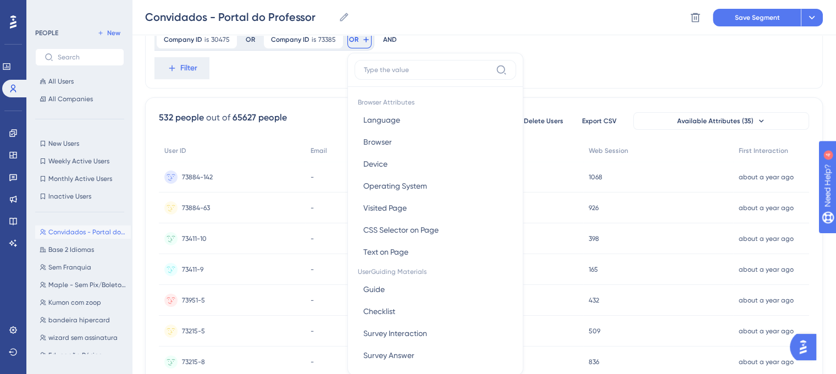
scroll to position [220, 0]
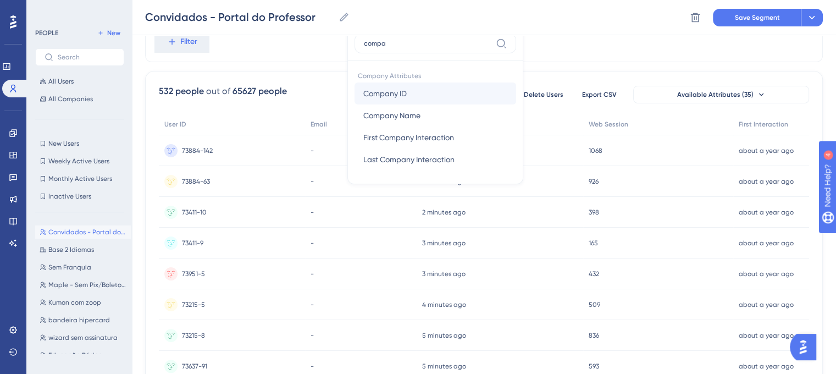
type input "compa"
click at [414, 85] on button "Company ID Company ID" at bounding box center [434, 93] width 161 height 22
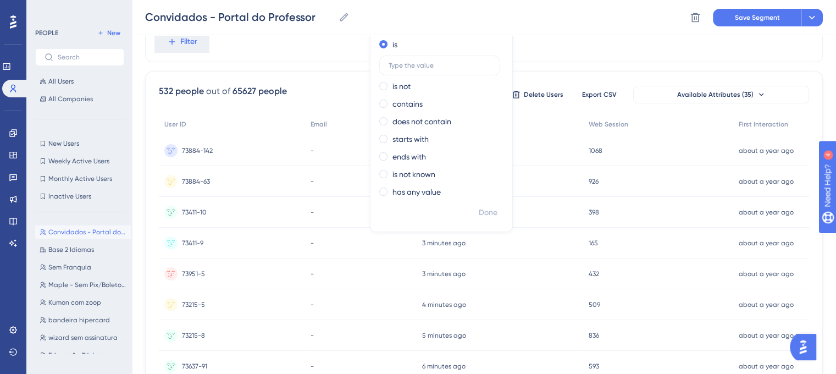
scroll to position [165, 0]
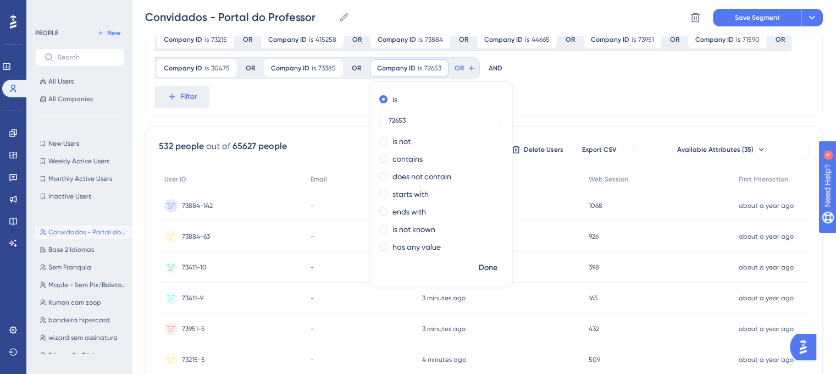
type input "72653"
click at [609, 112] on div "Company ID is 67958 67958 Remove OR Company ID is 66621 66621 Remove OR Company…" at bounding box center [483, 11] width 677 height 212
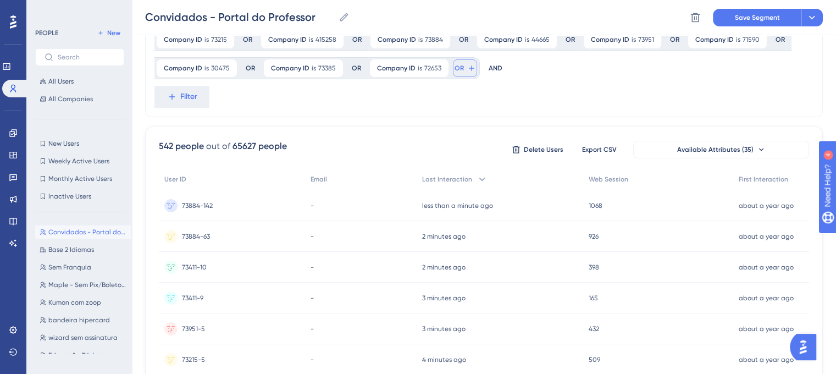
click at [461, 75] on button "OR" at bounding box center [465, 68] width 24 height 18
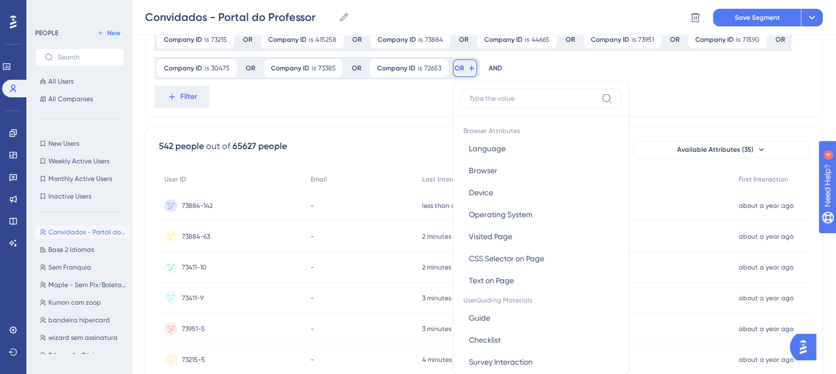
scroll to position [207, 0]
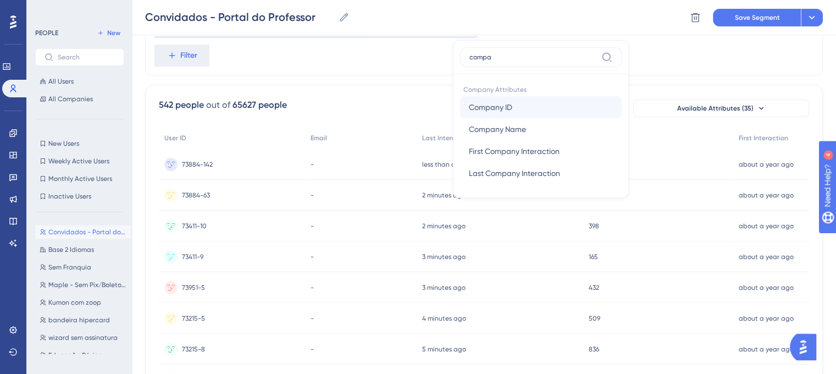
type input "compa"
click at [486, 103] on span "Company ID" at bounding box center [490, 107] width 43 height 13
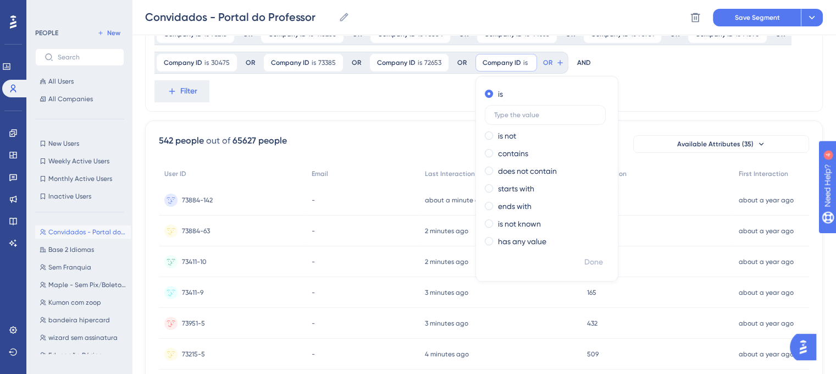
scroll to position [152, 0]
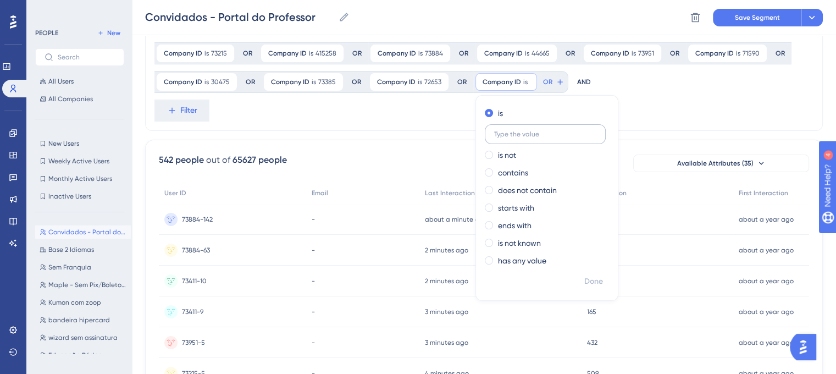
click at [527, 133] on input "text" at bounding box center [545, 134] width 102 height 8
type input "74650"
click at [684, 118] on div "Company ID is 67958 67958 Remove OR Company ID is 66621 66621 Remove OR Company…" at bounding box center [483, 25] width 677 height 212
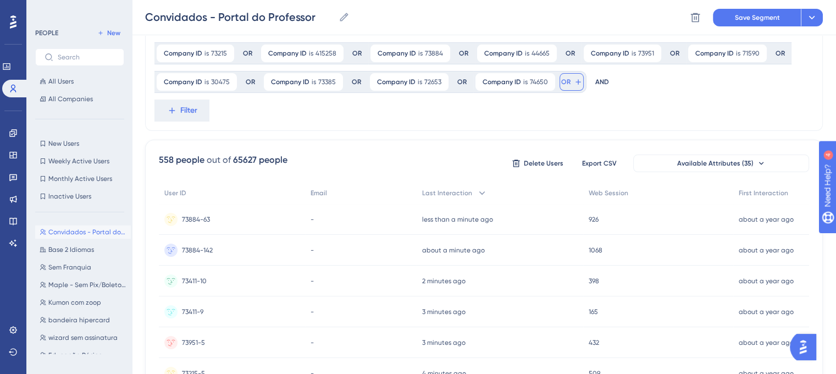
click at [561, 83] on span "OR" at bounding box center [565, 81] width 9 height 9
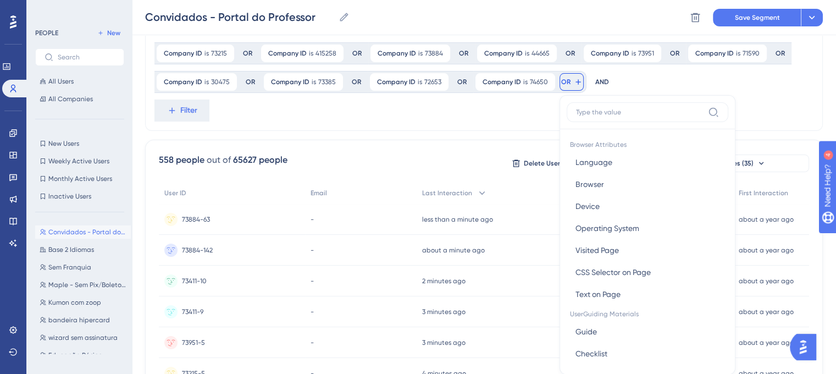
scroll to position [189, 0]
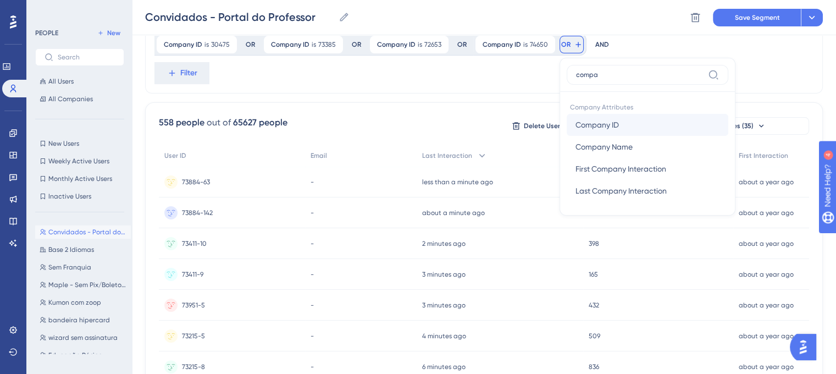
type input "compa"
click at [604, 121] on span "Company ID" at bounding box center [596, 124] width 43 height 13
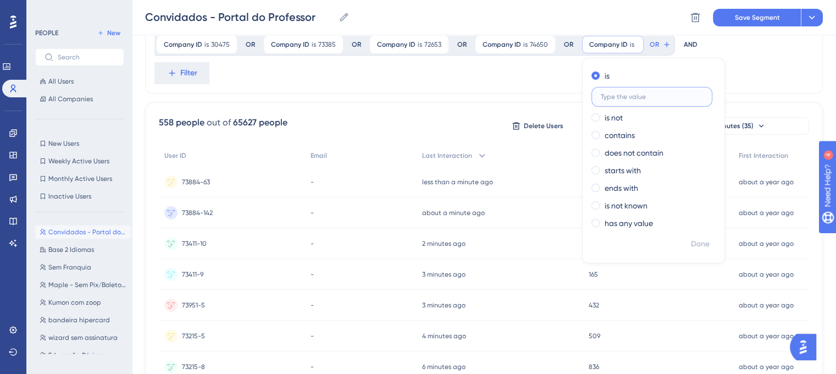
click at [621, 98] on input "text" at bounding box center [651, 97] width 102 height 8
paste input "58419"
type input "58419"
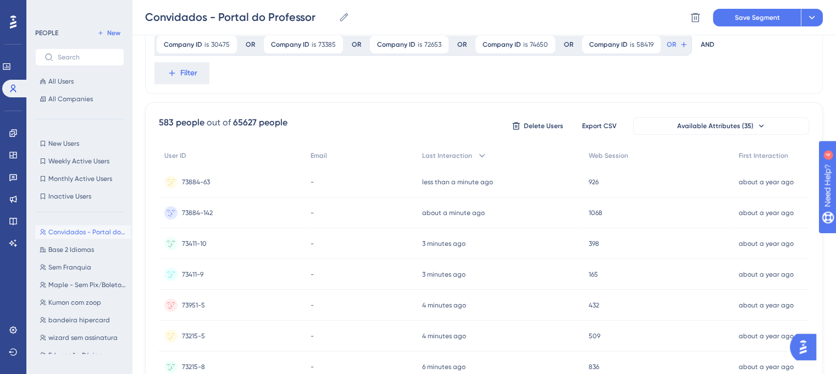
scroll to position [134, 0]
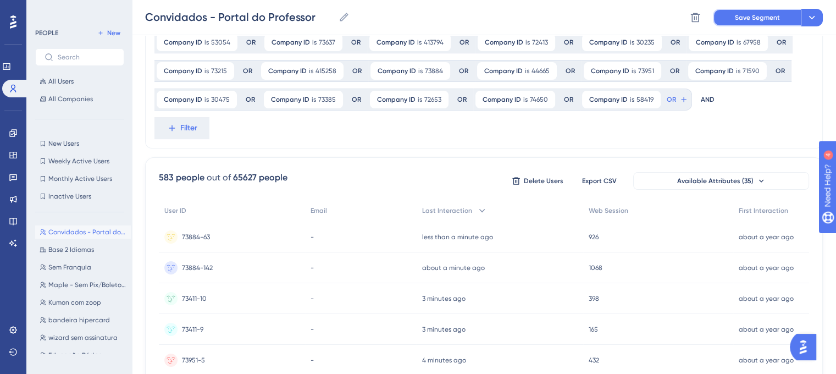
click at [754, 21] on button "Save Segment" at bounding box center [756, 18] width 88 height 18
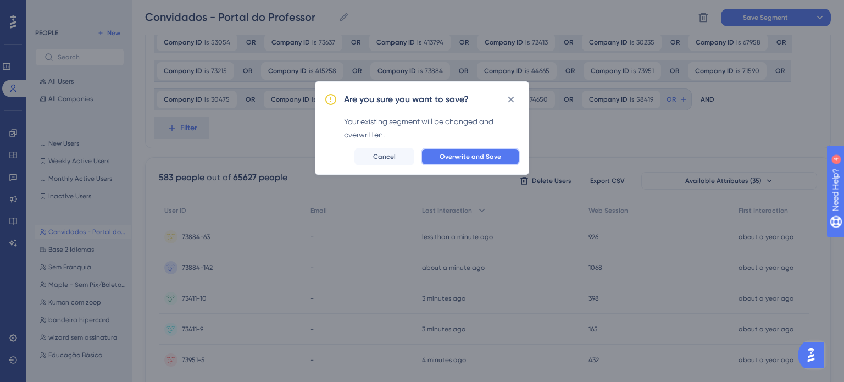
click at [452, 158] on span "Overwrite and Save" at bounding box center [470, 156] width 62 height 9
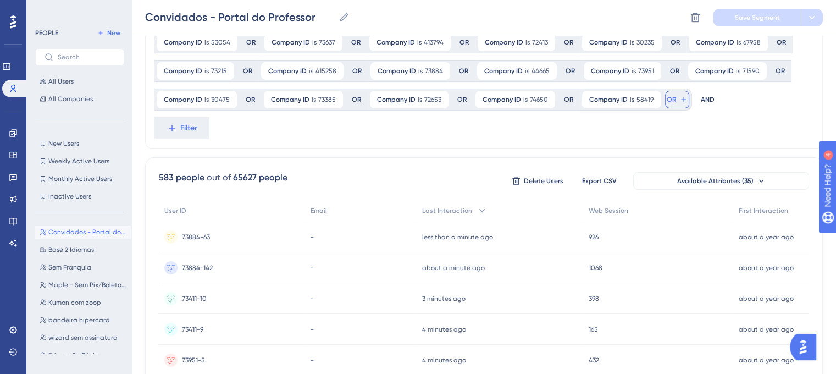
click at [670, 100] on span "OR" at bounding box center [670, 99] width 9 height 9
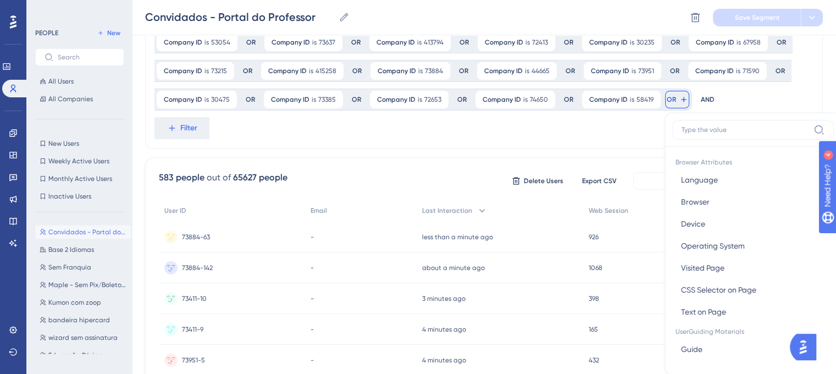
scroll to position [191, 0]
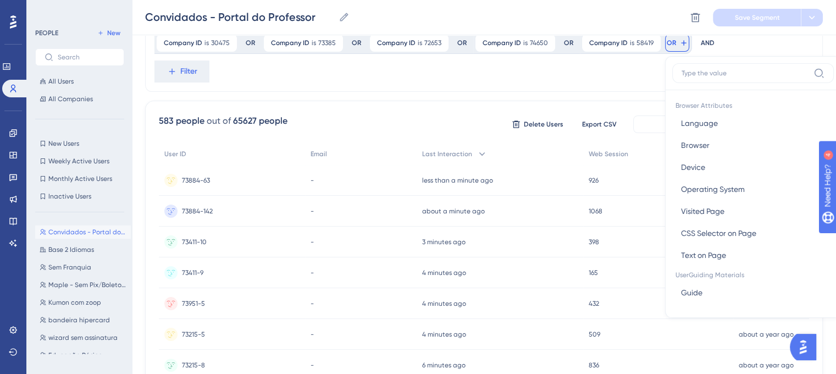
click at [712, 82] on label at bounding box center [752, 73] width 161 height 20
click at [712, 77] on input at bounding box center [744, 73] width 127 height 9
click at [714, 78] on label at bounding box center [752, 73] width 161 height 20
click at [714, 77] on input at bounding box center [744, 73] width 127 height 9
click at [716, 74] on input at bounding box center [744, 73] width 127 height 9
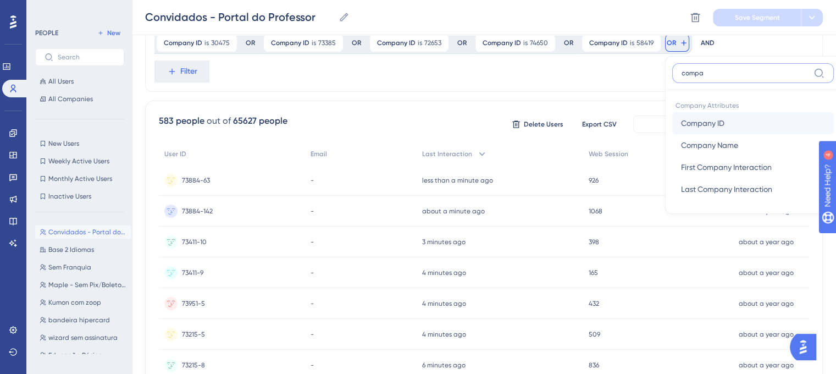
type input "compa"
click at [712, 119] on span "Company ID" at bounding box center [702, 122] width 43 height 13
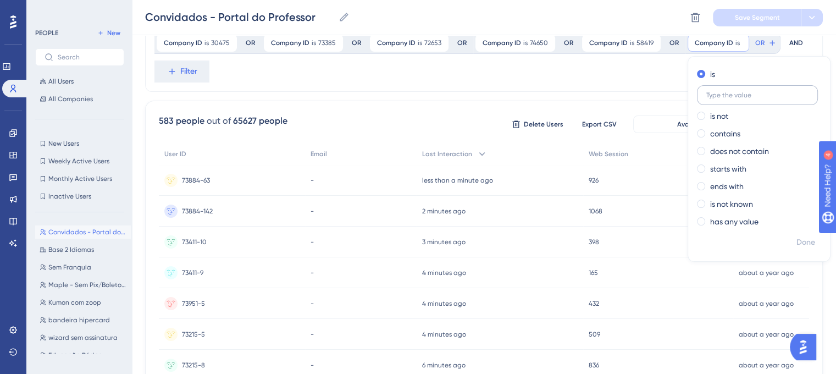
click at [712, 91] on input "text" at bounding box center [757, 95] width 102 height 8
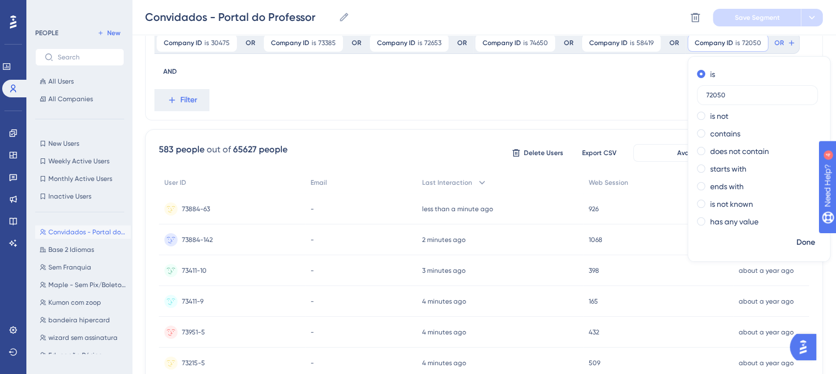
type input "72050"
click at [774, 43] on span "OR" at bounding box center [778, 42] width 9 height 9
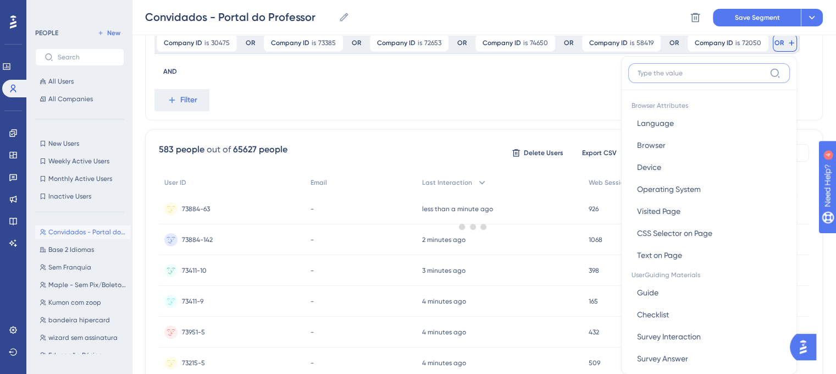
scroll to position [207, 0]
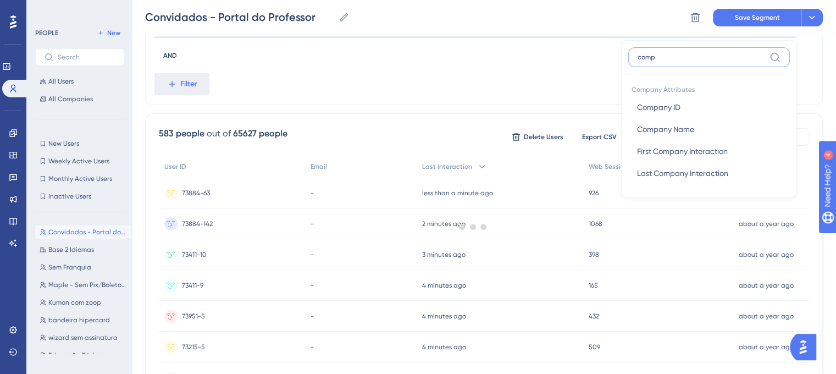
type input "compa"
click at [704, 99] on button "Company ID Company ID" at bounding box center [708, 107] width 161 height 22
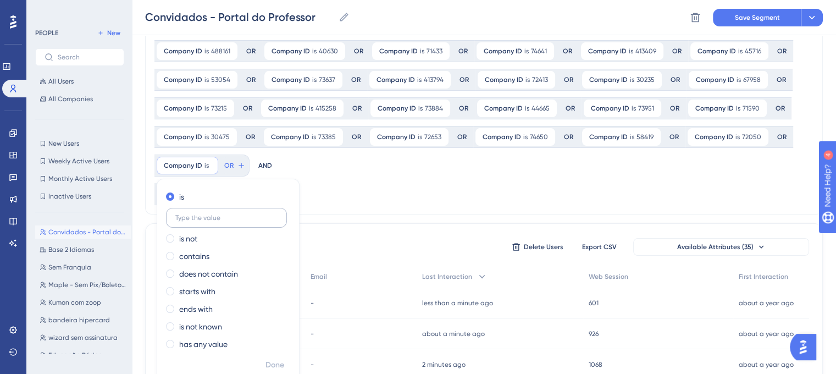
click at [240, 209] on label at bounding box center [226, 218] width 121 height 20
click at [240, 214] on input "text" at bounding box center [226, 218] width 102 height 8
paste input "413431"
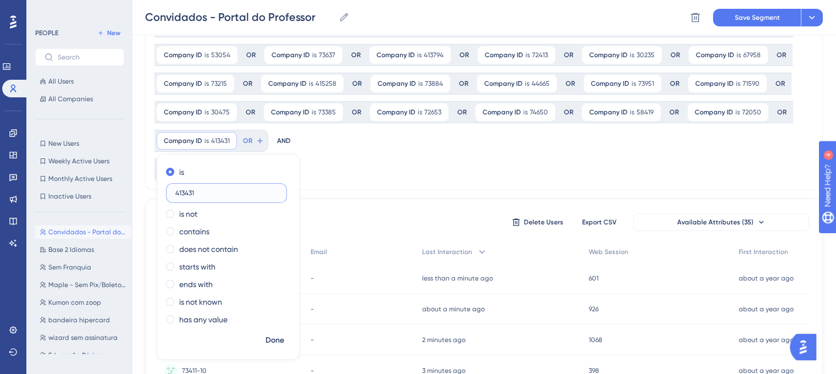
type input "413431"
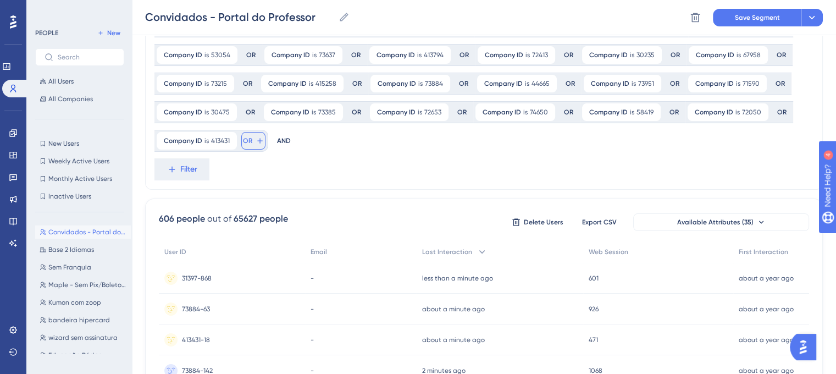
click at [264, 143] on button "OR" at bounding box center [253, 141] width 24 height 18
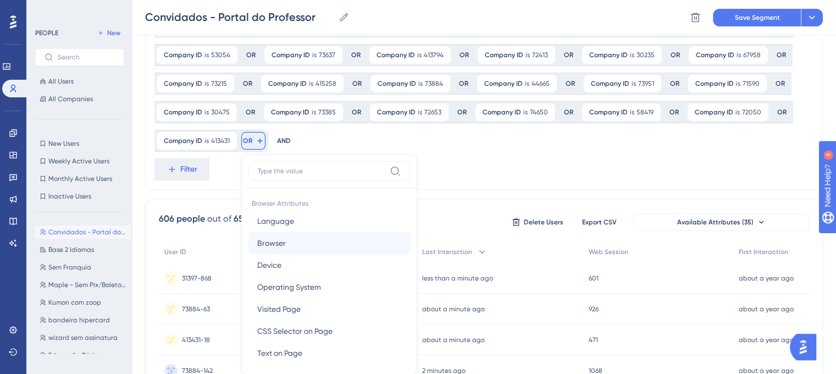
scroll to position [198, 0]
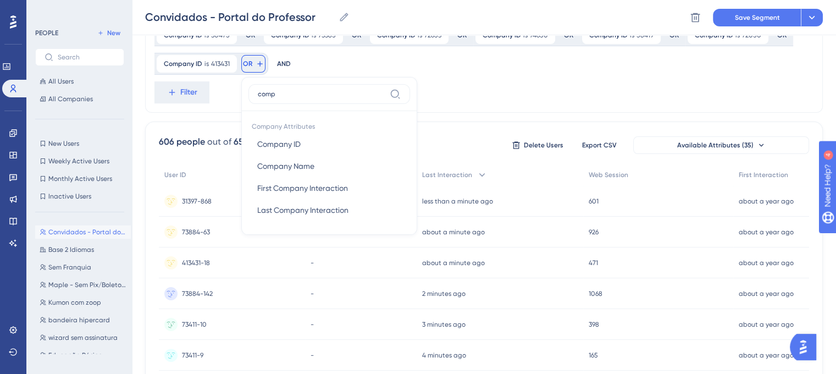
type input "compa"
click at [333, 152] on button "Company ID Company ID" at bounding box center [328, 144] width 161 height 22
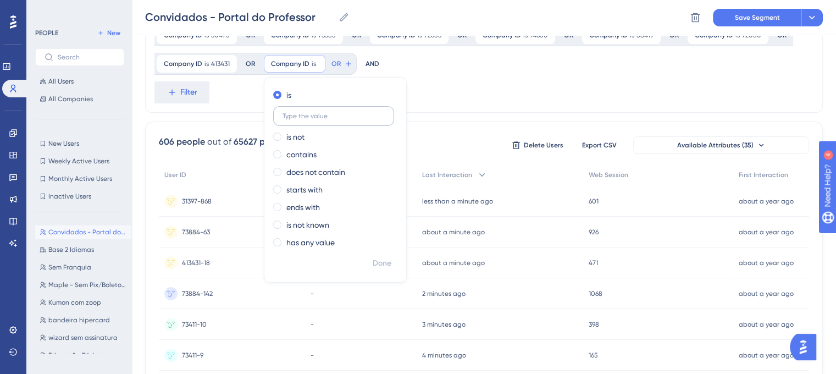
click at [319, 118] on input "text" at bounding box center [333, 116] width 102 height 8
type input "73177"
click at [482, 115] on div "Company ID is 67958 67958 Remove OR Company ID is 66621 66621 Remove OR Company…" at bounding box center [483, 361] width 677 height 978
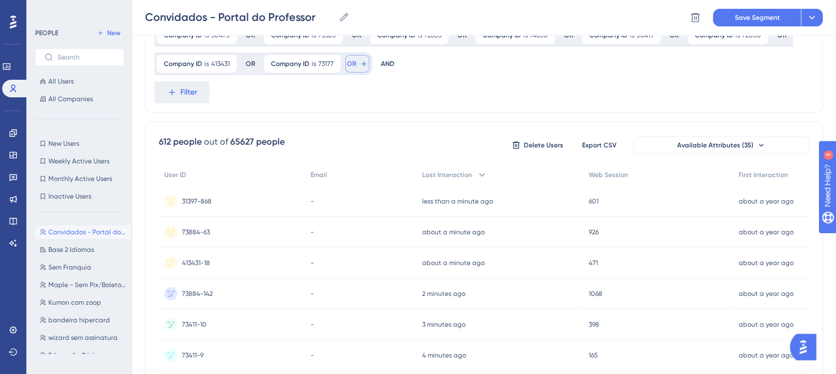
click at [360, 64] on icon at bounding box center [363, 63] width 9 height 9
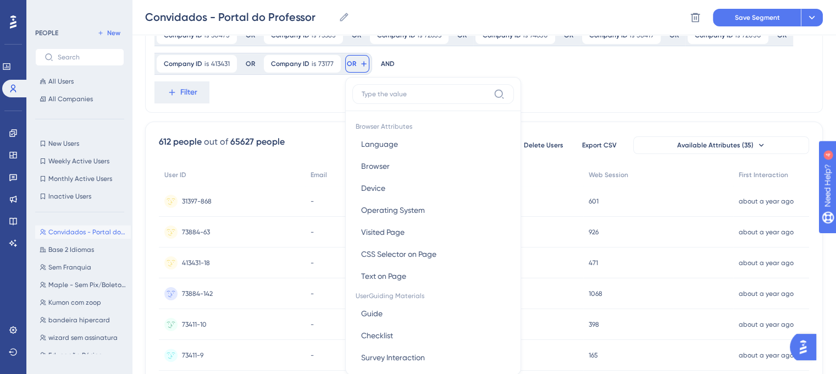
scroll to position [237, 0]
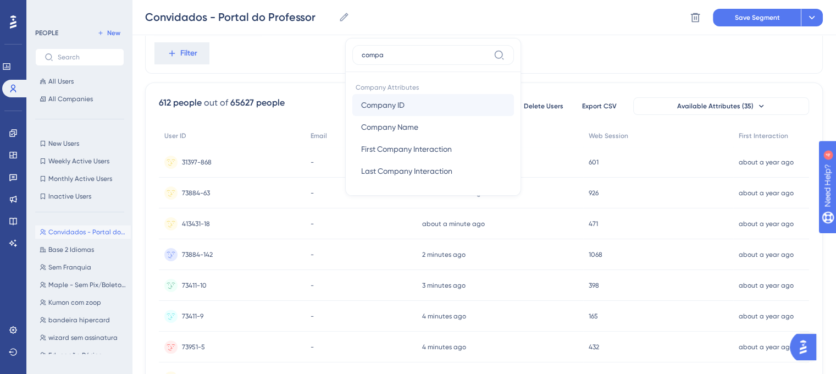
type input "compa"
click at [388, 107] on span "Company ID" at bounding box center [382, 104] width 43 height 13
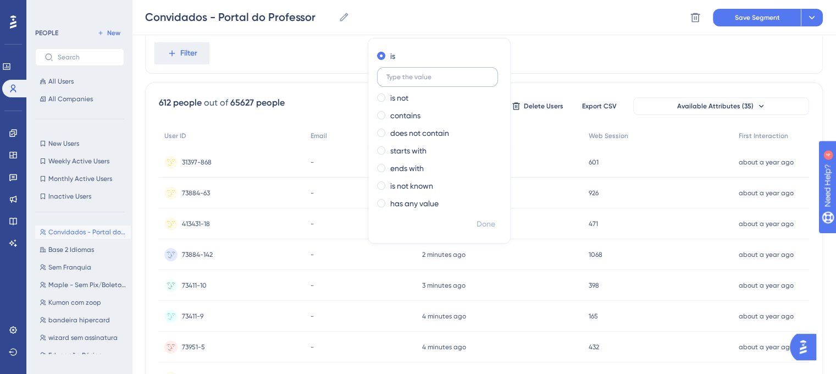
scroll to position [182, 0]
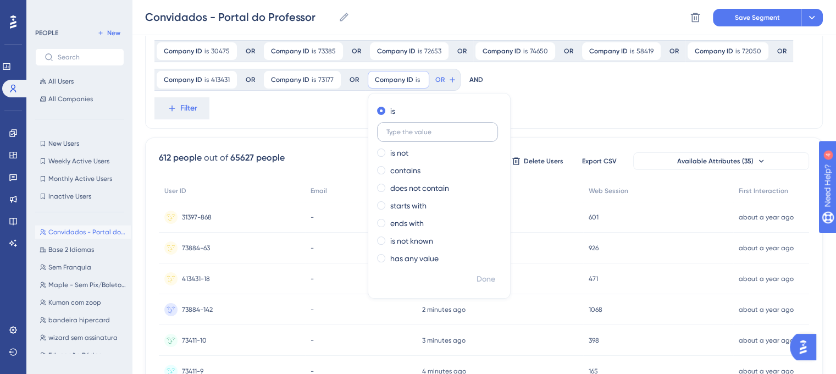
click at [420, 132] on input "text" at bounding box center [437, 132] width 102 height 8
type input "29524"
click at [534, 118] on div "Company ID is 67958 67958 Remove OR Company ID is 66621 66621 Remove OR Company…" at bounding box center [483, 8] width 677 height 241
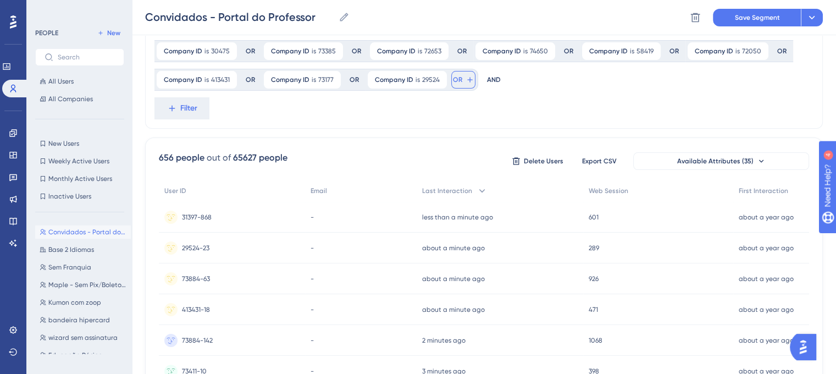
click at [459, 83] on span "OR" at bounding box center [457, 79] width 9 height 9
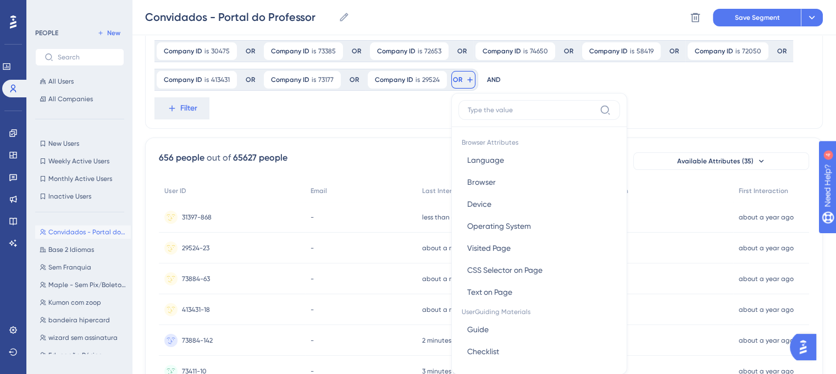
scroll to position [229, 0]
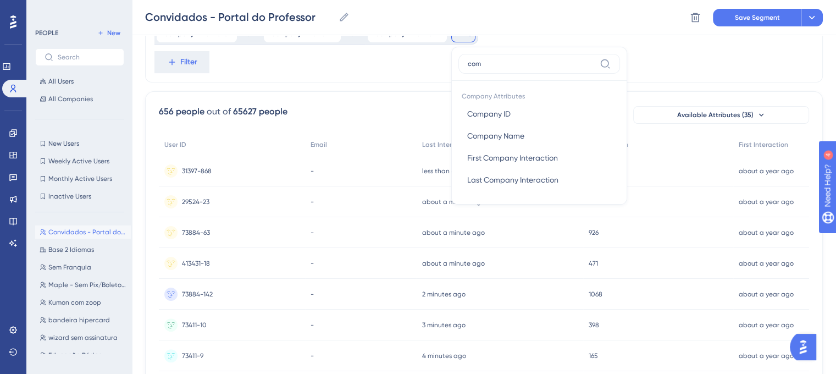
type input "com"
click at [527, 109] on button "Company ID Company ID" at bounding box center [538, 114] width 161 height 22
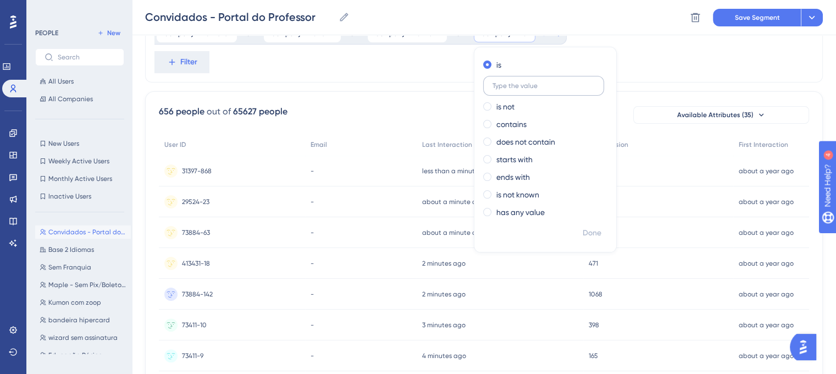
click at [532, 94] on label at bounding box center [543, 86] width 121 height 20
click at [532, 90] on input "text" at bounding box center [543, 86] width 102 height 8
paste input "73411"
type input "73411"
click at [659, 83] on div "Company ID is 67958 67958 Remove OR Company ID is 66621 66621 Remove OR Company…" at bounding box center [483, 331] width 677 height 978
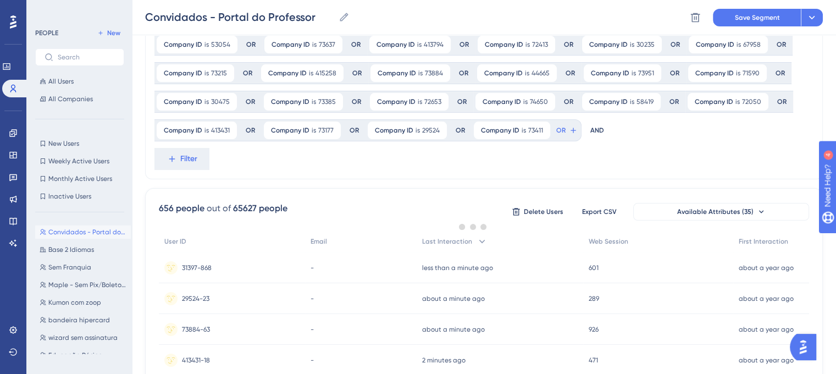
scroll to position [119, 0]
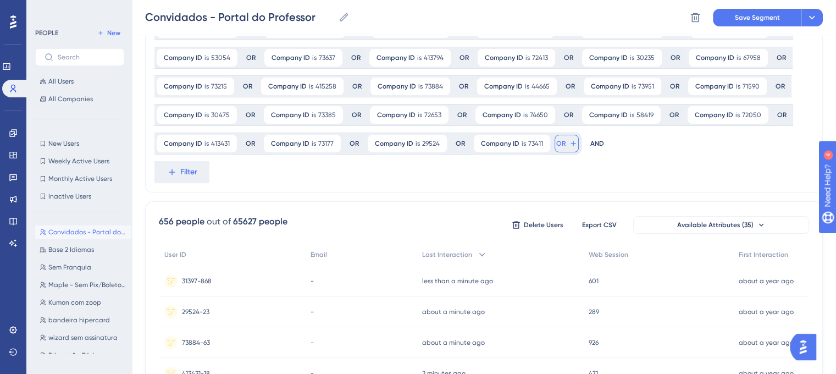
click at [569, 149] on button "OR" at bounding box center [566, 144] width 24 height 18
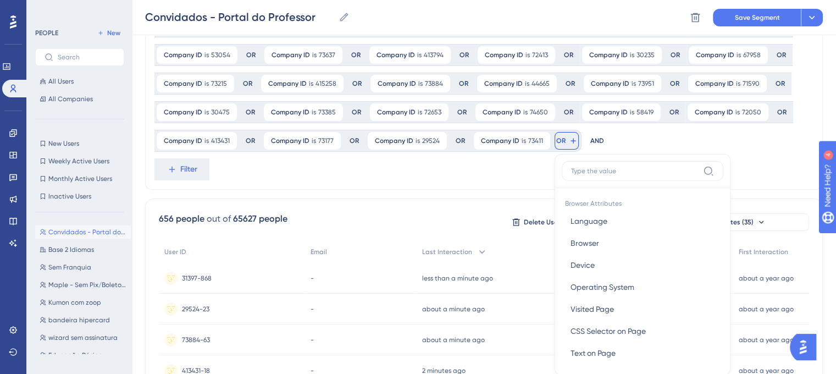
scroll to position [198, 0]
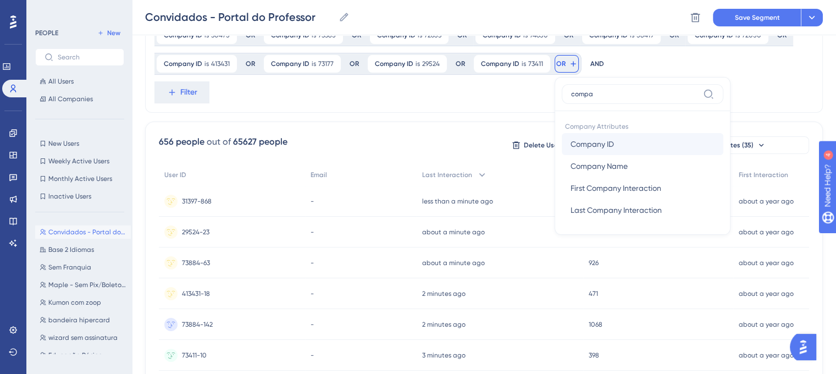
type input "compa"
click at [577, 149] on span "Company ID" at bounding box center [591, 143] width 43 height 13
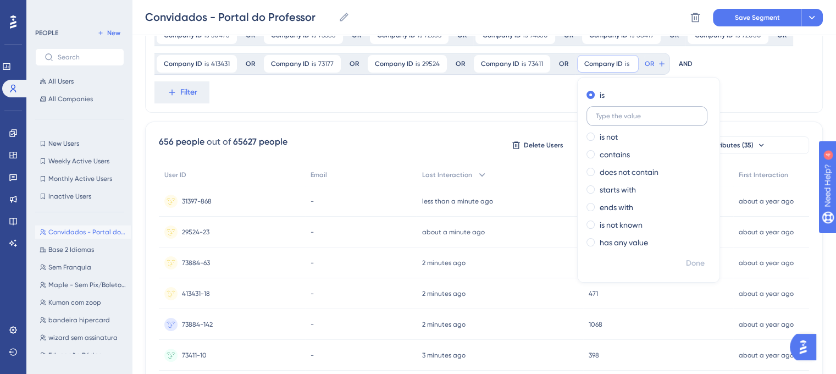
click at [631, 118] on input "text" at bounding box center [646, 116] width 102 height 8
type input "421641"
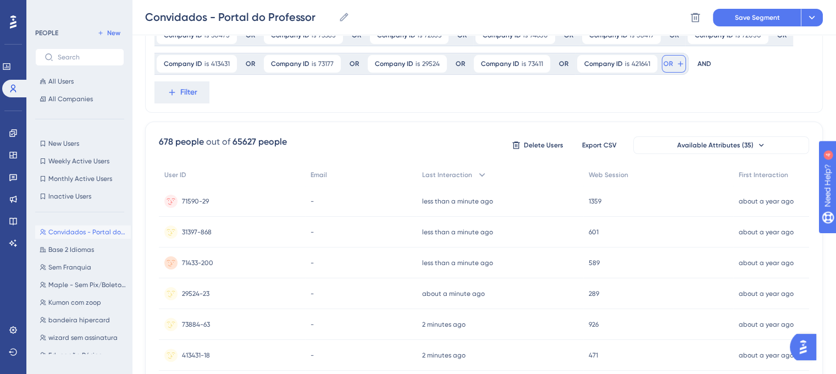
click at [671, 65] on button "OR" at bounding box center [673, 64] width 24 height 18
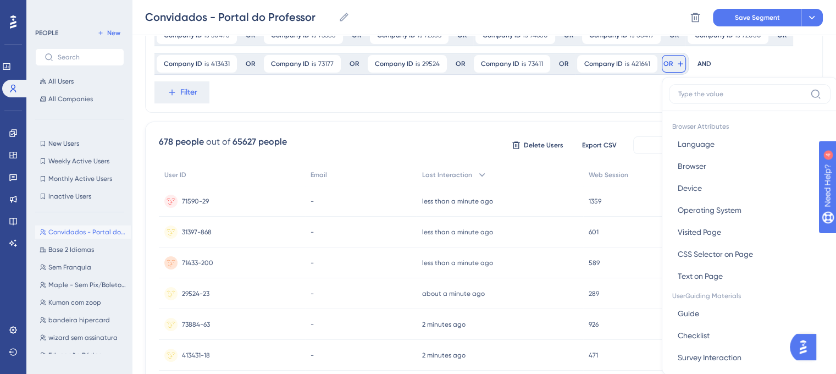
scroll to position [237, 0]
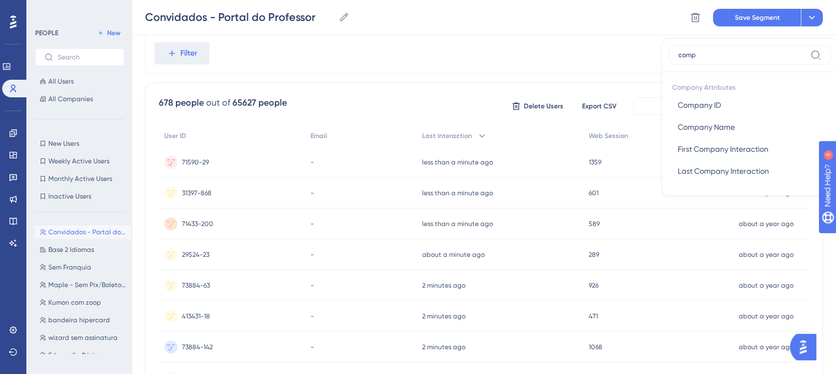
type input "compa"
click at [682, 109] on span "Company ID" at bounding box center [698, 104] width 43 height 13
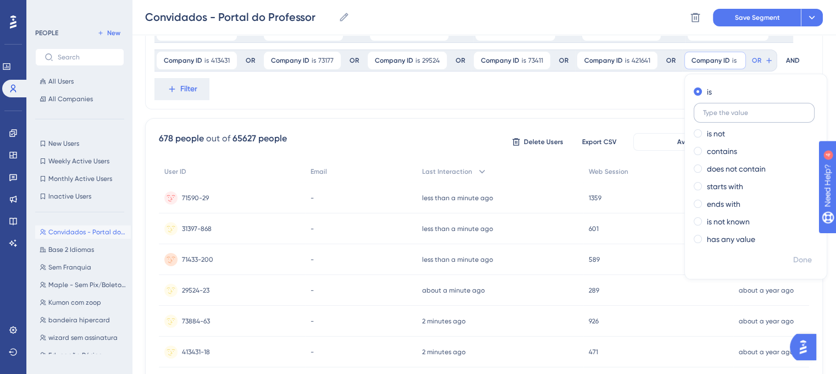
scroll to position [182, 0]
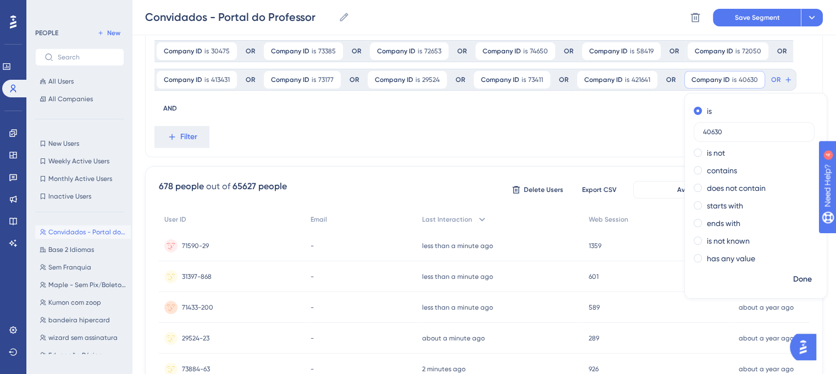
type input "40630"
click at [649, 125] on div "Company ID is 67958 67958 Remove OR Company ID is 66621 66621 Remove OR Company…" at bounding box center [483, 22] width 677 height 269
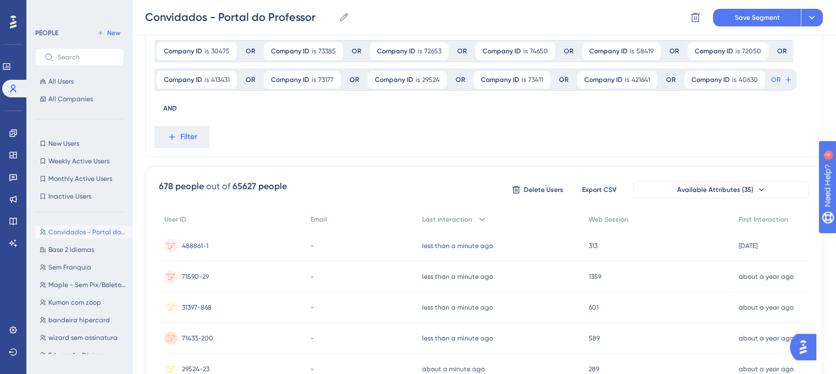
click at [769, 74] on label "OR" at bounding box center [781, 80] width 24 height 18
click at [769, 74] on button "OR" at bounding box center [781, 80] width 24 height 18
click at [771, 79] on span "OR" at bounding box center [775, 79] width 9 height 9
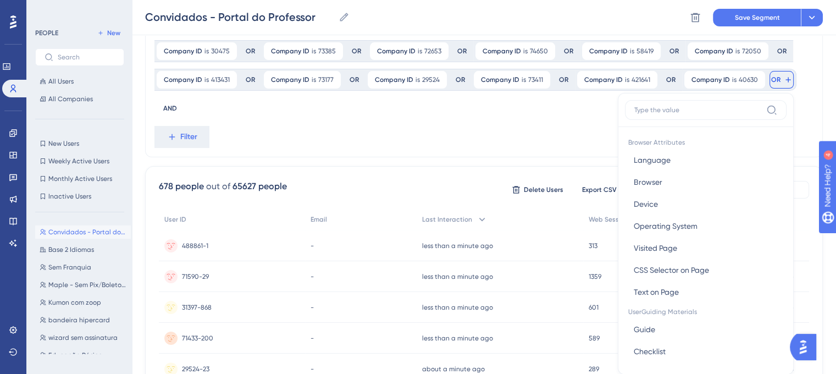
scroll to position [229, 0]
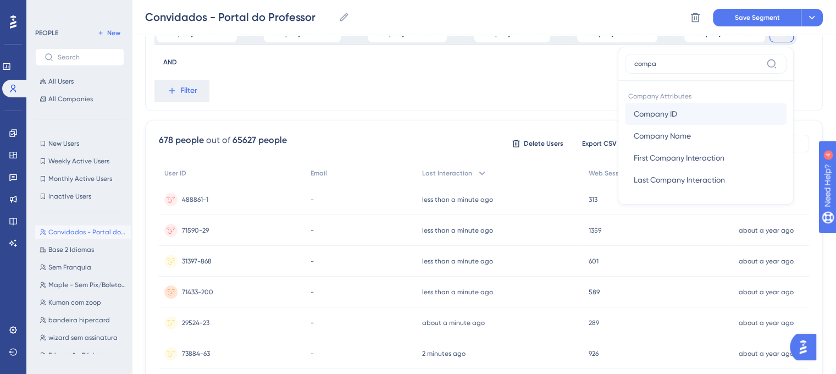
type input "compa"
click at [698, 114] on button "Company ID Company ID" at bounding box center [705, 114] width 161 height 22
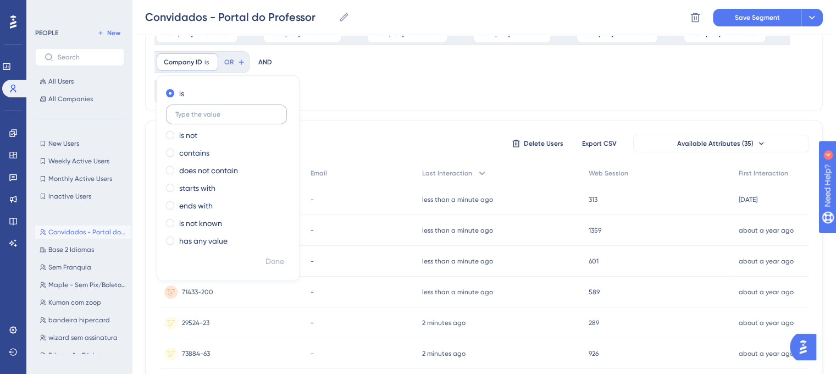
click at [205, 107] on label at bounding box center [226, 114] width 121 height 20
click at [205, 110] on input "text" at bounding box center [226, 114] width 102 height 8
paste input "73586"
type input "73586"
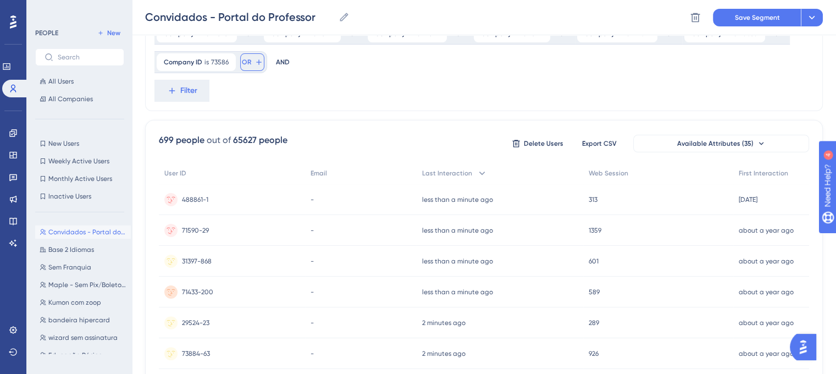
click at [254, 62] on icon at bounding box center [258, 62] width 9 height 9
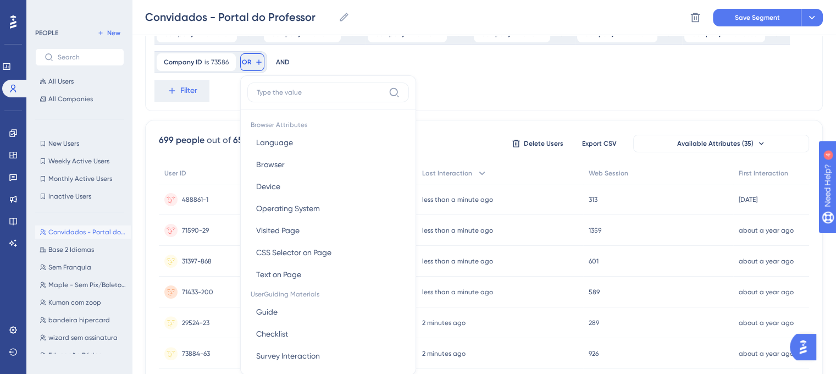
scroll to position [266, 0]
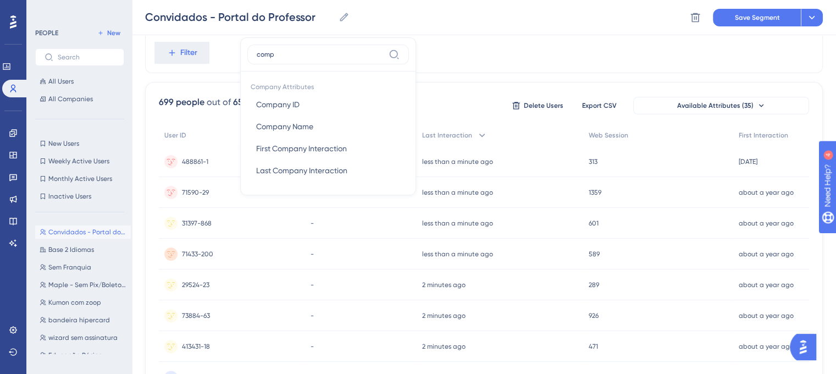
type input "compa"
click at [292, 99] on span "Company ID" at bounding box center [277, 104] width 43 height 13
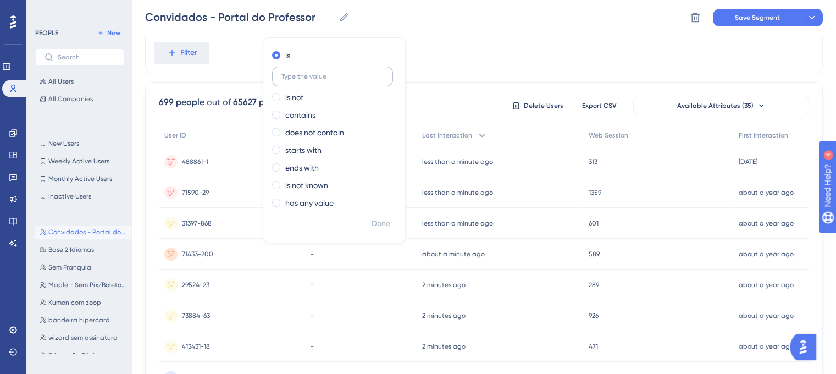
click at [313, 83] on label at bounding box center [332, 76] width 121 height 20
click at [313, 80] on input "text" at bounding box center [332, 77] width 102 height 8
paste input "73465"
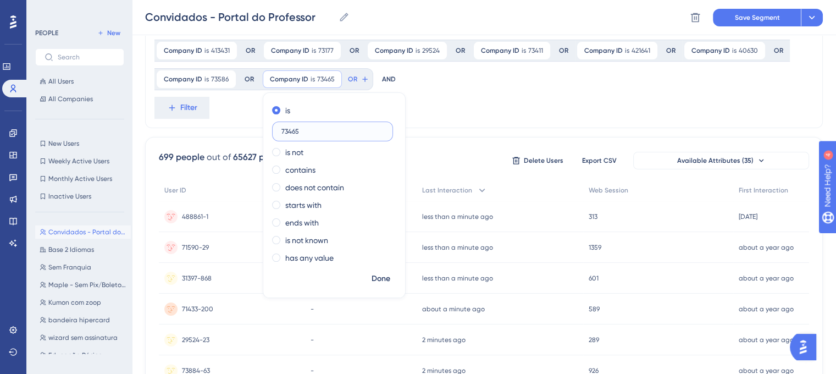
type input "73465"
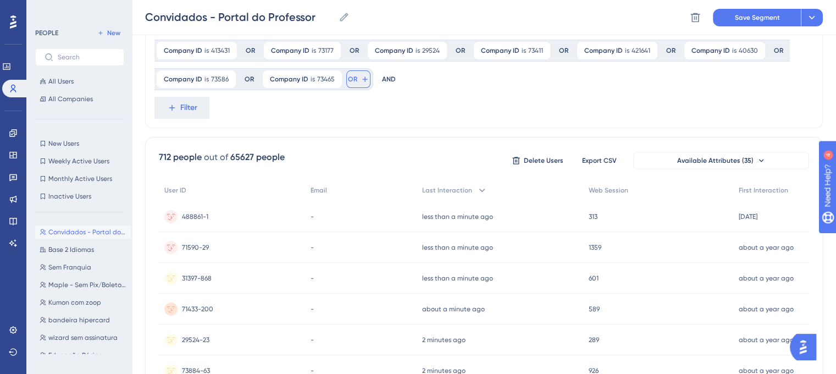
drag, startPoint x: 358, startPoint y: 82, endPoint x: 365, endPoint y: 86, distance: 8.6
click at [358, 82] on button "OR" at bounding box center [358, 79] width 24 height 18
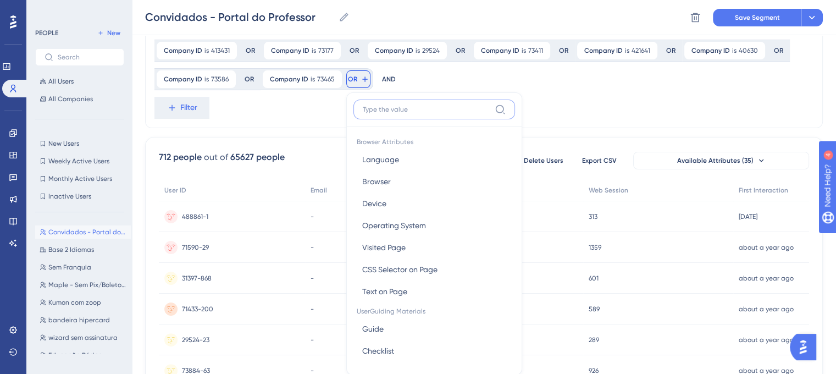
scroll to position [258, 0]
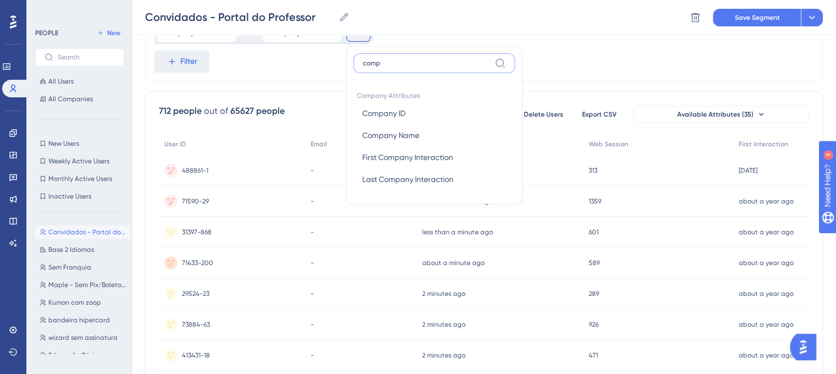
type input "compa"
click at [402, 109] on span "Company ID" at bounding box center [383, 113] width 43 height 13
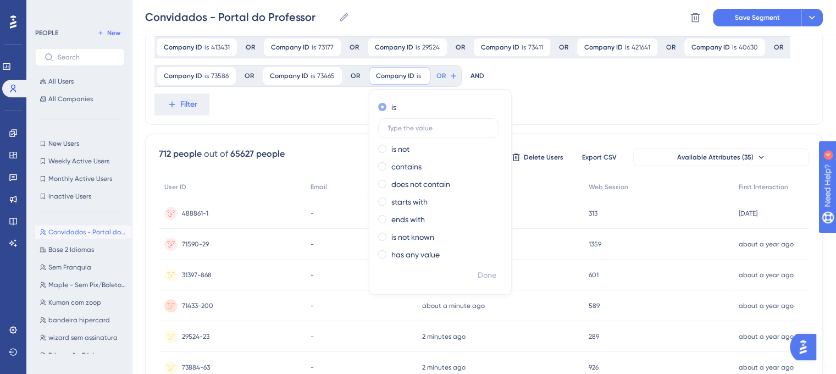
scroll to position [203, 0]
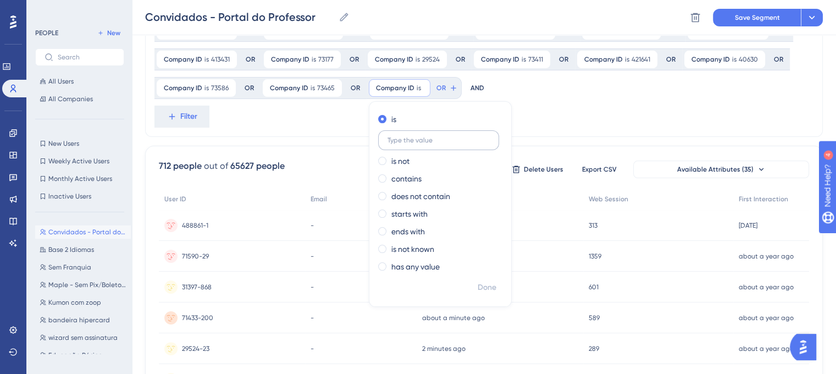
click at [421, 136] on input "text" at bounding box center [438, 140] width 102 height 8
type input "35917"
click at [564, 121] on div "Company ID is 67958 67958 Remove OR Company ID is 66621 66621 Remove OR Company…" at bounding box center [483, 2] width 677 height 269
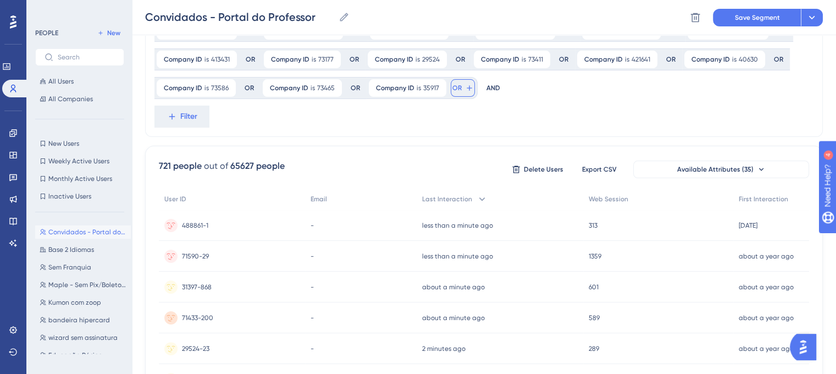
click at [465, 90] on icon at bounding box center [469, 87] width 9 height 9
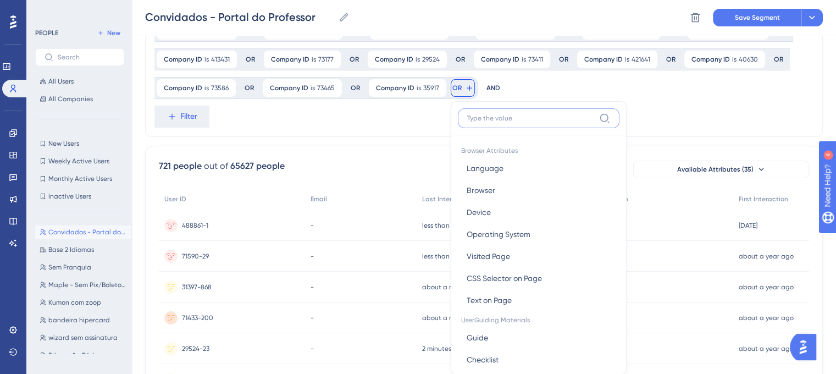
scroll to position [253, 0]
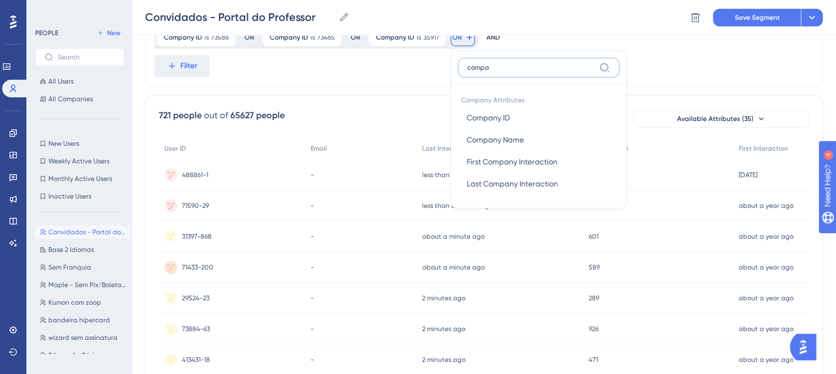
type input "compa"
click at [491, 104] on span "Company Attributes" at bounding box center [538, 98] width 161 height 15
click at [495, 112] on span "Company ID" at bounding box center [487, 117] width 43 height 13
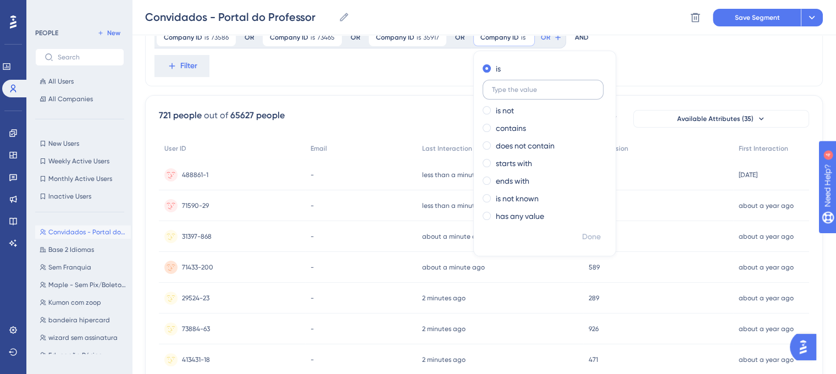
click at [513, 94] on label at bounding box center [542, 90] width 121 height 20
click at [513, 93] on input "text" at bounding box center [543, 90] width 102 height 8
paste input "74447"
type input "74447"
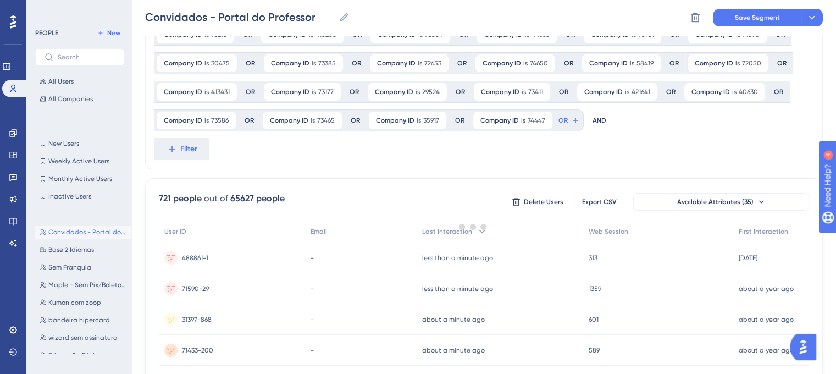
scroll to position [143, 0]
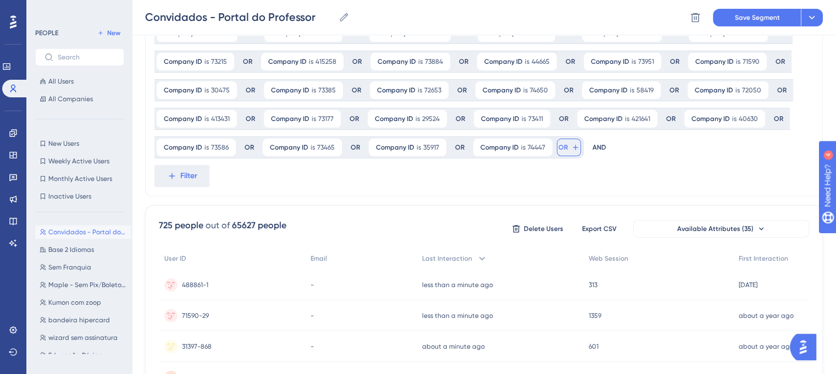
click at [571, 148] on icon at bounding box center [575, 147] width 9 height 9
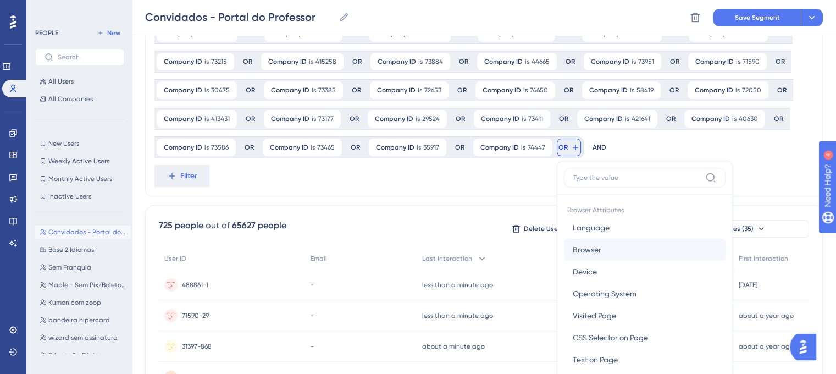
scroll to position [227, 0]
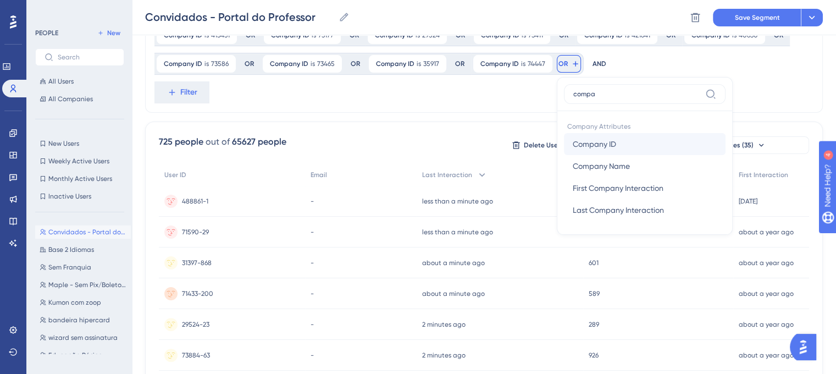
type input "compa"
click at [616, 147] on button "Company ID Company ID" at bounding box center [644, 144] width 161 height 22
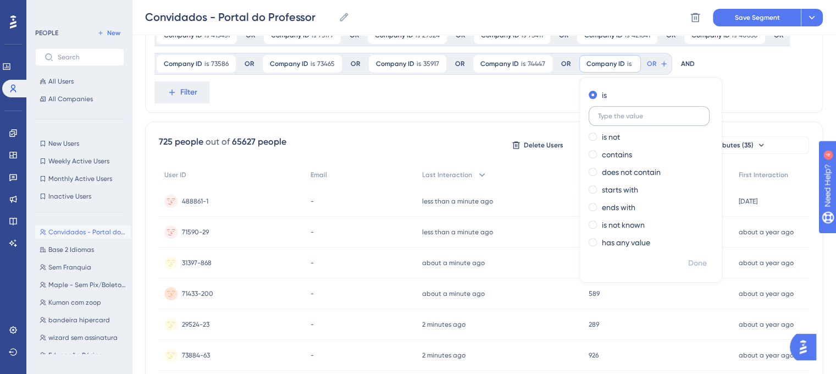
click at [628, 122] on label at bounding box center [648, 116] width 121 height 20
click at [628, 120] on input "text" at bounding box center [649, 116] width 102 height 8
paste input "37587"
type input "37587"
click at [755, 117] on div "Company ID is 67958 67958 Remove OR Company ID is 66621 66621 Remove OR Company…" at bounding box center [483, 346] width 677 height 1006
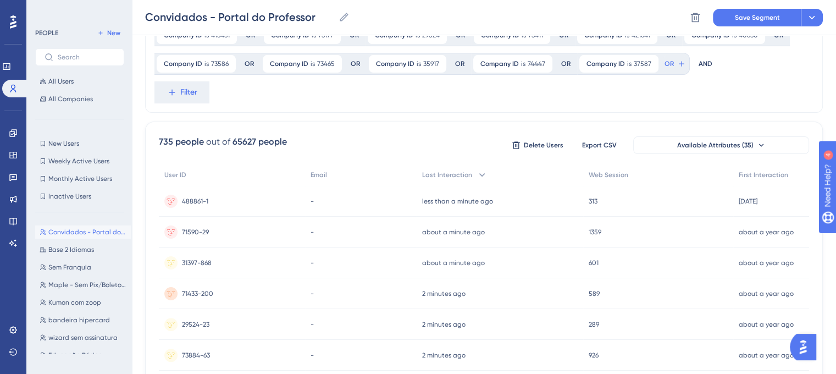
click at [677, 67] on icon at bounding box center [681, 63] width 9 height 9
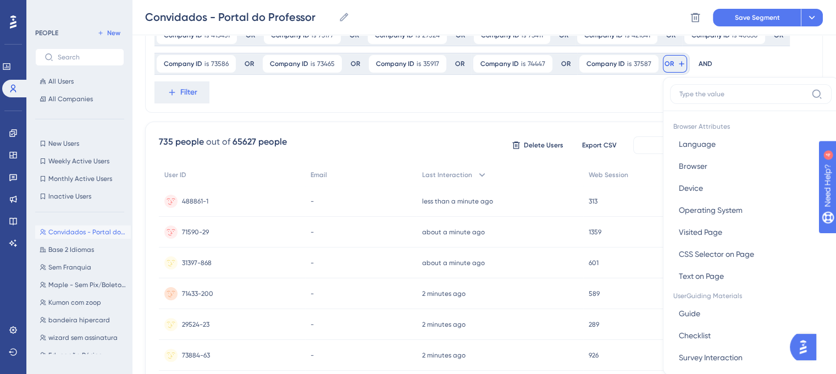
scroll to position [266, 0]
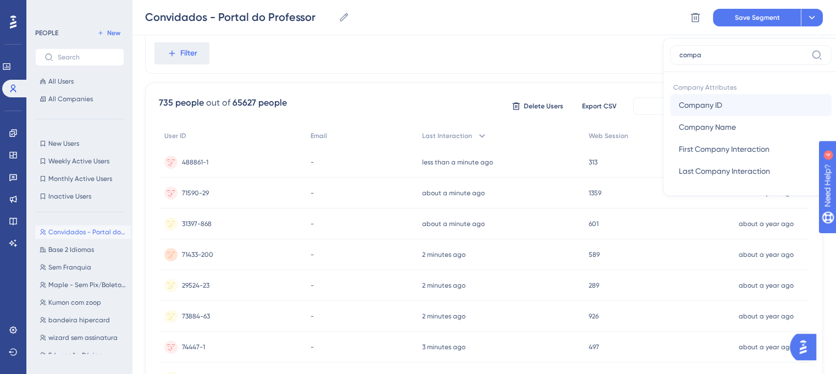
type input "compa"
click at [687, 110] on span "Company ID" at bounding box center [699, 104] width 43 height 13
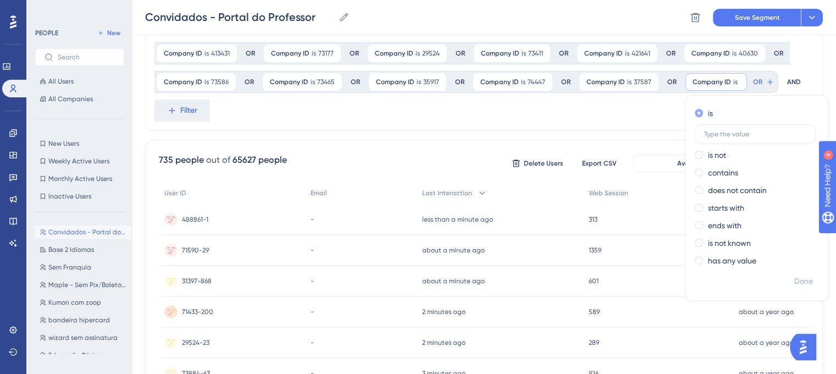
scroll to position [156, 0]
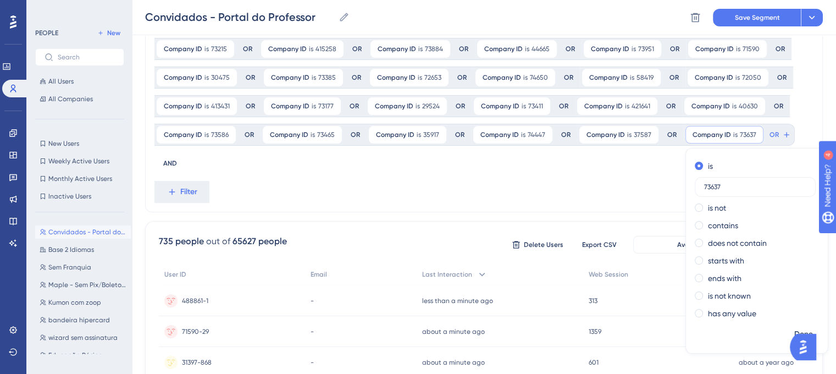
type input "73637"
drag, startPoint x: 580, startPoint y: 182, endPoint x: 588, endPoint y: 180, distance: 8.0
click at [580, 181] on div "Company ID is 67958 67958 Remove OR Company ID is 66621 66621 Remove OR Company…" at bounding box center [483, 63] width 677 height 298
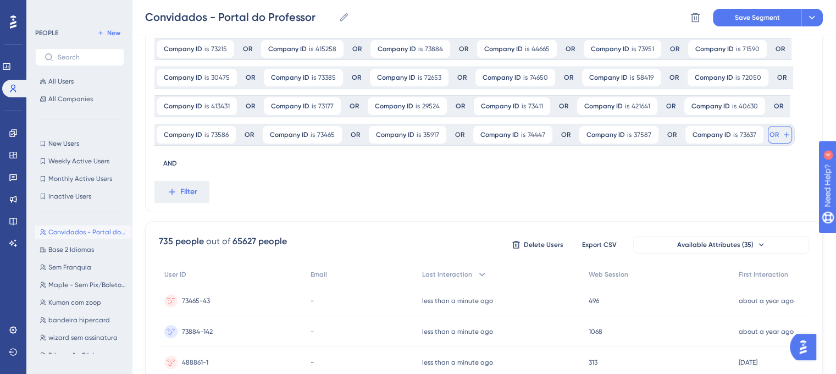
click at [767, 140] on button "OR" at bounding box center [779, 135] width 24 height 18
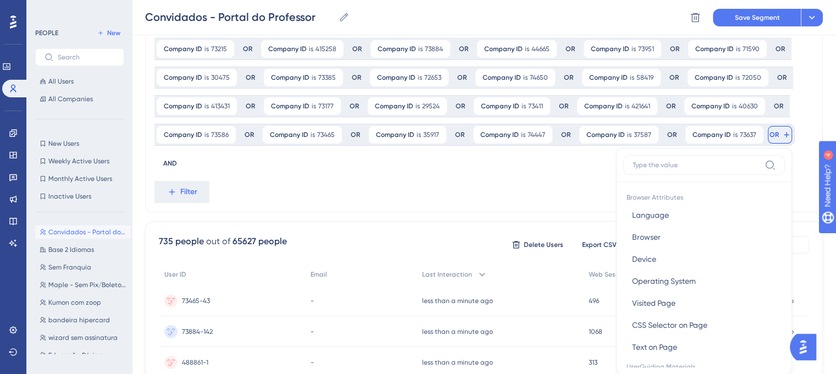
scroll to position [207, 0]
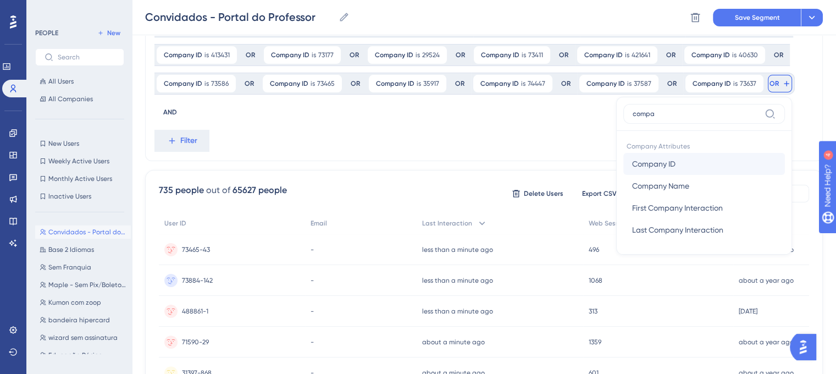
type input "compa"
click at [632, 164] on span "Company ID" at bounding box center [653, 163] width 43 height 13
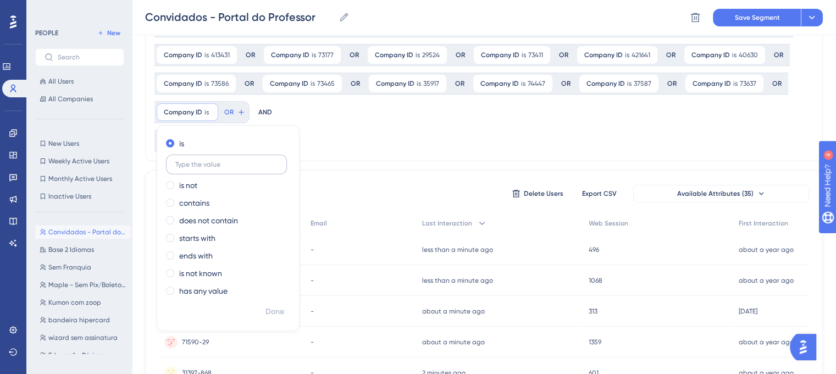
click at [188, 157] on label at bounding box center [226, 164] width 121 height 20
click at [188, 160] on input "text" at bounding box center [226, 164] width 102 height 8
paste input "30584"
type input "30584"
click at [379, 146] on div "Company ID is 67958 67958 Remove OR Company ID is 66621 66621 Remove OR Company…" at bounding box center [483, 12] width 677 height 298
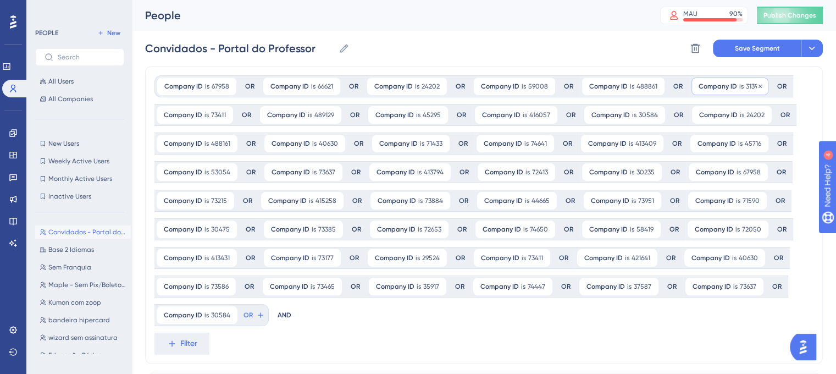
scroll to position [0, 0]
click at [762, 51] on span "Save Segment" at bounding box center [756, 48] width 45 height 9
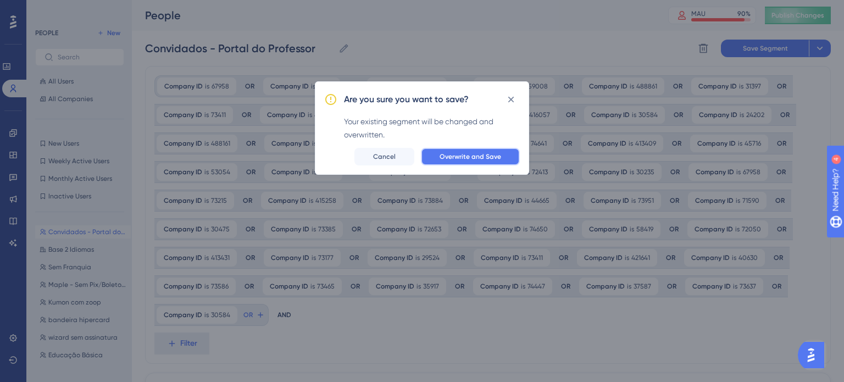
click at [488, 159] on span "Overwrite and Save" at bounding box center [470, 156] width 62 height 9
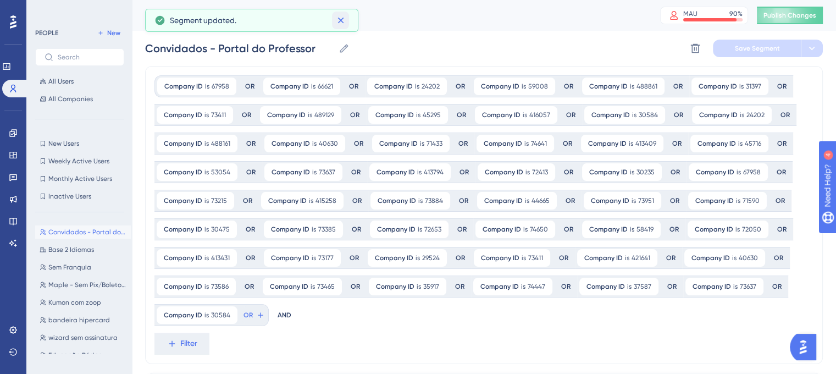
click at [347, 22] on button at bounding box center [340, 21] width 17 height 18
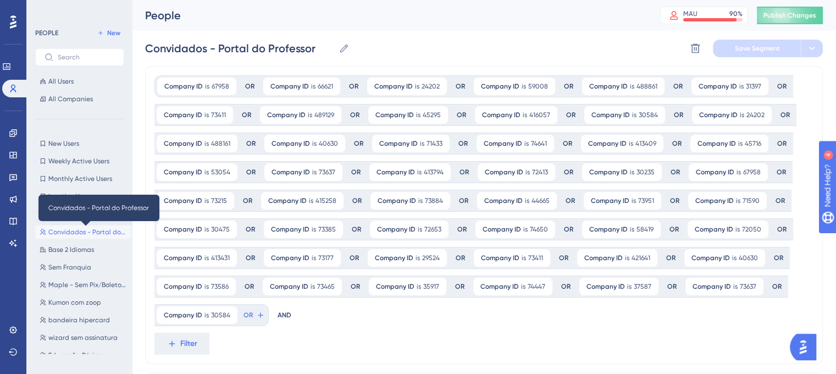
click at [98, 230] on span "Convidados - Portal do Professor" at bounding box center [87, 231] width 78 height 9
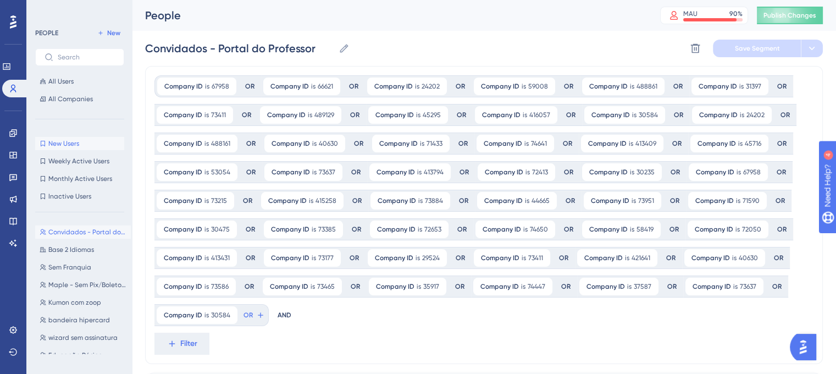
drag, startPoint x: 73, startPoint y: 141, endPoint x: 96, endPoint y: 144, distance: 23.3
click at [73, 141] on span "New Users" at bounding box center [63, 143] width 31 height 9
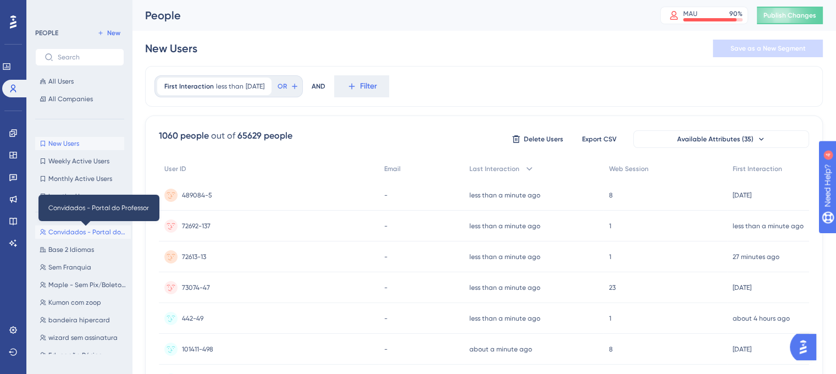
click at [80, 232] on span "Convidados - Portal do Professor" at bounding box center [87, 231] width 78 height 9
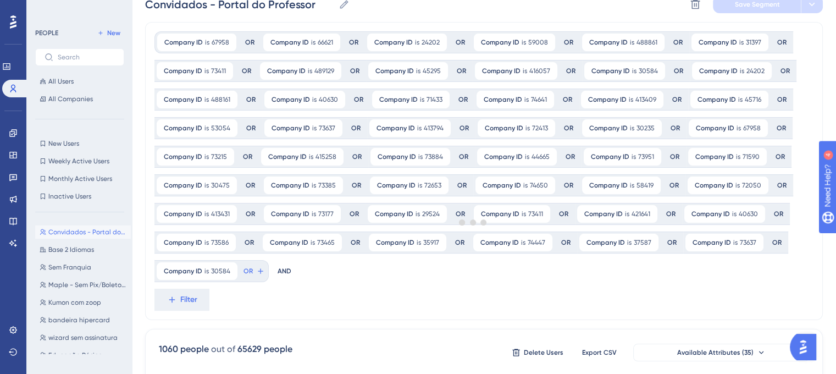
scroll to position [110, 0]
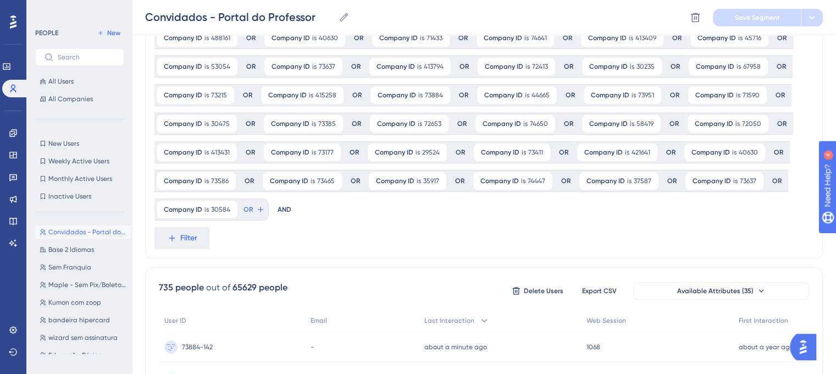
click at [344, 246] on div "Company ID is 67958 67958 Remove OR Company ID is 66621 66621 Remove OR Company…" at bounding box center [483, 109] width 677 height 298
click at [11, 97] on div "Engagement Widgets Feedback Product Updates Knowledge Base AI Assistant" at bounding box center [13, 174] width 18 height 154
click at [14, 94] on link at bounding box center [15, 89] width 26 height 18
